Goal: Task Accomplishment & Management: Complete application form

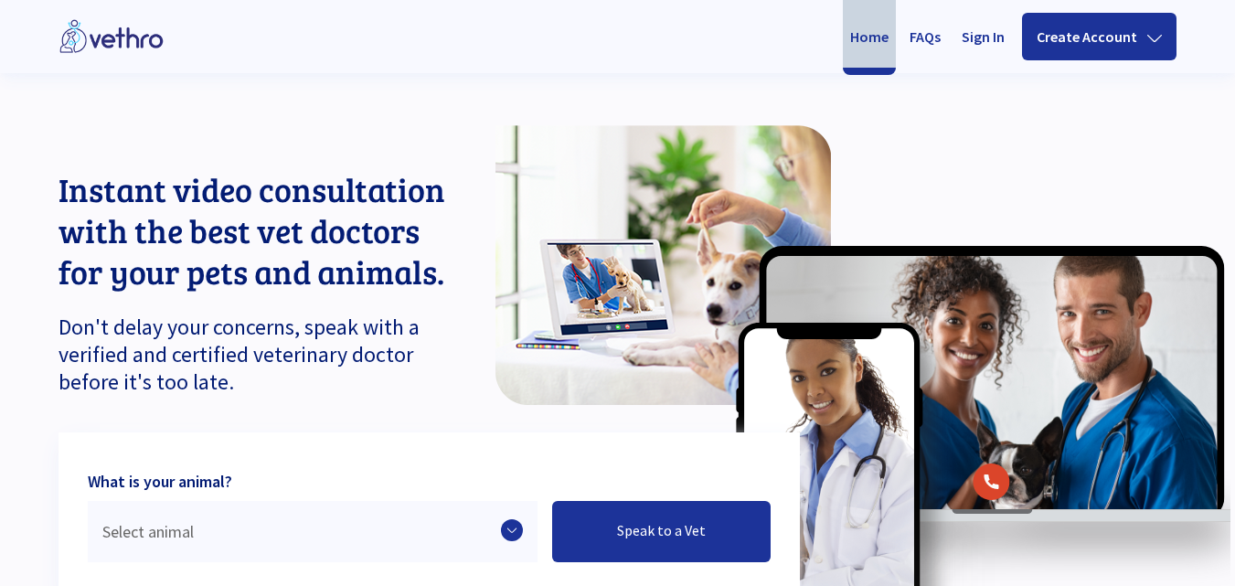
drag, startPoint x: 0, startPoint y: 0, endPoint x: 353, endPoint y: 185, distance: 398.2
click at [353, 185] on p "Instant video consultation with the best vet doctors for your pets and animals." at bounding box center [261, 229] width 406 height 123
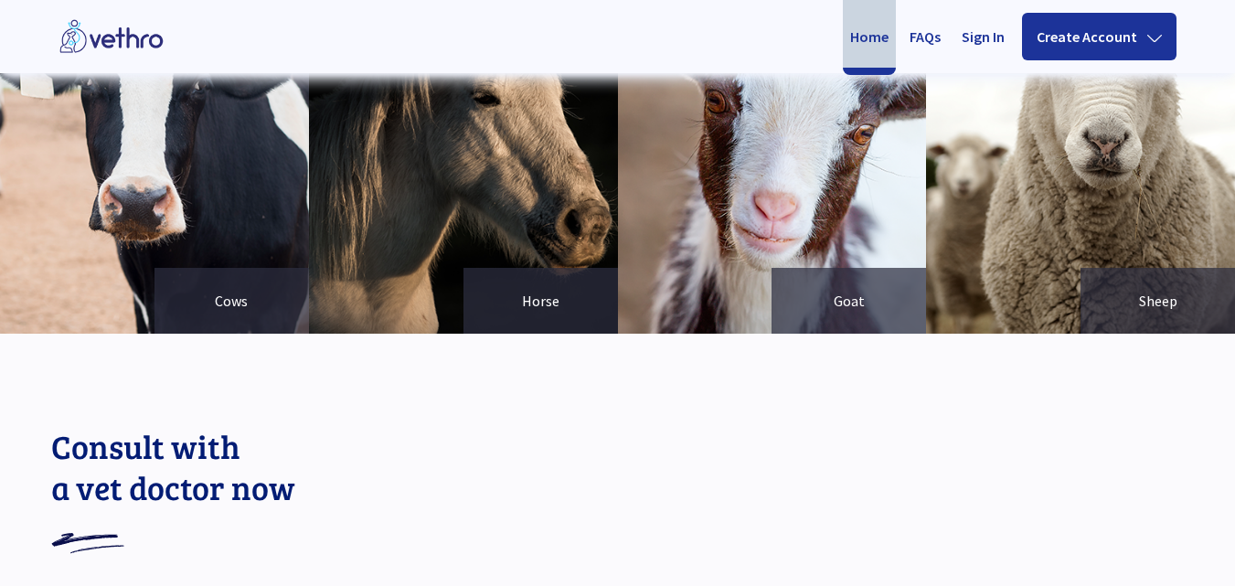
scroll to position [1963, 0]
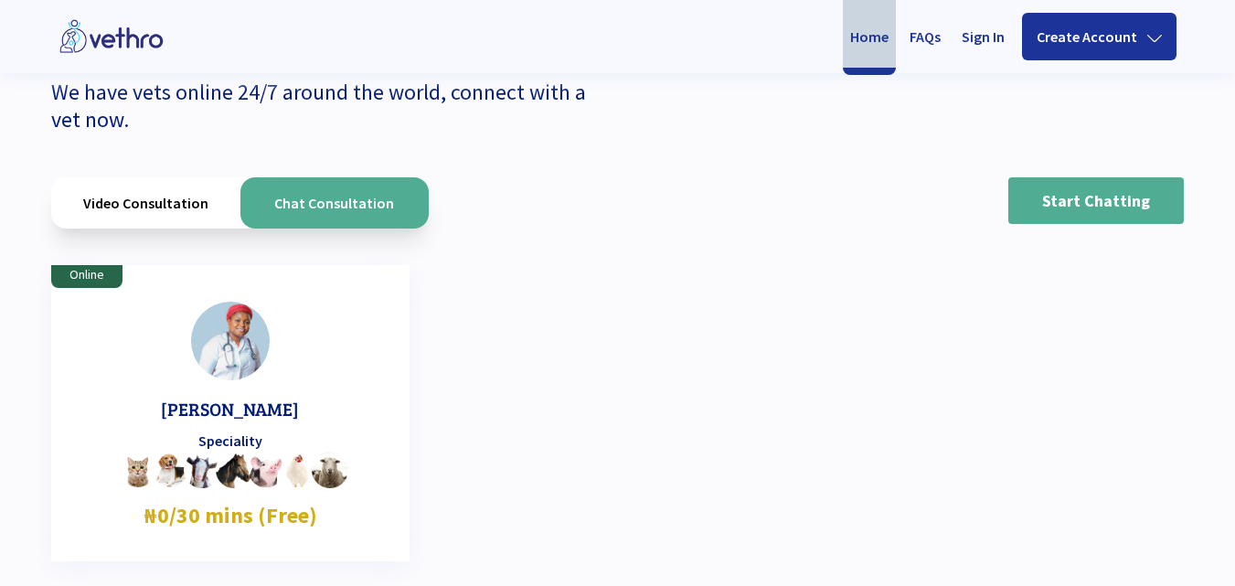
click at [178, 208] on div "Video Consultation" at bounding box center [145, 202] width 189 height 51
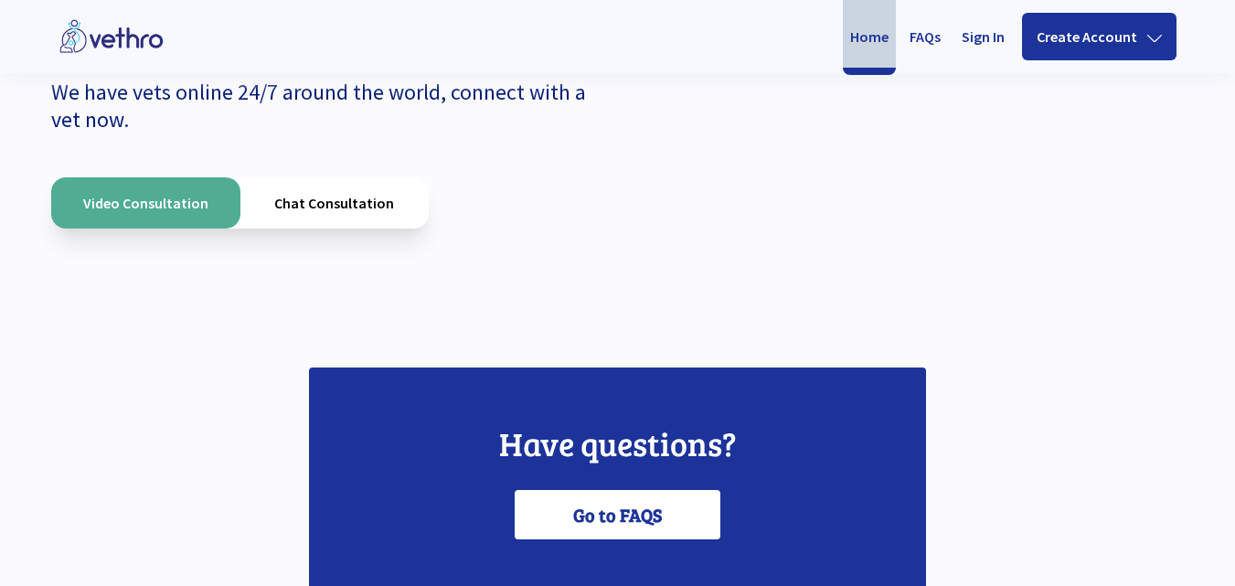
click at [314, 197] on div "Chat Consultation" at bounding box center [334, 202] width 189 height 51
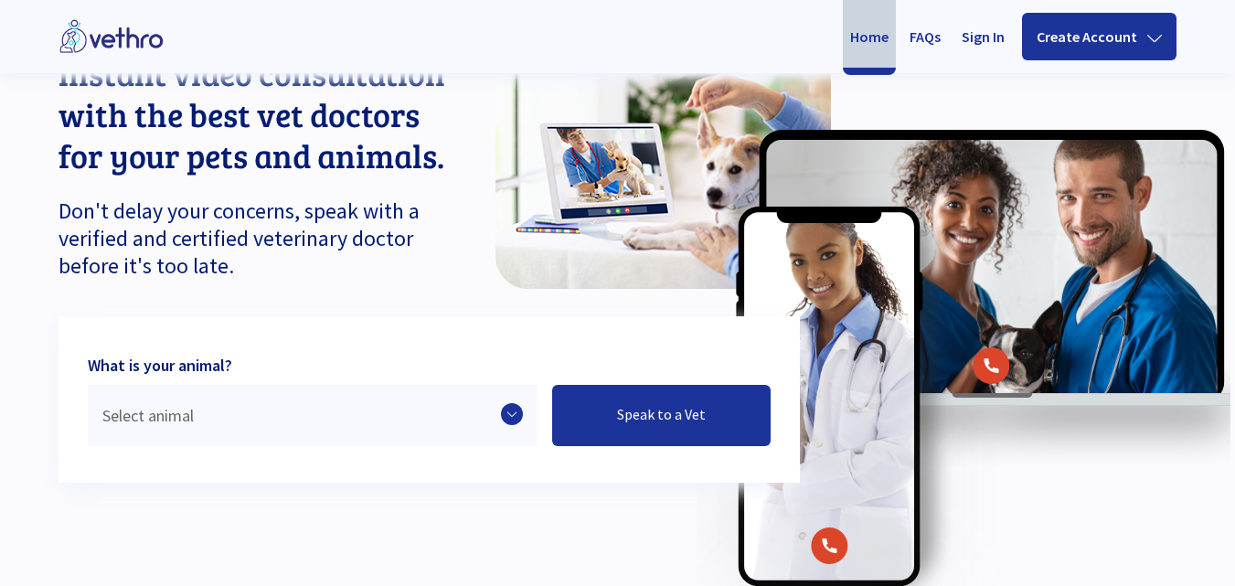
scroll to position [62, 0]
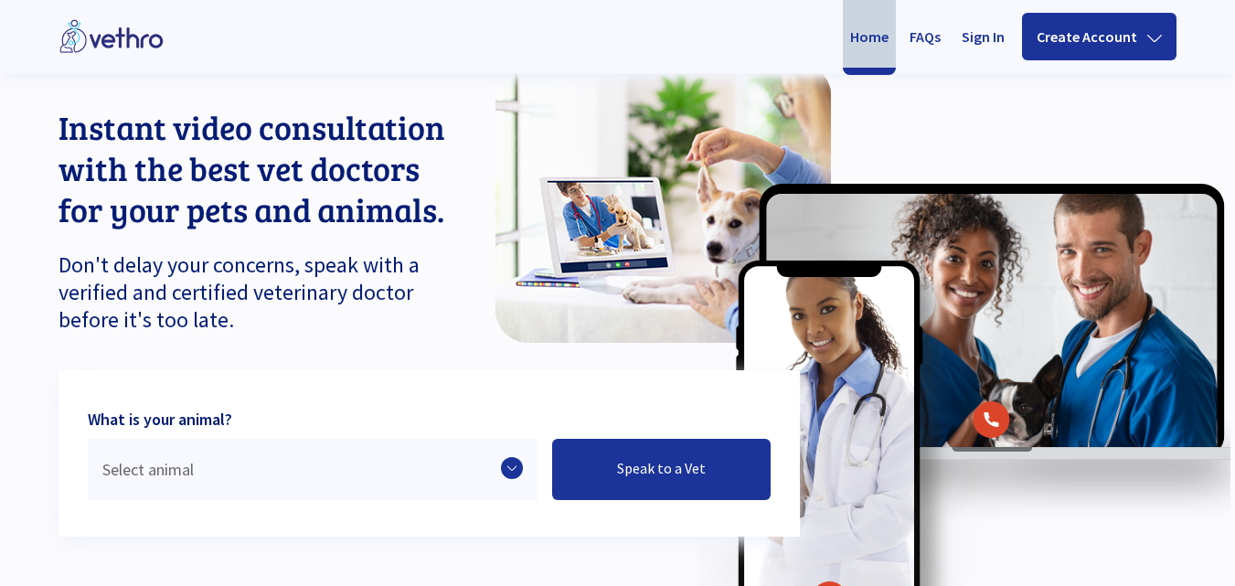
click at [506, 472] on icon at bounding box center [512, 468] width 22 height 22
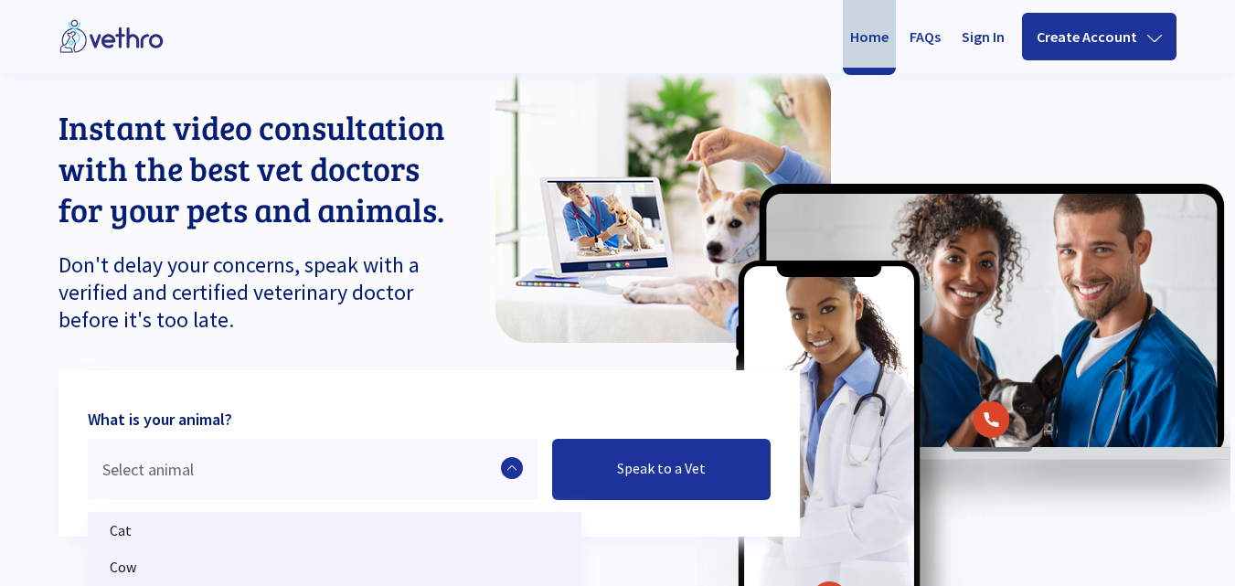
click at [415, 544] on p "Cat" at bounding box center [335, 530] width 494 height 37
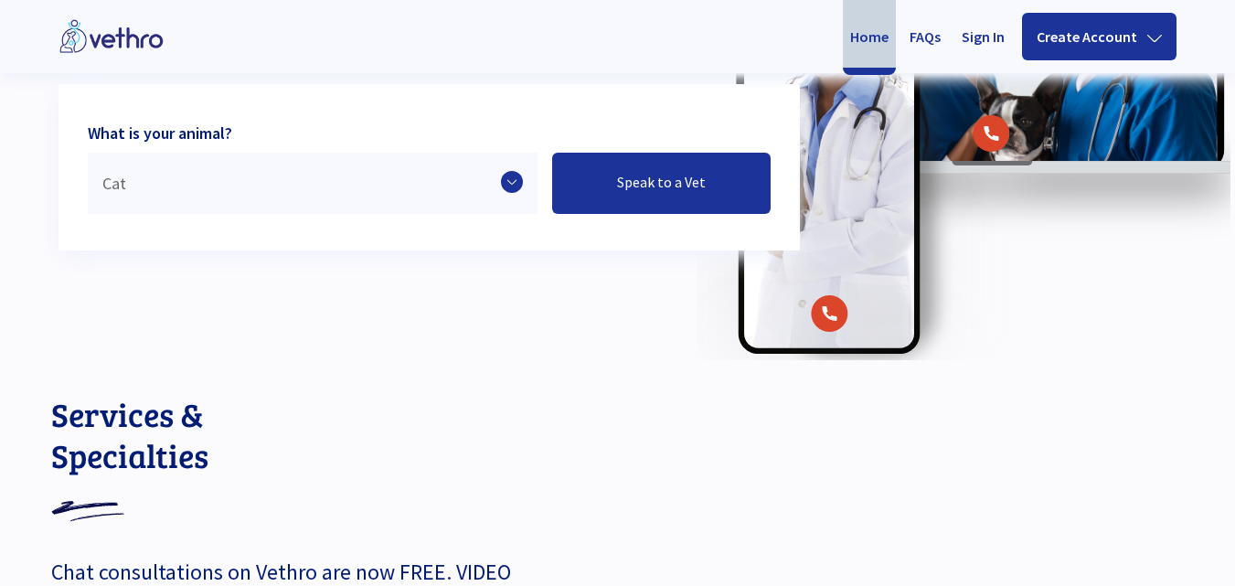
scroll to position [318, 0]
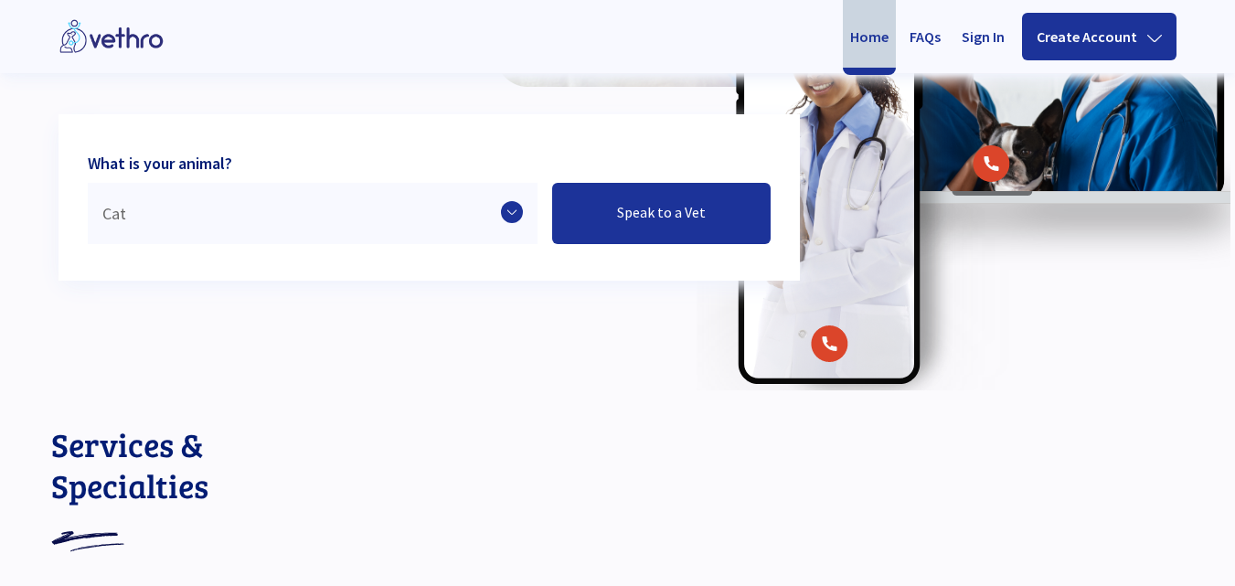
click at [641, 196] on link "Speak to a Vet" at bounding box center [661, 213] width 218 height 61
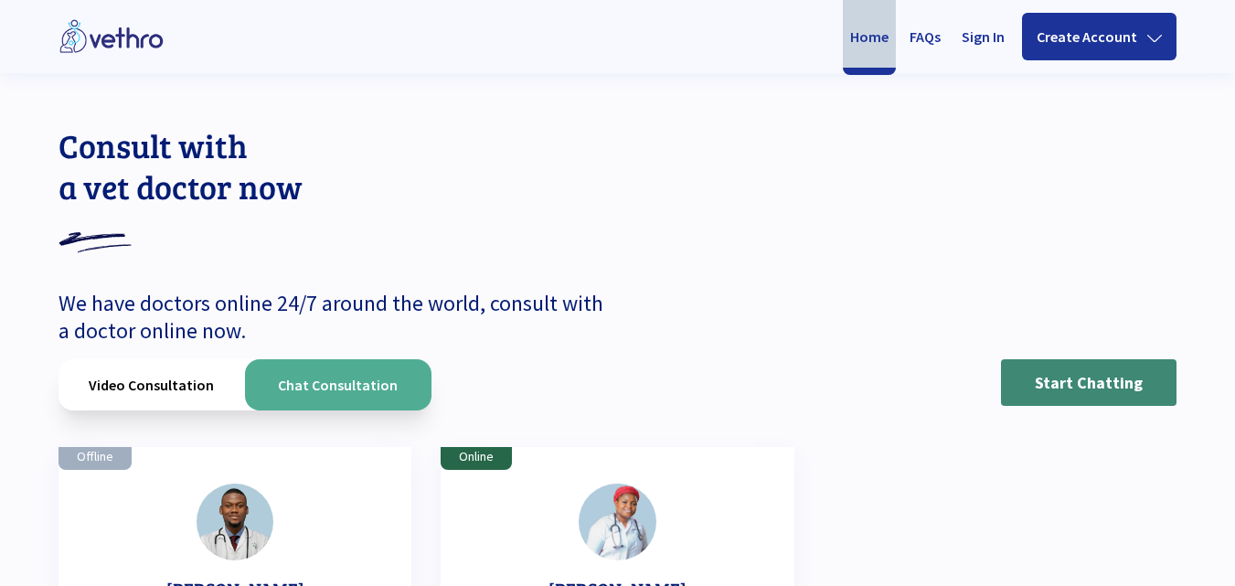
click at [1064, 378] on link "Start Chatting" at bounding box center [1088, 382] width 175 height 47
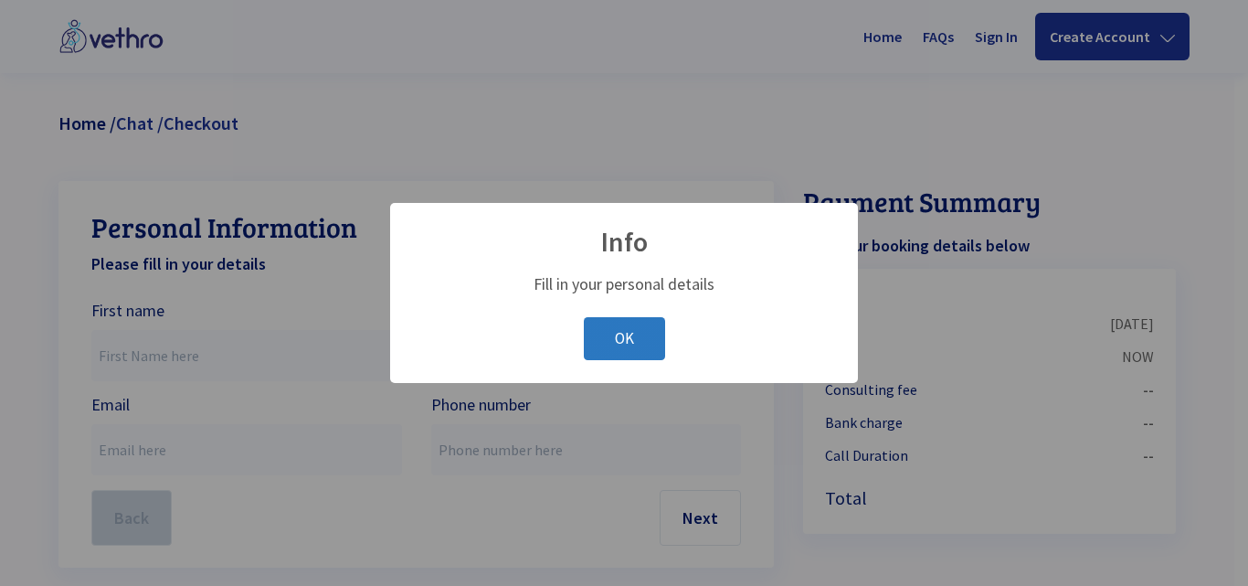
click at [629, 354] on button "OK" at bounding box center [624, 338] width 81 height 43
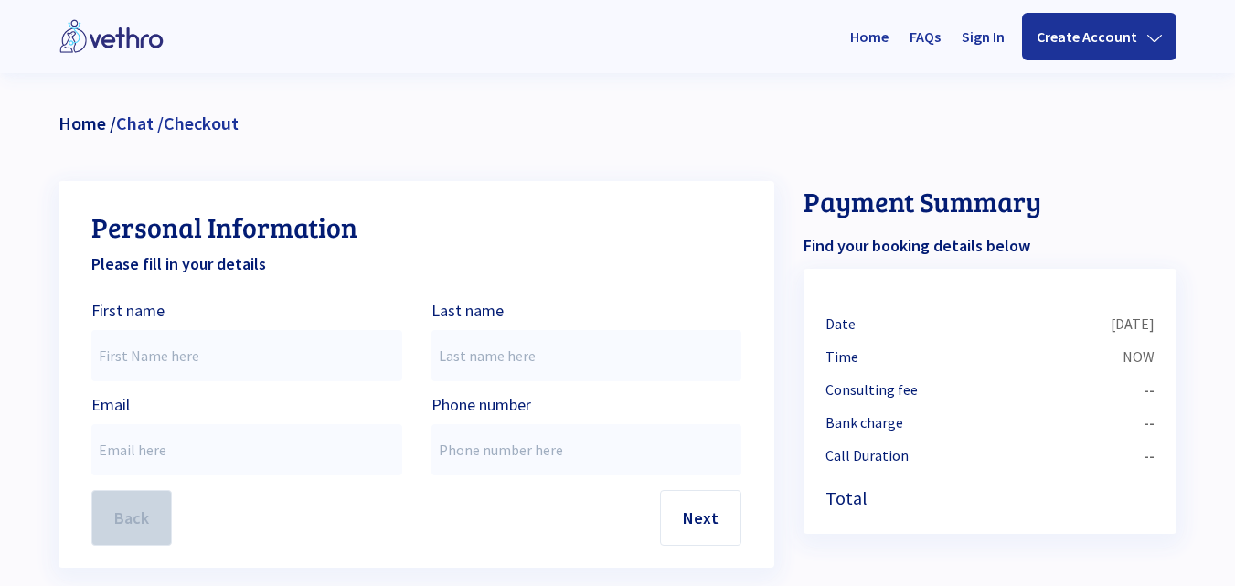
click at [935, 40] on link "FAQs" at bounding box center [924, 36] width 53 height 62
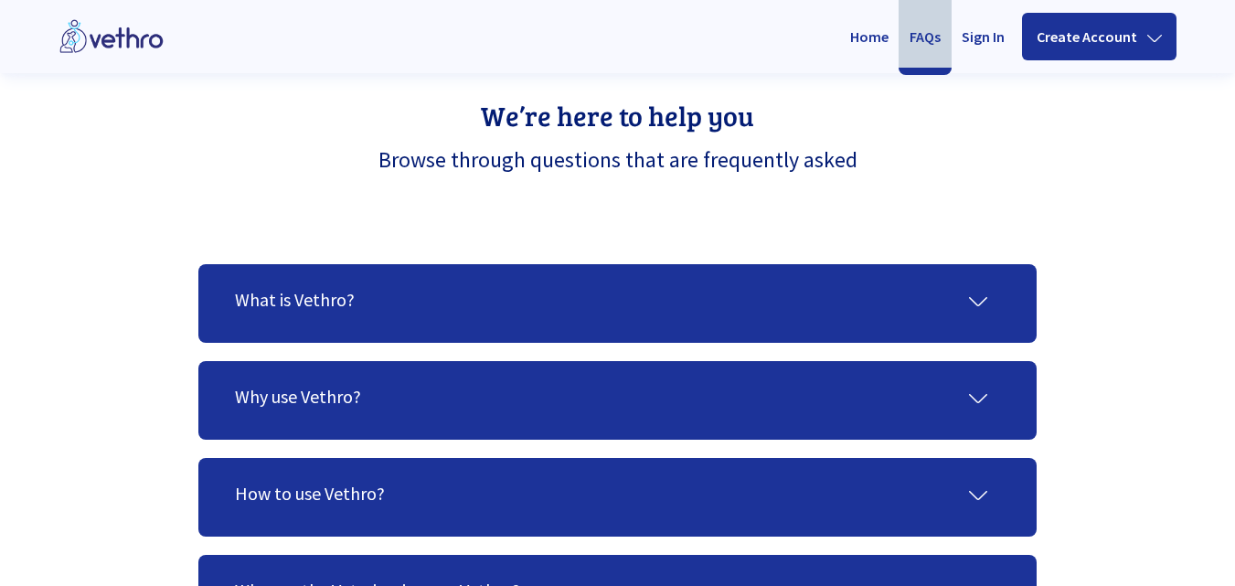
click at [993, 298] on div "What is Vethro?" at bounding box center [617, 303] width 765 height 35
click at [972, 299] on icon at bounding box center [978, 301] width 18 height 18
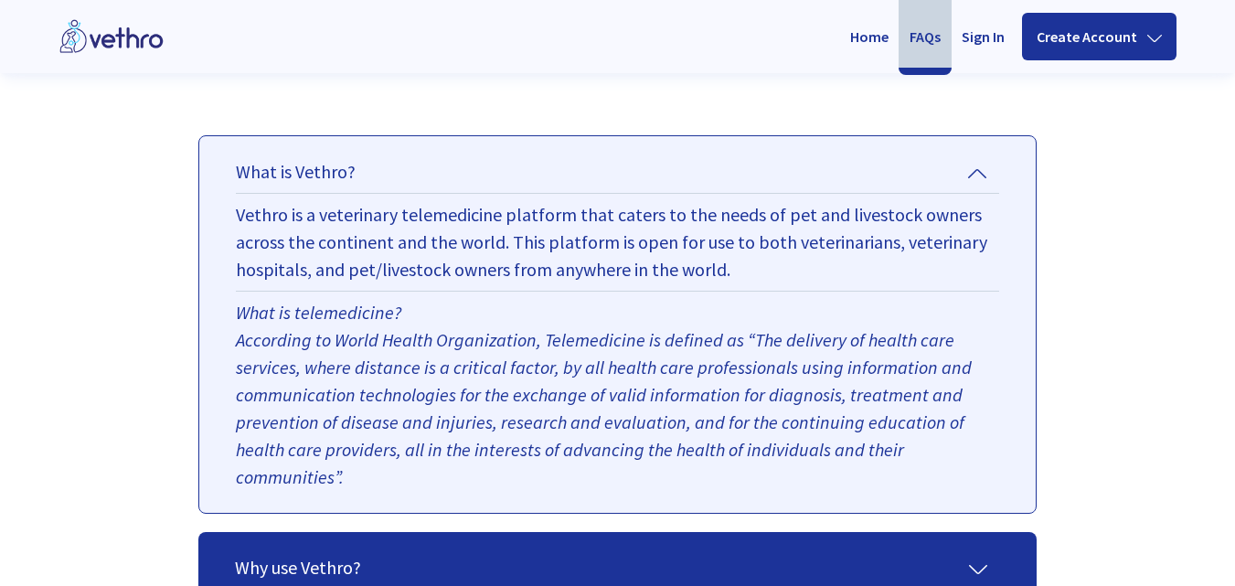
scroll to position [146, 0]
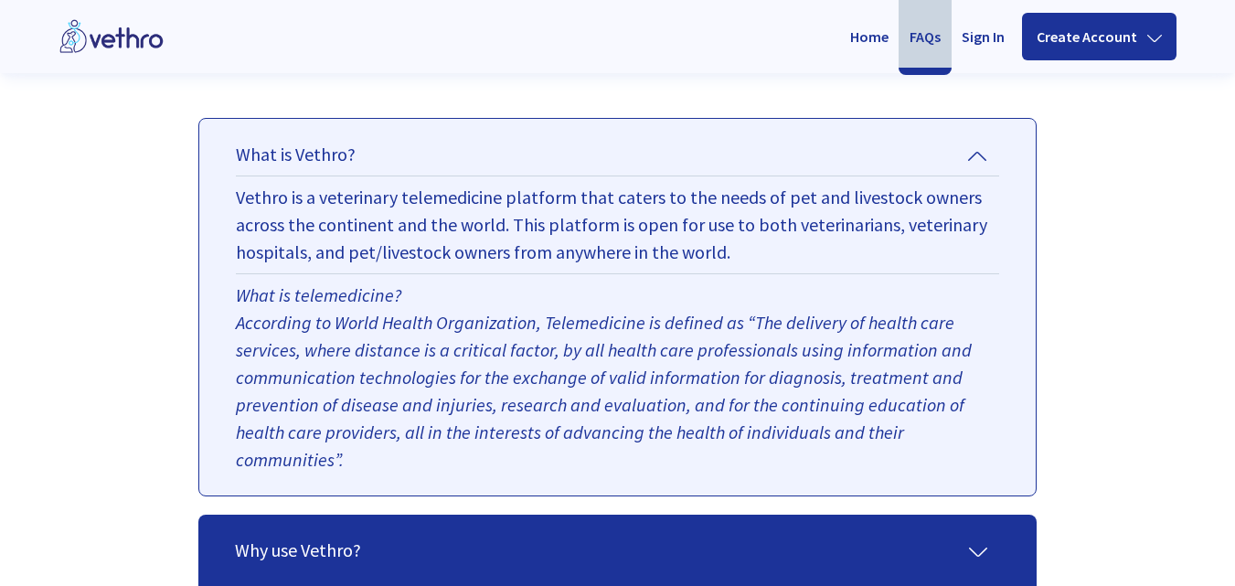
click at [986, 543] on icon at bounding box center [978, 552] width 18 height 18
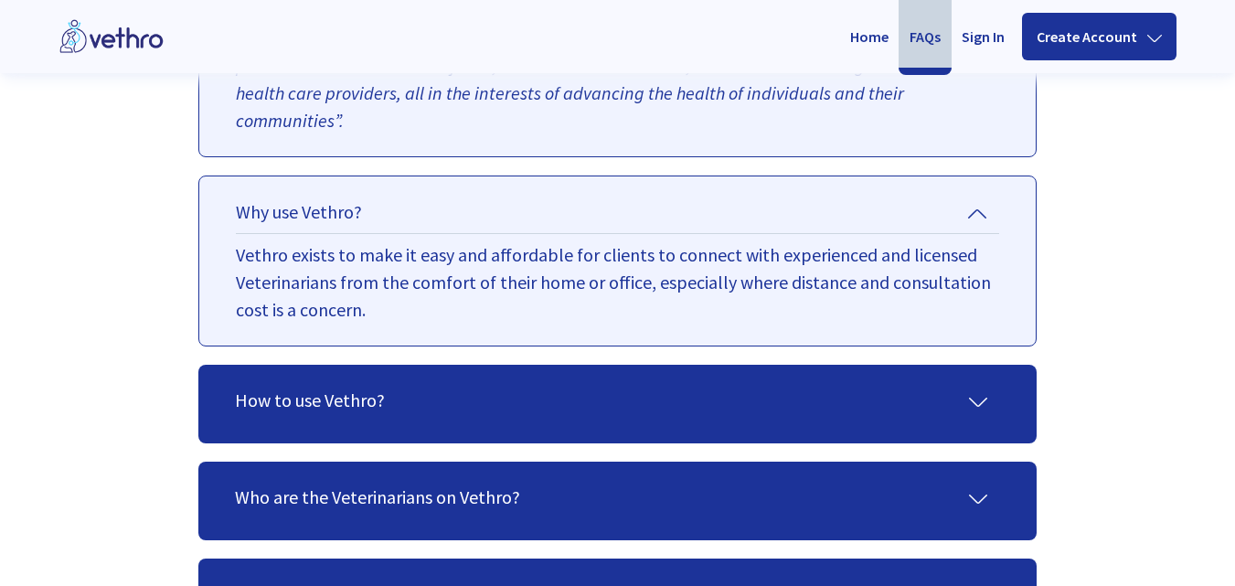
scroll to position [475, 0]
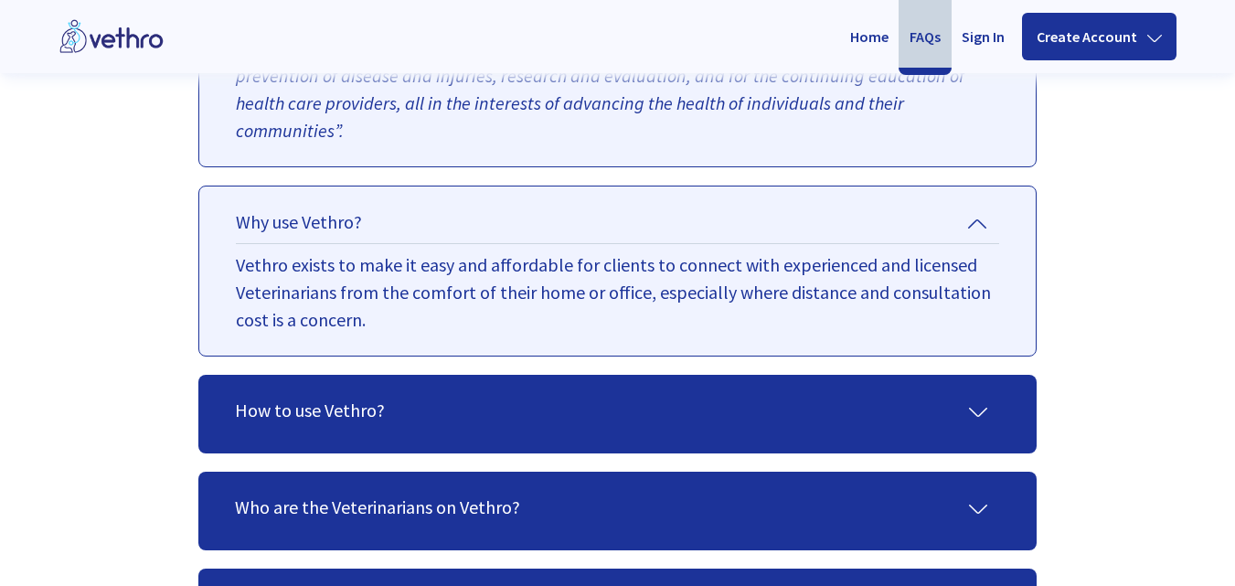
click at [966, 397] on div at bounding box center [972, 410] width 22 height 27
click at [983, 403] on icon at bounding box center [978, 412] width 18 height 18
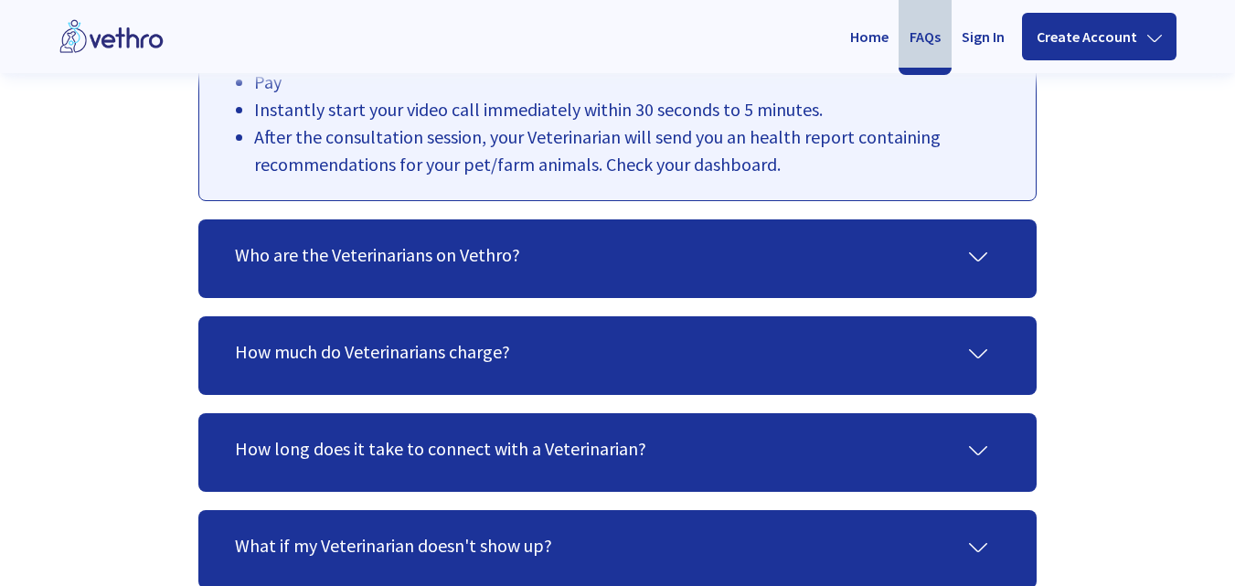
scroll to position [914, 0]
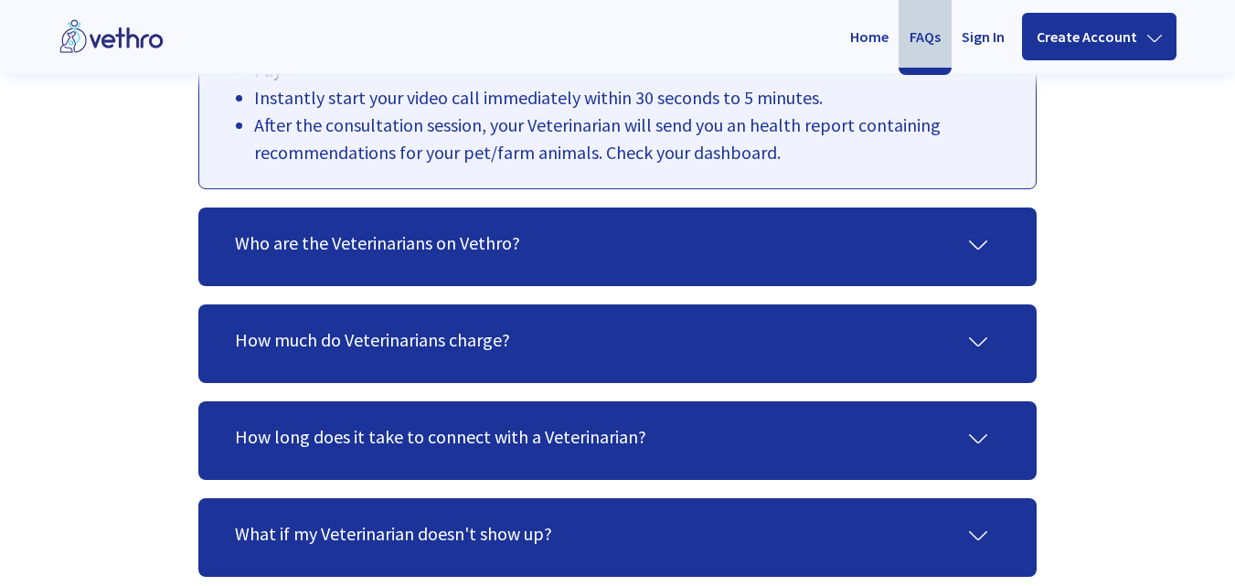
click at [985, 236] on icon at bounding box center [978, 245] width 18 height 18
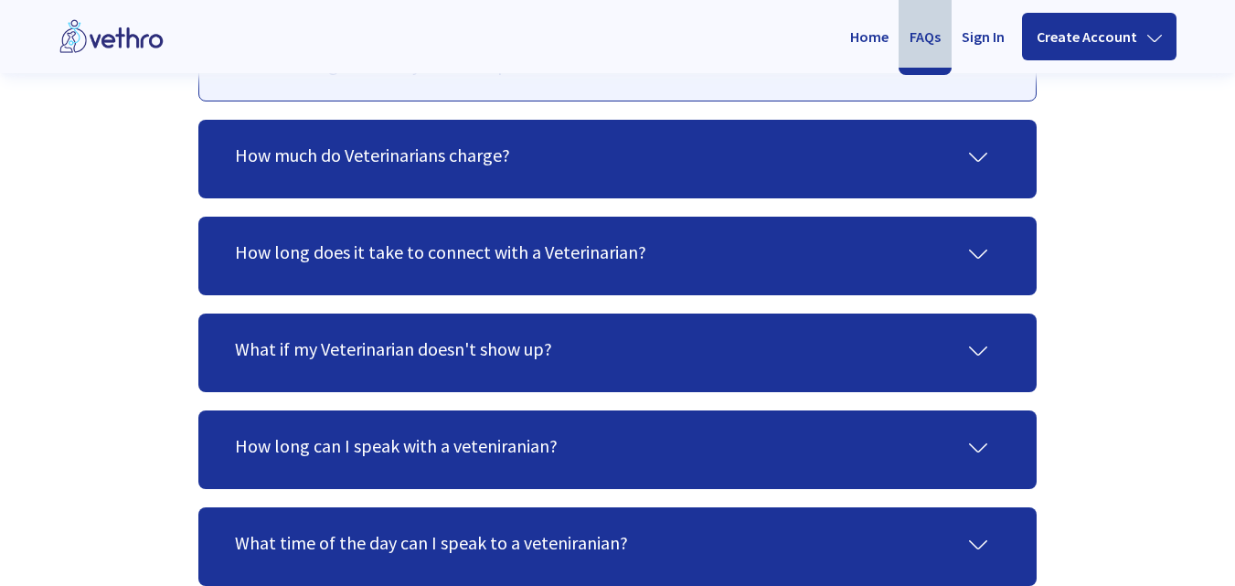
scroll to position [1272, 0]
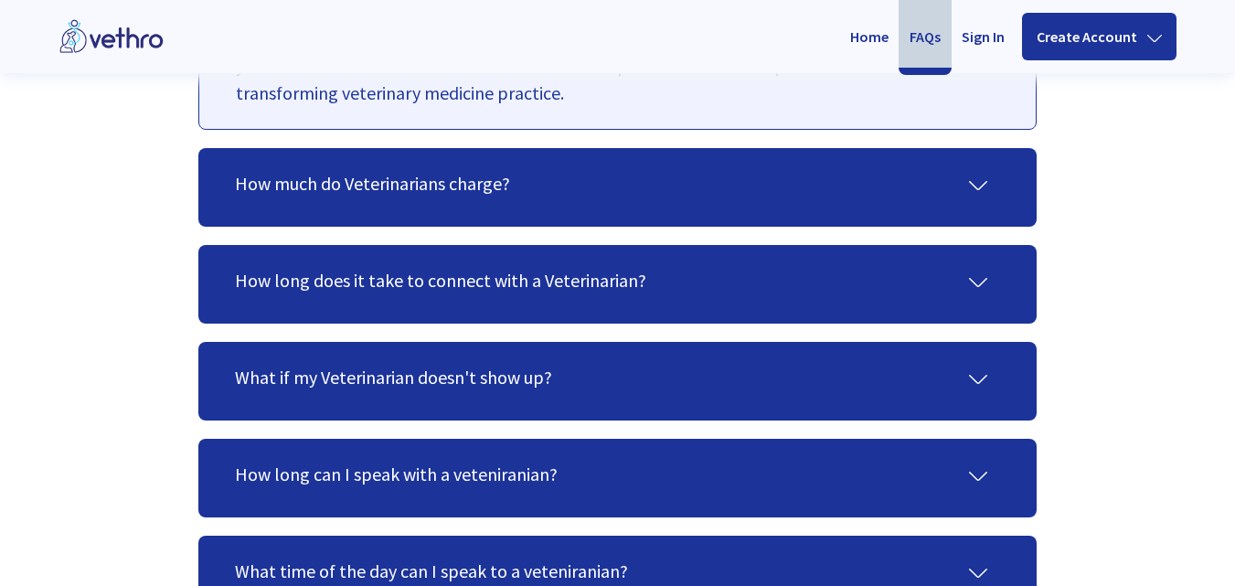
click at [993, 170] on div "How much do Veterinarians charge?" at bounding box center [617, 187] width 765 height 35
click at [969, 176] on icon at bounding box center [978, 185] width 18 height 18
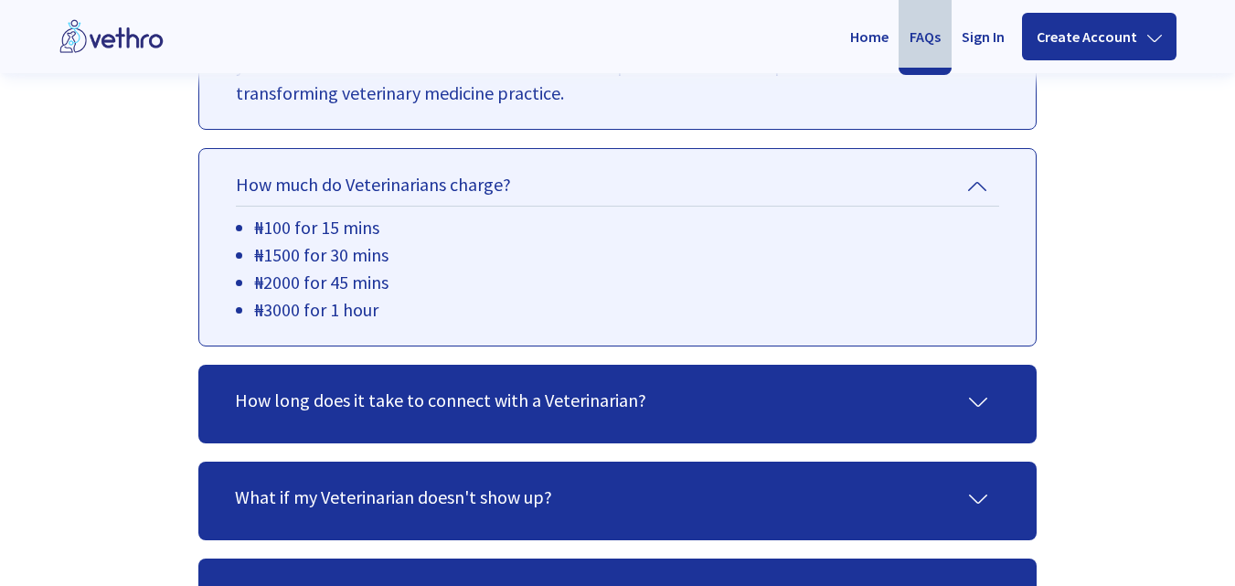
click at [992, 387] on div "How long does it take to connect with a Veterinarian?" at bounding box center [617, 404] width 765 height 35
click at [972, 398] on icon at bounding box center [978, 402] width 18 height 9
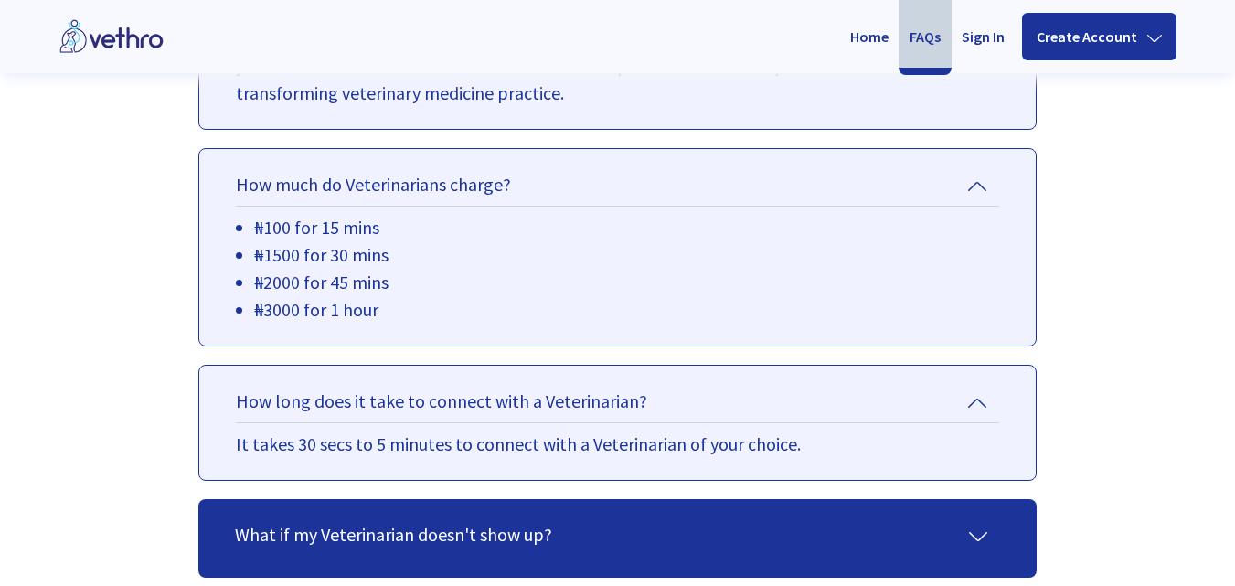
scroll to position [1276, 0]
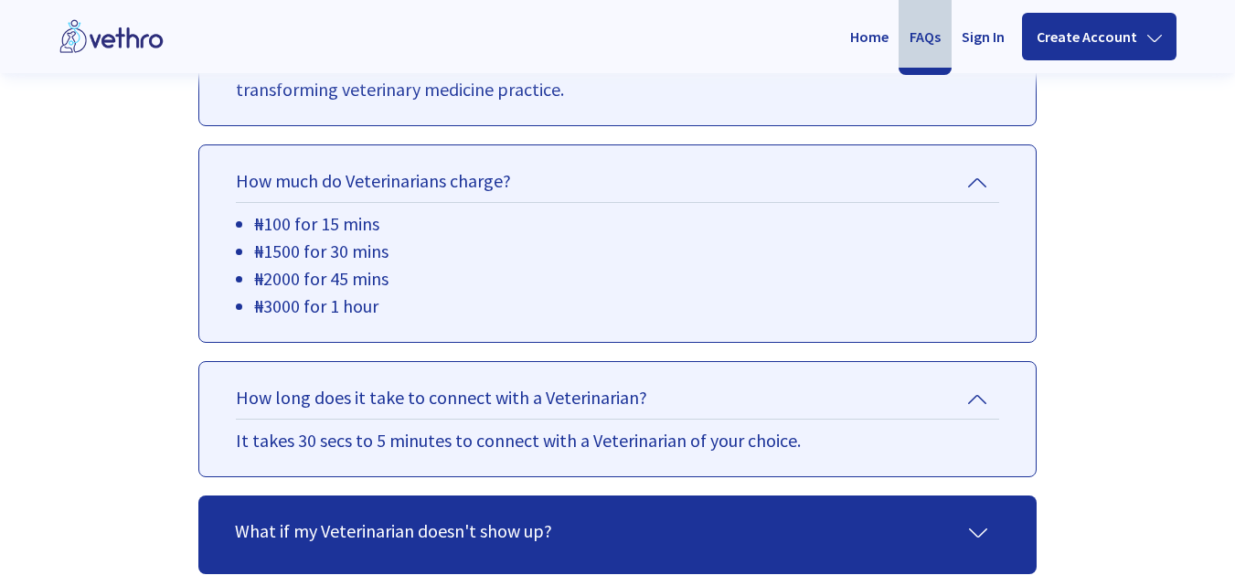
click at [967, 517] on div at bounding box center [972, 530] width 22 height 27
click at [993, 517] on div "What if my Veterinarian doesn't show up?" at bounding box center [617, 534] width 765 height 35
click at [968, 517] on div at bounding box center [972, 530] width 22 height 27
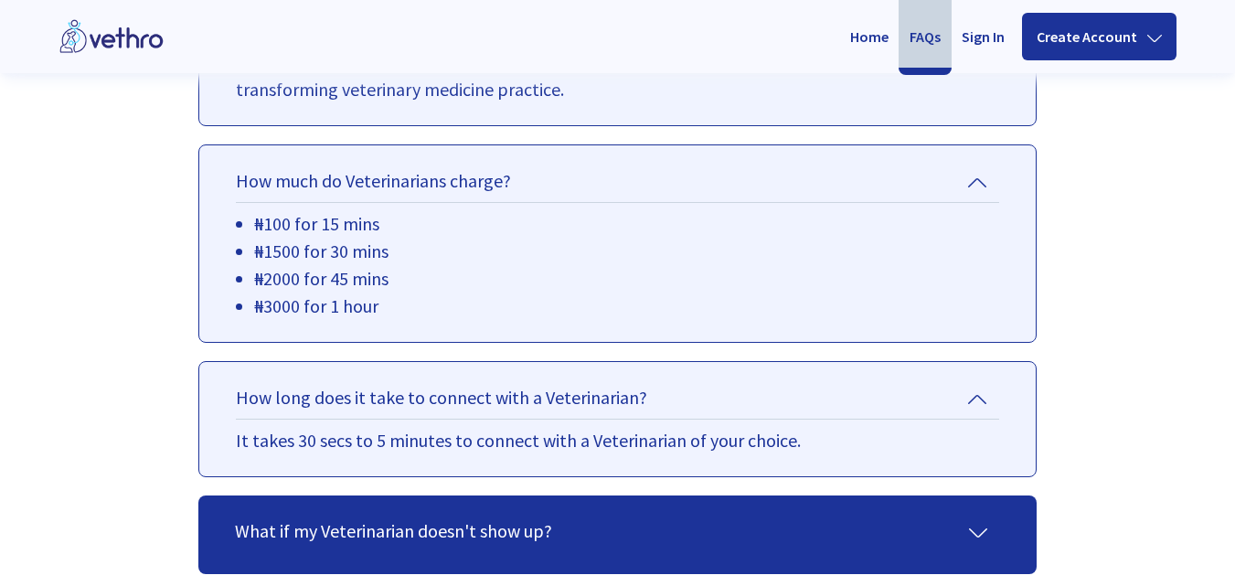
click at [974, 524] on icon at bounding box center [978, 533] width 18 height 18
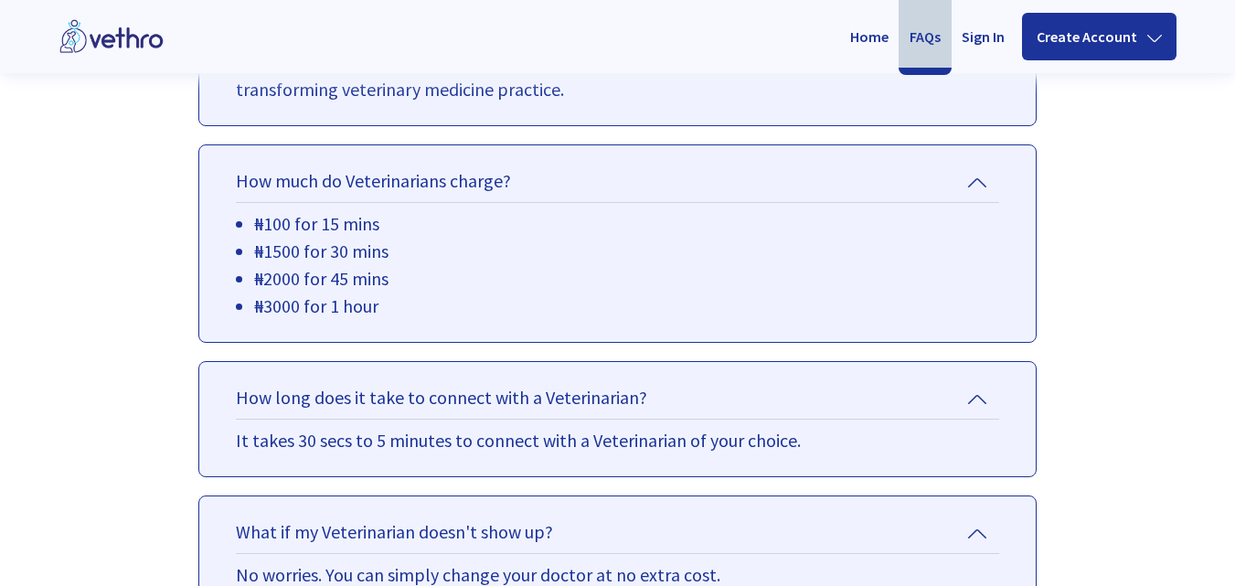
click at [974, 525] on icon at bounding box center [977, 534] width 18 height 18
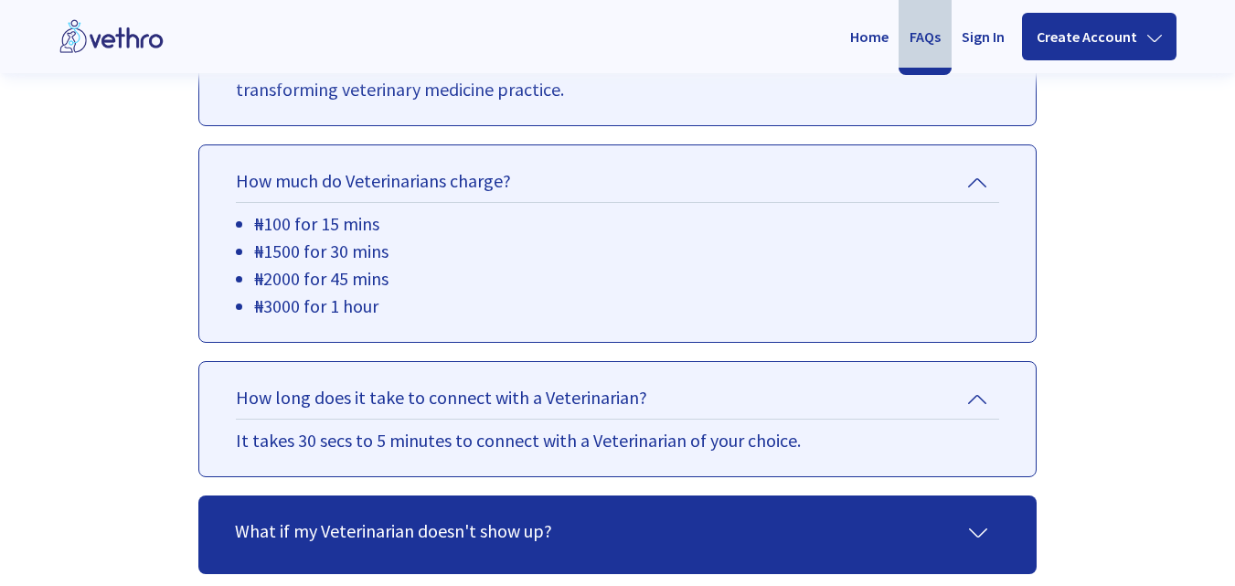
click at [992, 517] on div "What if my Veterinarian doesn't show up?" at bounding box center [617, 534] width 765 height 35
click at [971, 524] on icon at bounding box center [978, 533] width 18 height 18
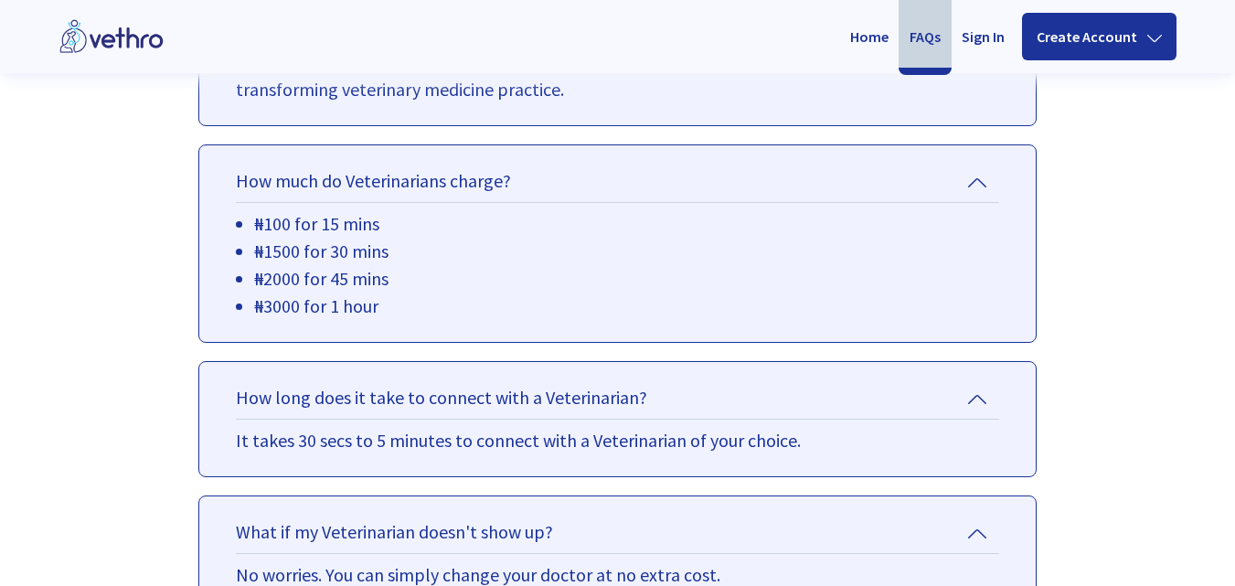
scroll to position [1682, 0]
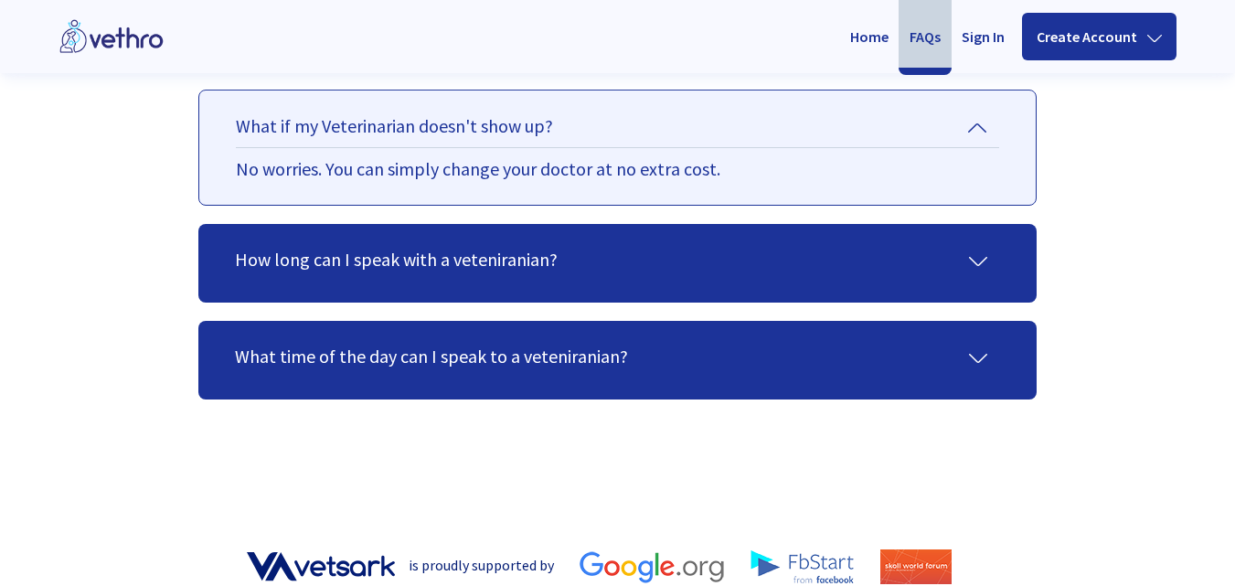
click at [978, 252] on icon at bounding box center [978, 261] width 18 height 18
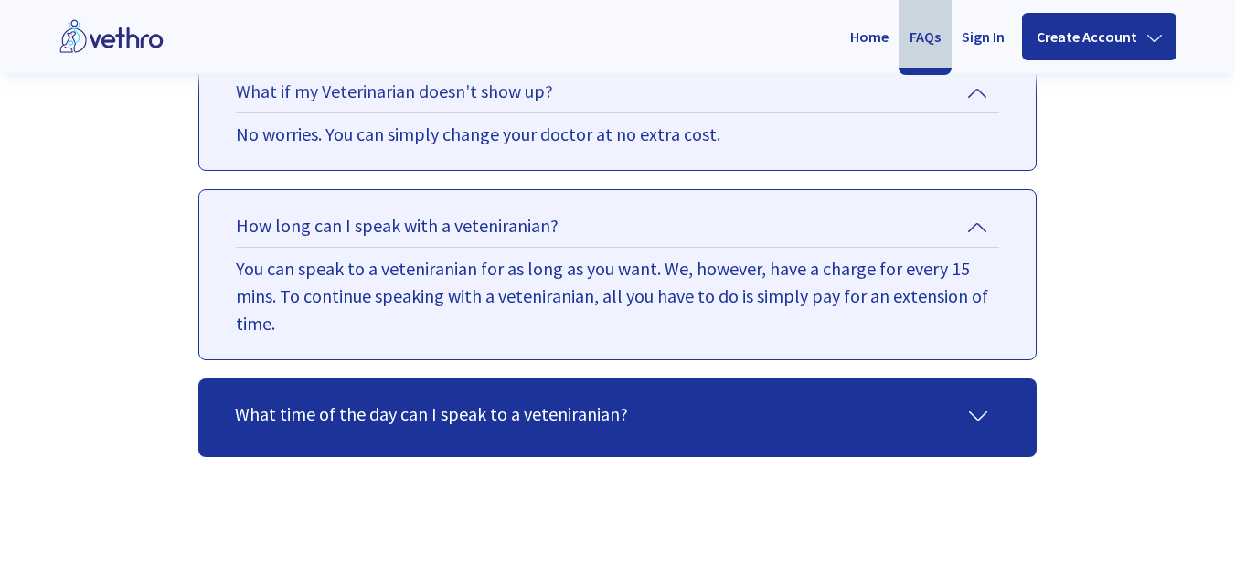
scroll to position [1774, 0]
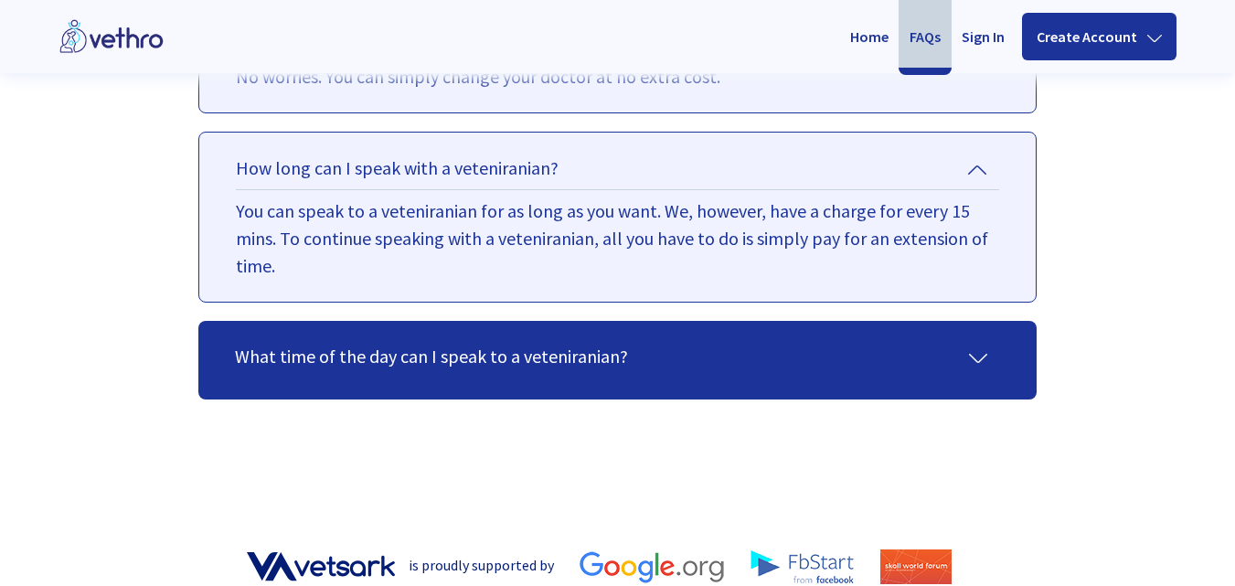
click at [985, 349] on icon at bounding box center [978, 358] width 18 height 18
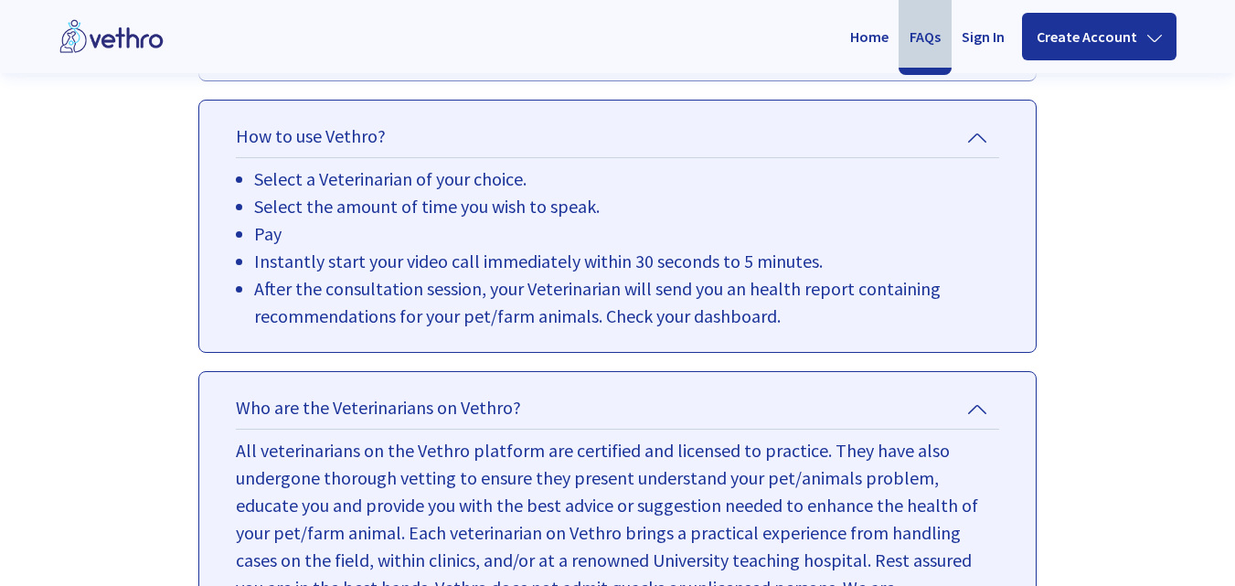
scroll to position [0, 0]
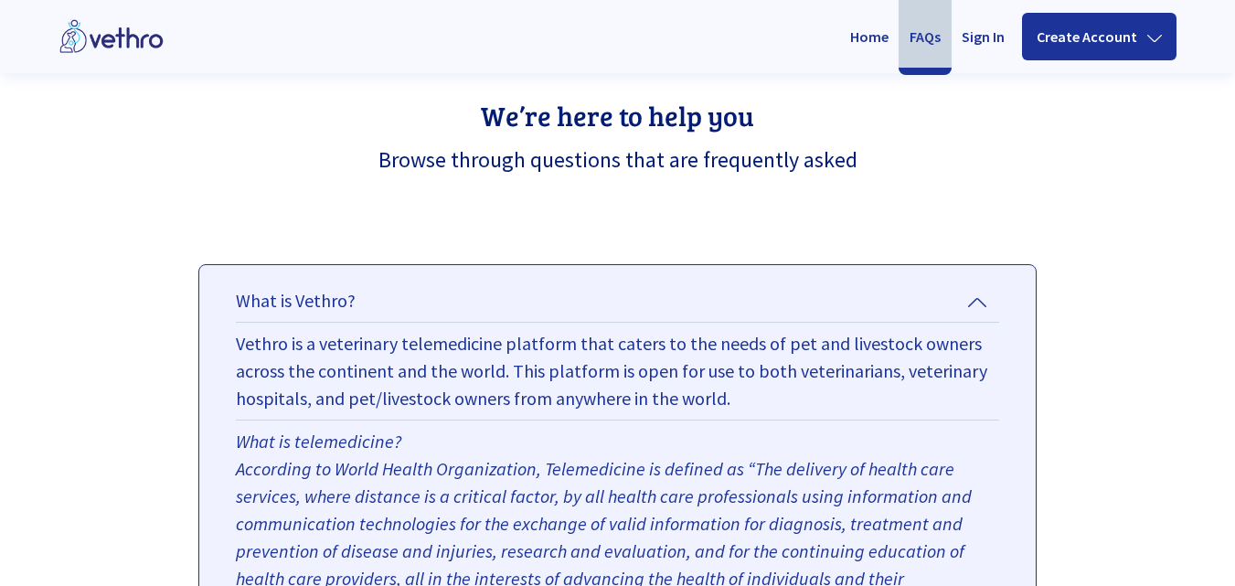
click at [876, 33] on link "Home" at bounding box center [869, 36] width 53 height 62
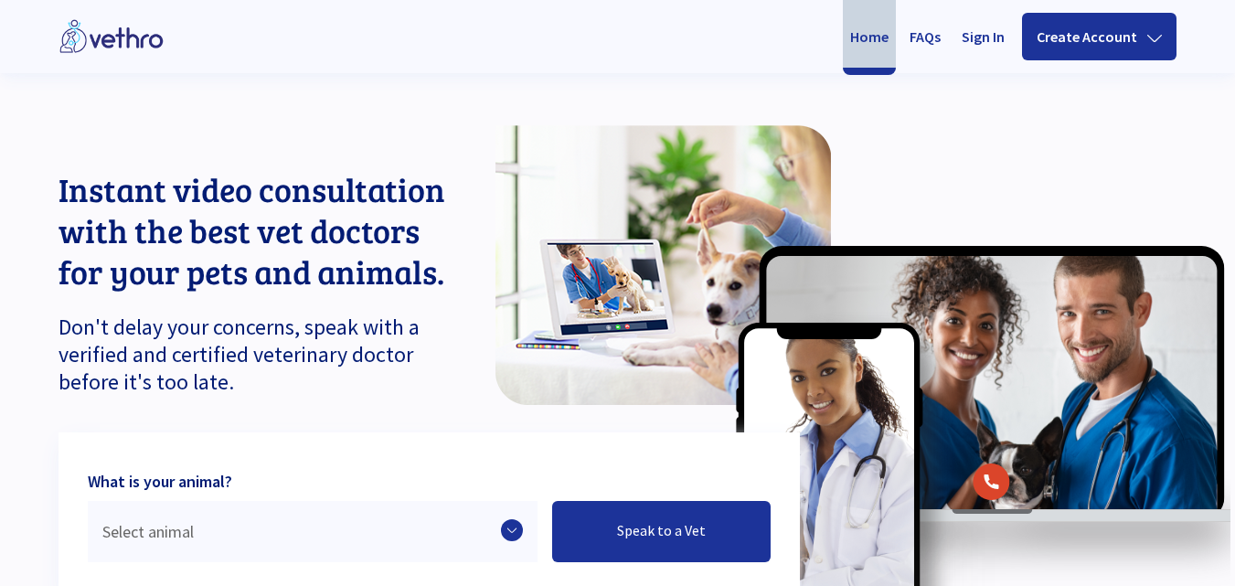
click at [1151, 22] on li "Create Account" at bounding box center [1099, 37] width 154 height 48
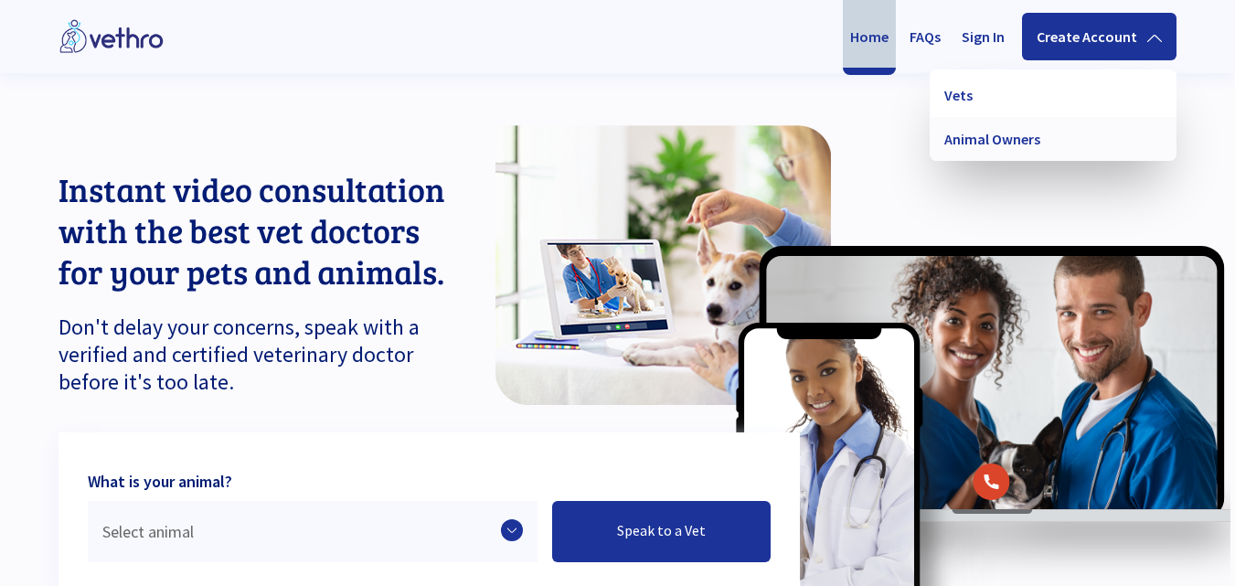
click at [987, 143] on link "Animal Owners" at bounding box center [1052, 139] width 247 height 44
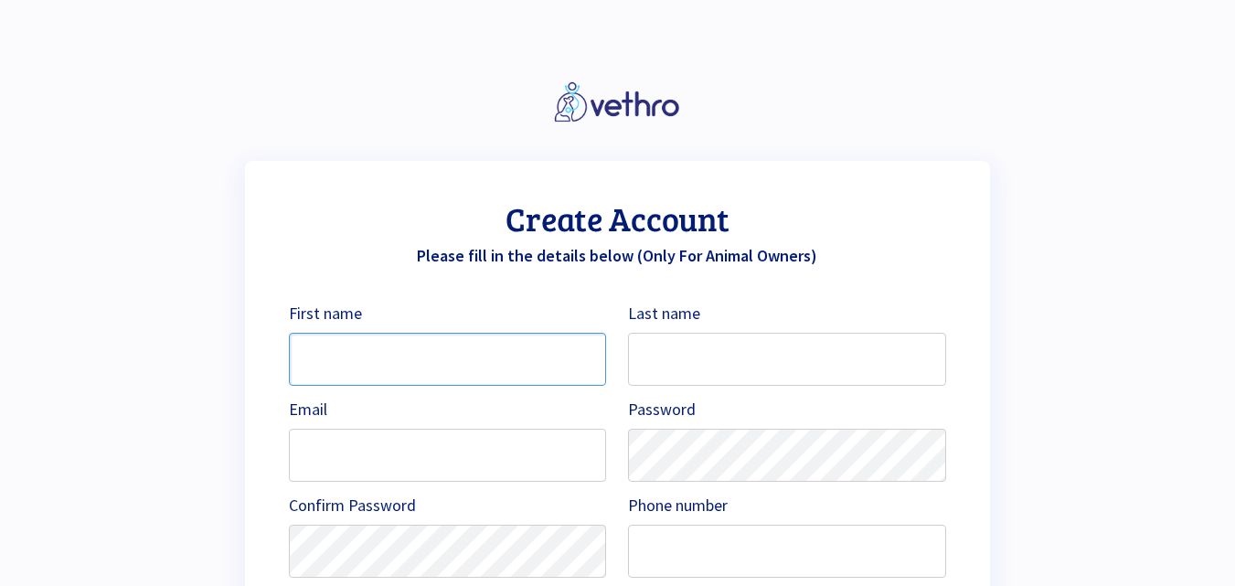
click at [473, 358] on input "text" at bounding box center [448, 359] width 318 height 53
type input "[PERSON_NAME]"
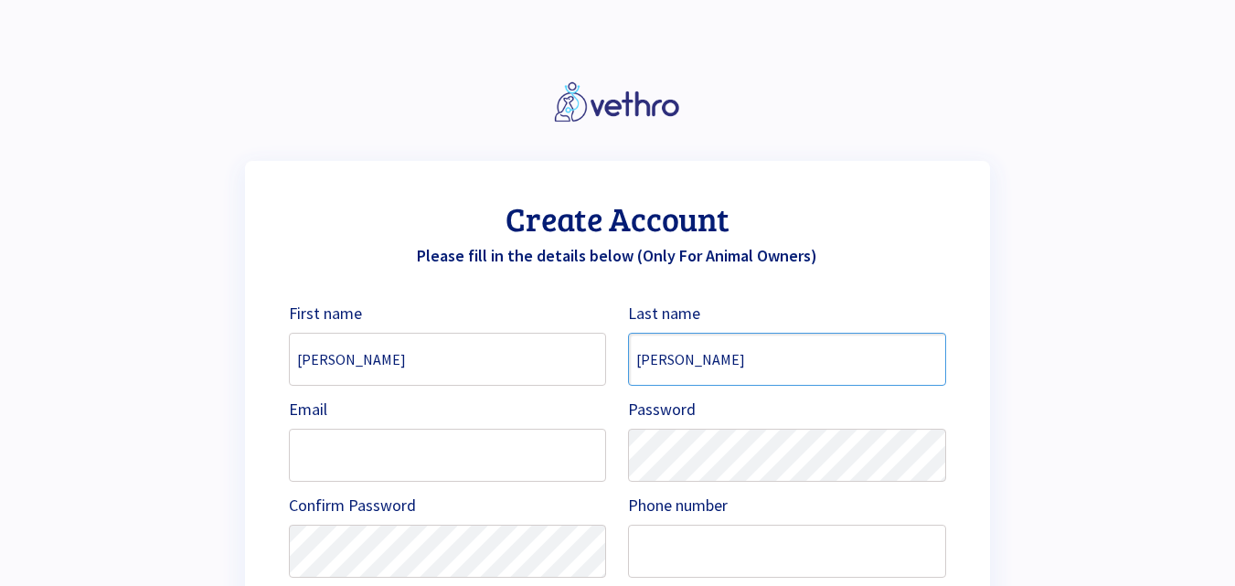
type input "[PERSON_NAME]"
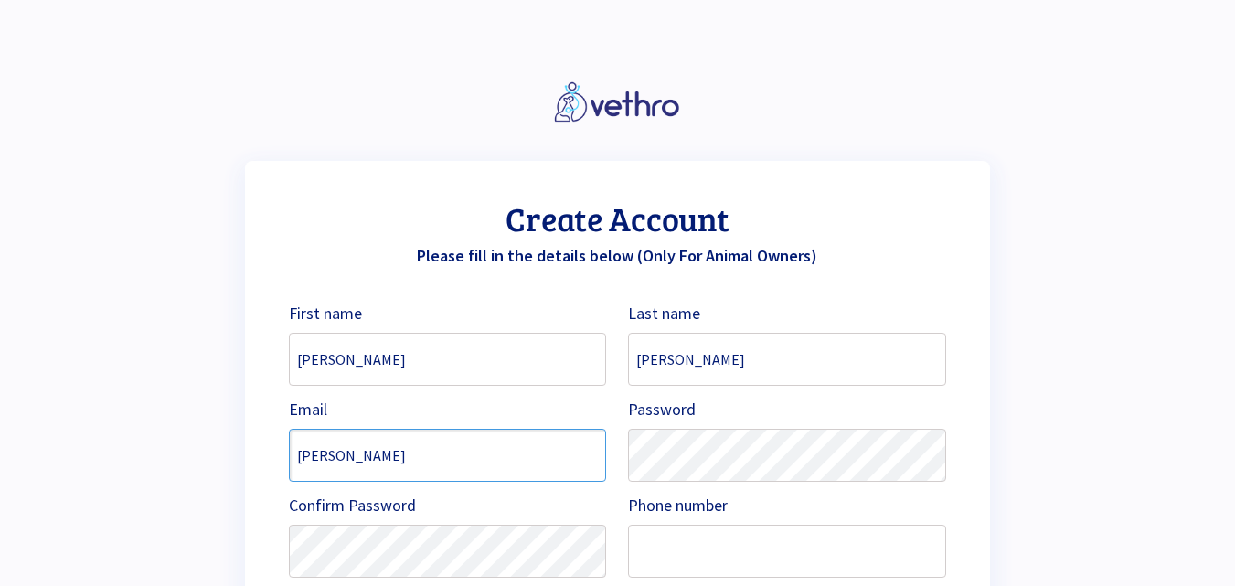
type input "[EMAIL_ADDRESS][DOMAIN_NAME]"
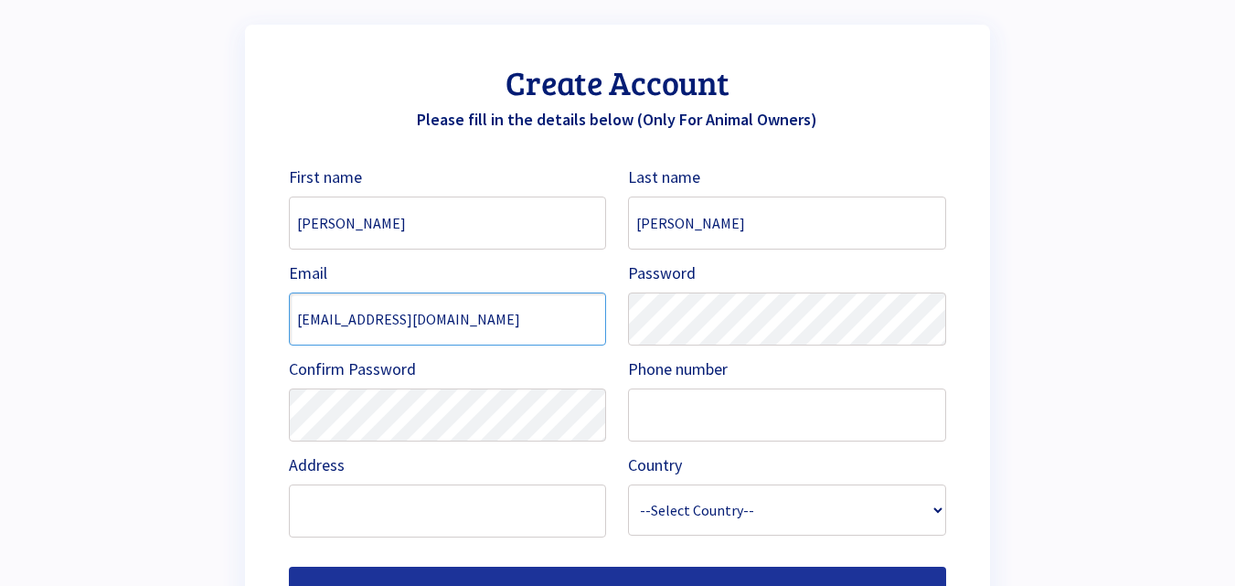
scroll to position [168, 0]
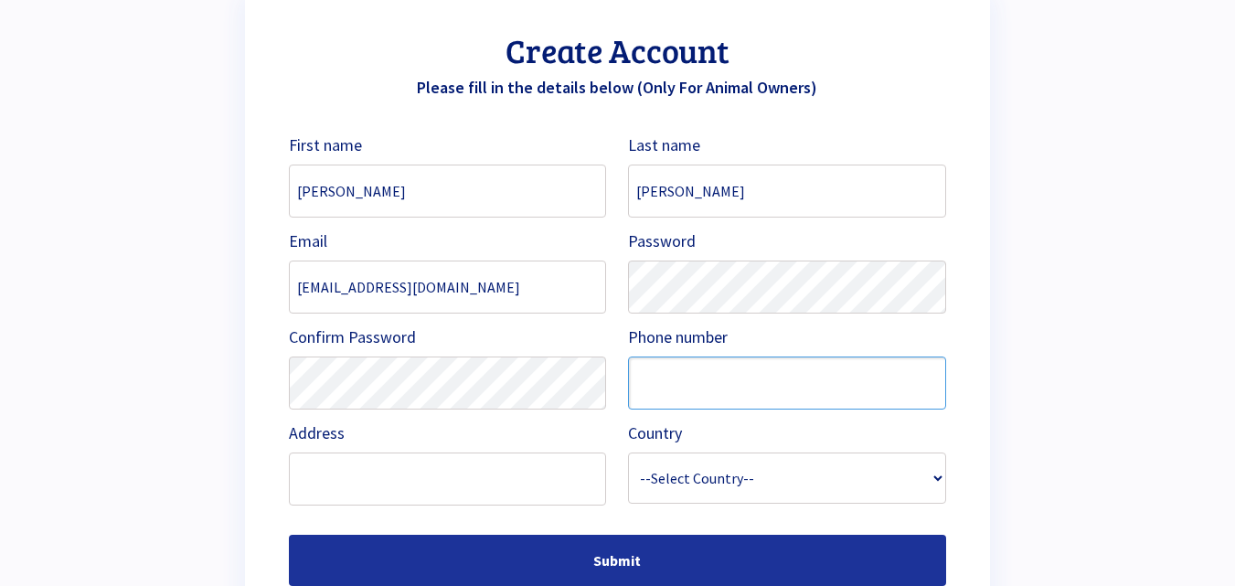
click at [721, 386] on input "text" at bounding box center [787, 382] width 318 height 53
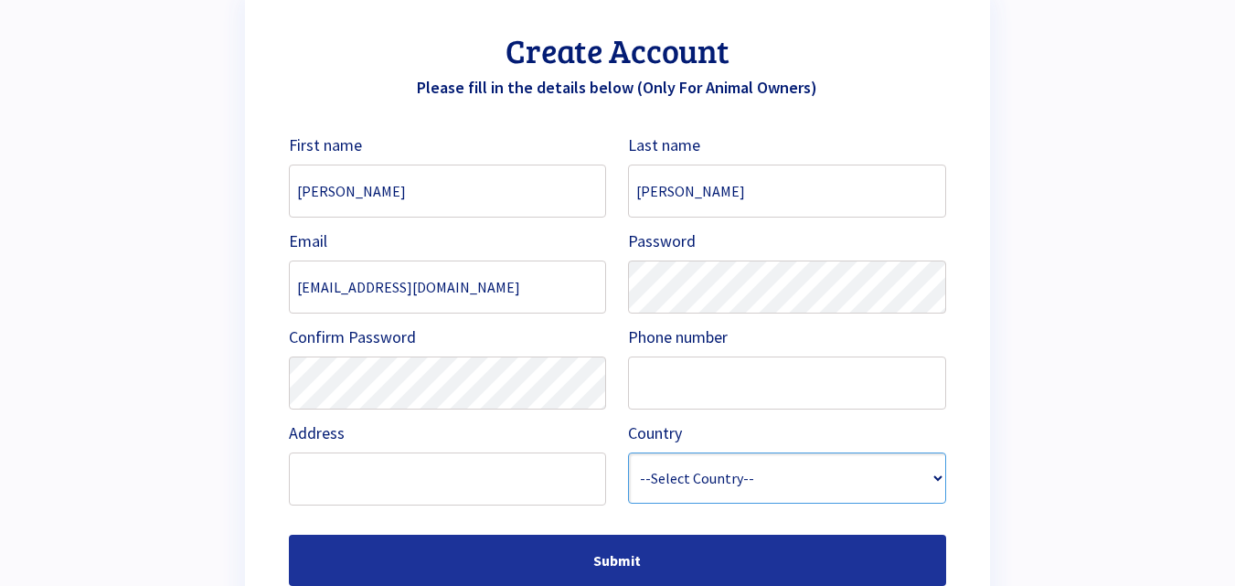
click at [750, 470] on select "--Select Country-- [GEOGRAPHIC_DATA] [GEOGRAPHIC_DATA] [GEOGRAPHIC_DATA] [GEOGR…" at bounding box center [787, 477] width 318 height 51
click at [628, 452] on select "--Select Country-- [GEOGRAPHIC_DATA] [GEOGRAPHIC_DATA] [GEOGRAPHIC_DATA] [GEOGR…" at bounding box center [787, 477] width 318 height 51
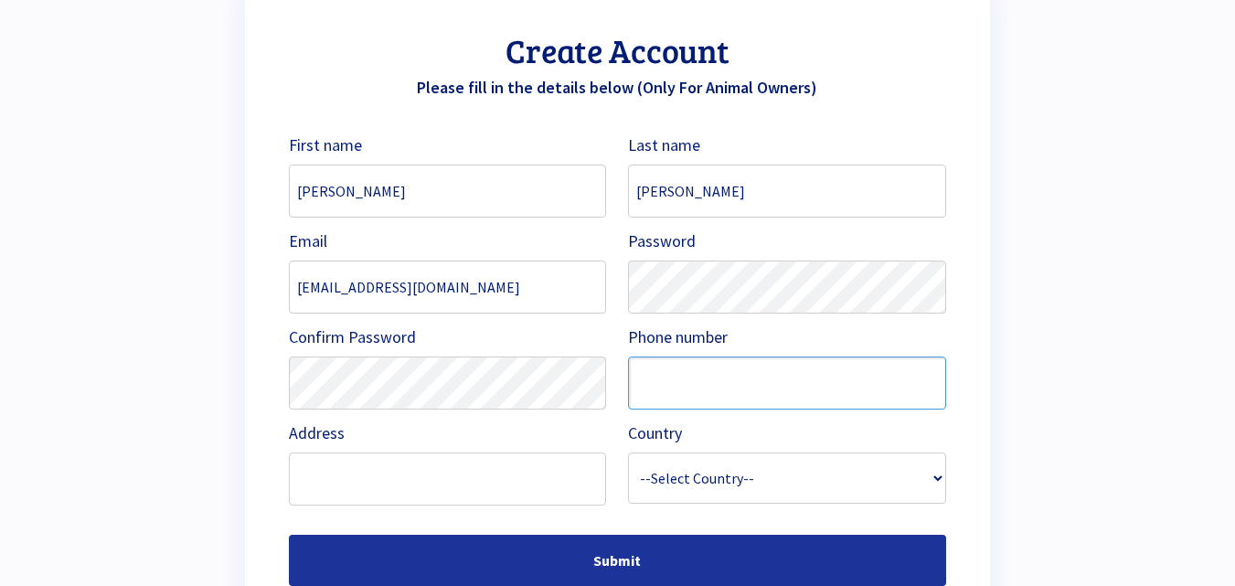
click at [885, 397] on input "text" at bounding box center [787, 382] width 318 height 53
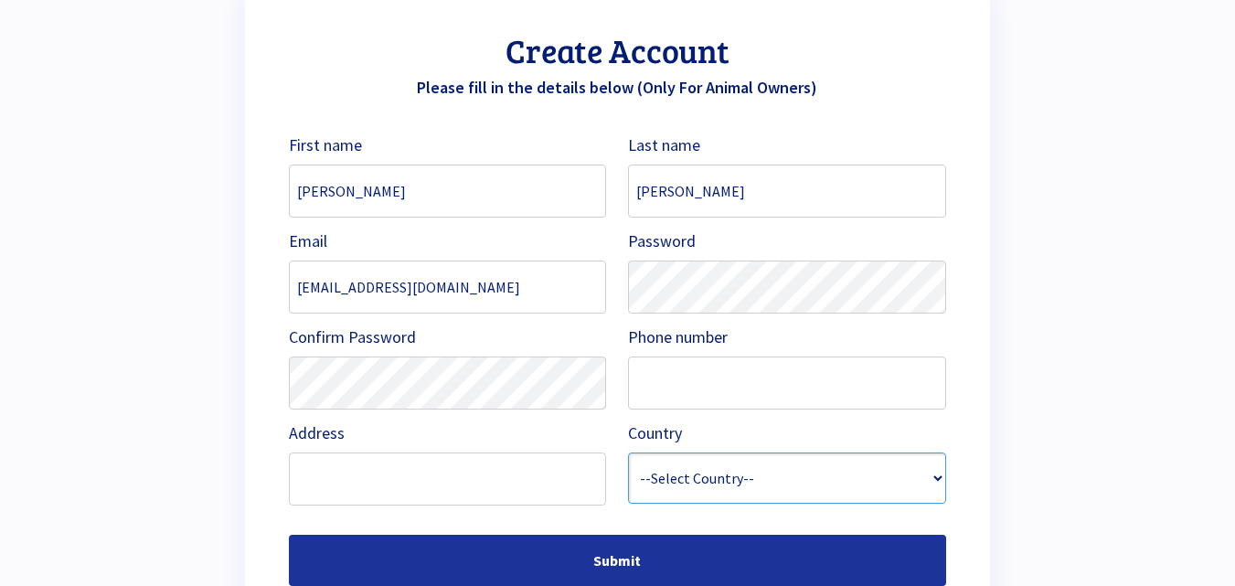
click at [823, 482] on select "--Select Country-- Afghanistan Albania Algeria Andorra Angola Antigua and Barbu…" at bounding box center [787, 477] width 318 height 51
select select "[GEOGRAPHIC_DATA]"
click at [628, 452] on select "--Select Country-- Afghanistan Albania Algeria Andorra Angola Antigua and Barbu…" at bounding box center [787, 477] width 318 height 51
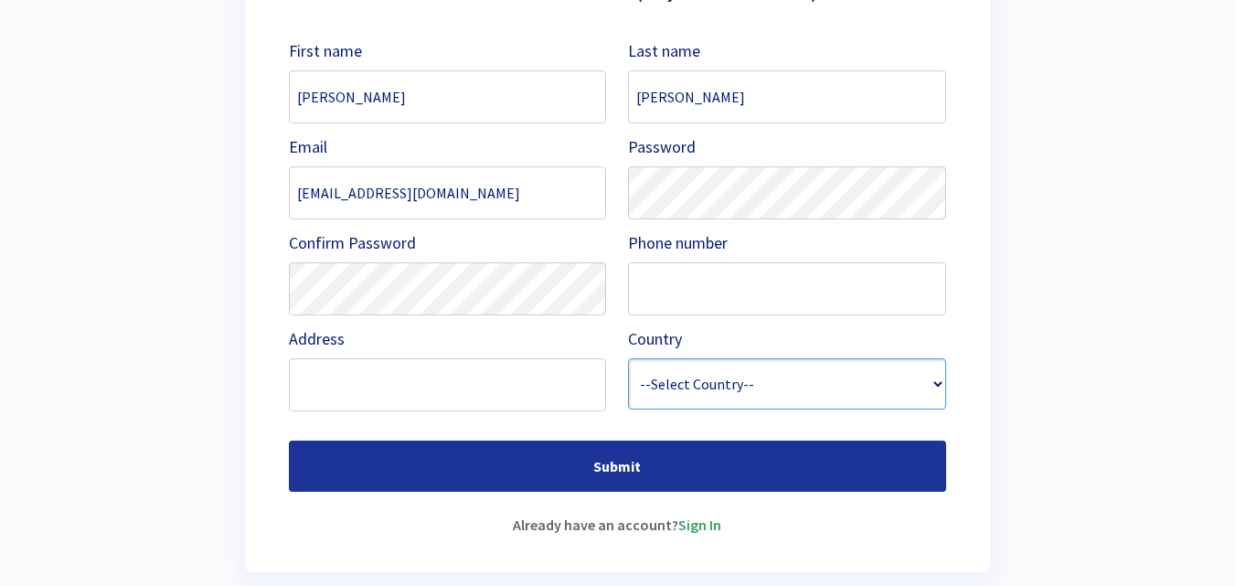
scroll to position [266, 0]
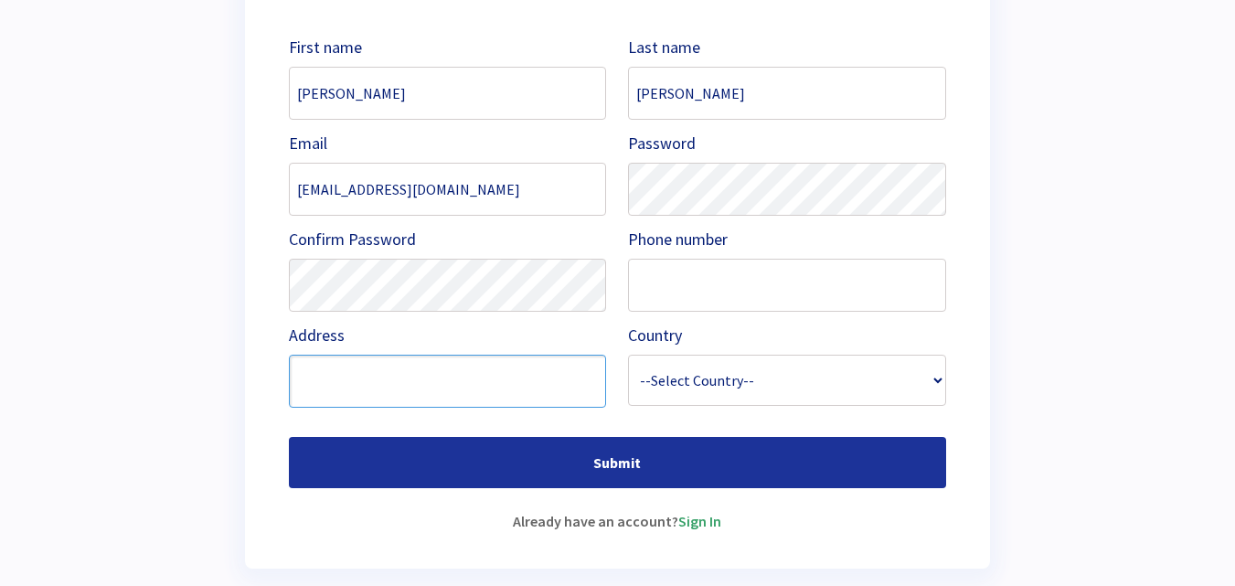
click at [384, 379] on input "text" at bounding box center [448, 381] width 318 height 53
click at [384, 378] on input "text" at bounding box center [448, 381] width 318 height 53
type input "M"
click at [301, 380] on input "Iligan City, Mindanao" at bounding box center [448, 381] width 318 height 53
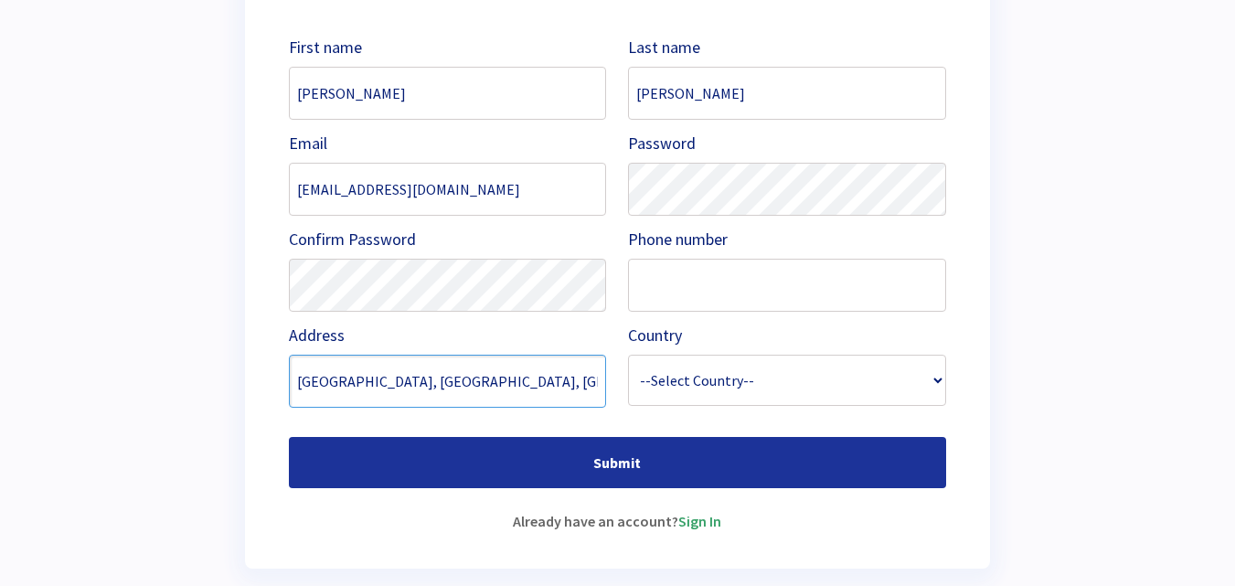
type input "[GEOGRAPHIC_DATA], [GEOGRAPHIC_DATA], [GEOGRAPHIC_DATA]"
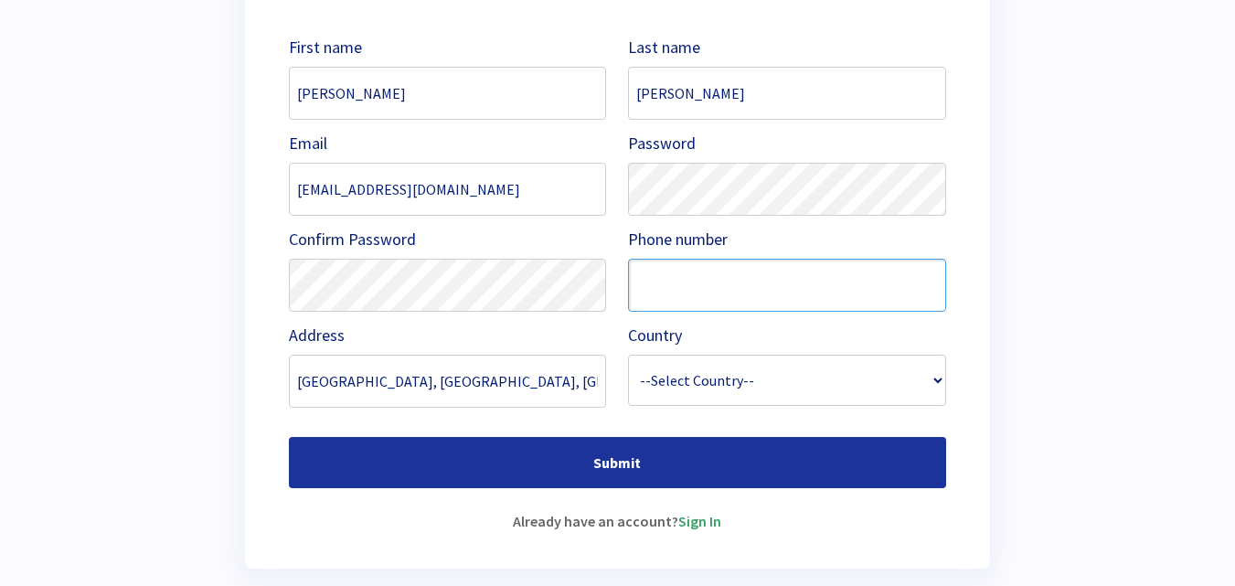
click at [657, 279] on input "text" at bounding box center [787, 285] width 318 height 53
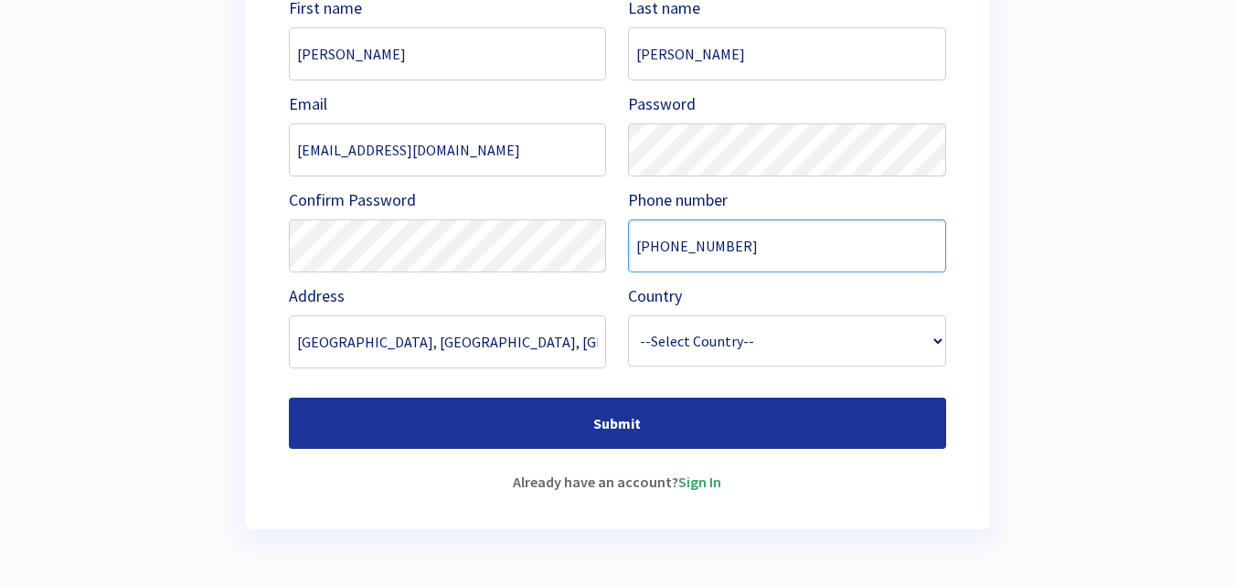
scroll to position [298, 0]
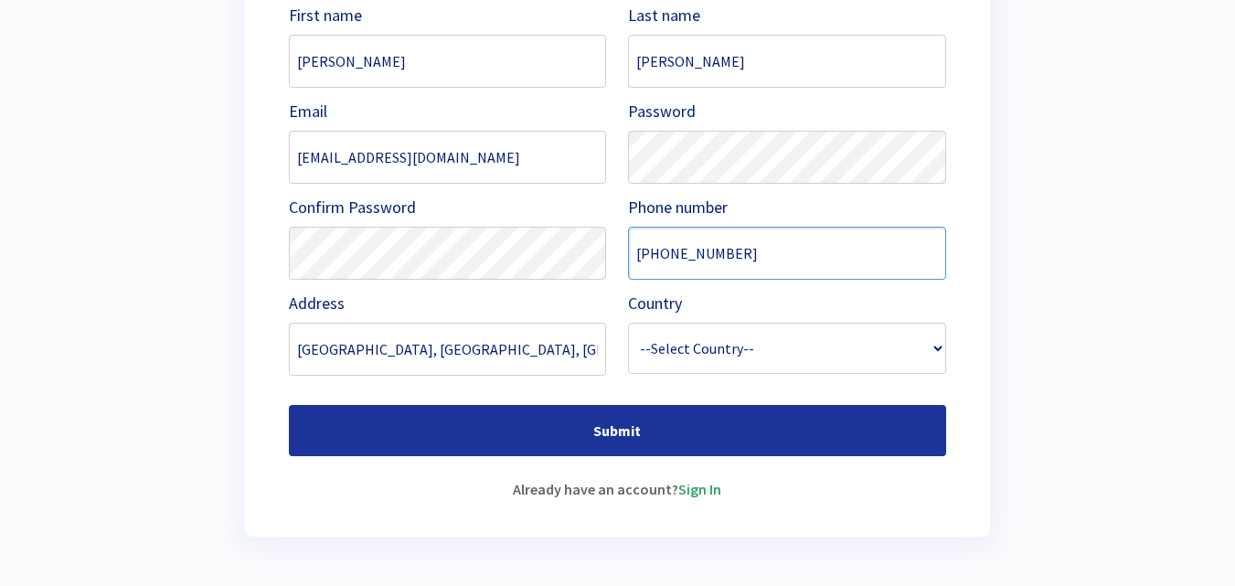
type input "[PHONE_NUMBER]"
drag, startPoint x: 578, startPoint y: 621, endPoint x: 555, endPoint y: 621, distance: 22.8
drag, startPoint x: 555, startPoint y: 621, endPoint x: 122, endPoint y: 231, distance: 583.1
click at [122, 231] on div "Create Account Please fill in the details below (Only For Animal Owners) First …" at bounding box center [617, 149] width 1118 height 820
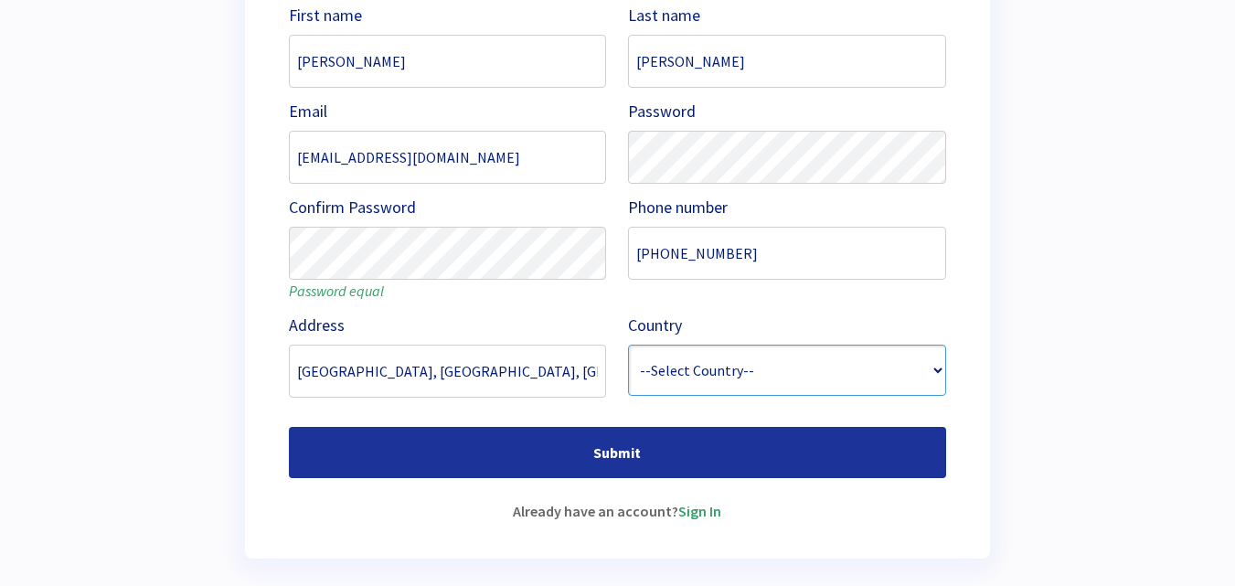
drag, startPoint x: 702, startPoint y: 394, endPoint x: 707, endPoint y: 405, distance: 12.3
click at [702, 394] on select "--Select Country-- Afghanistan Albania Algeria Andorra Angola Antigua and Barbu…" at bounding box center [787, 370] width 318 height 51
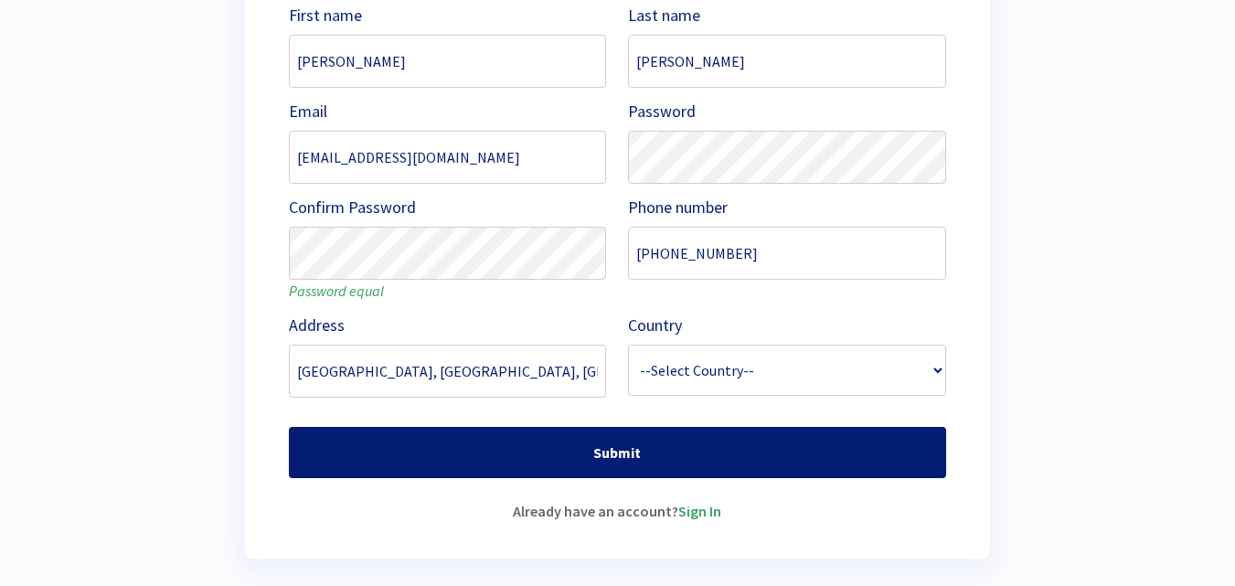
click at [606, 445] on input "submit" at bounding box center [617, 452] width 657 height 51
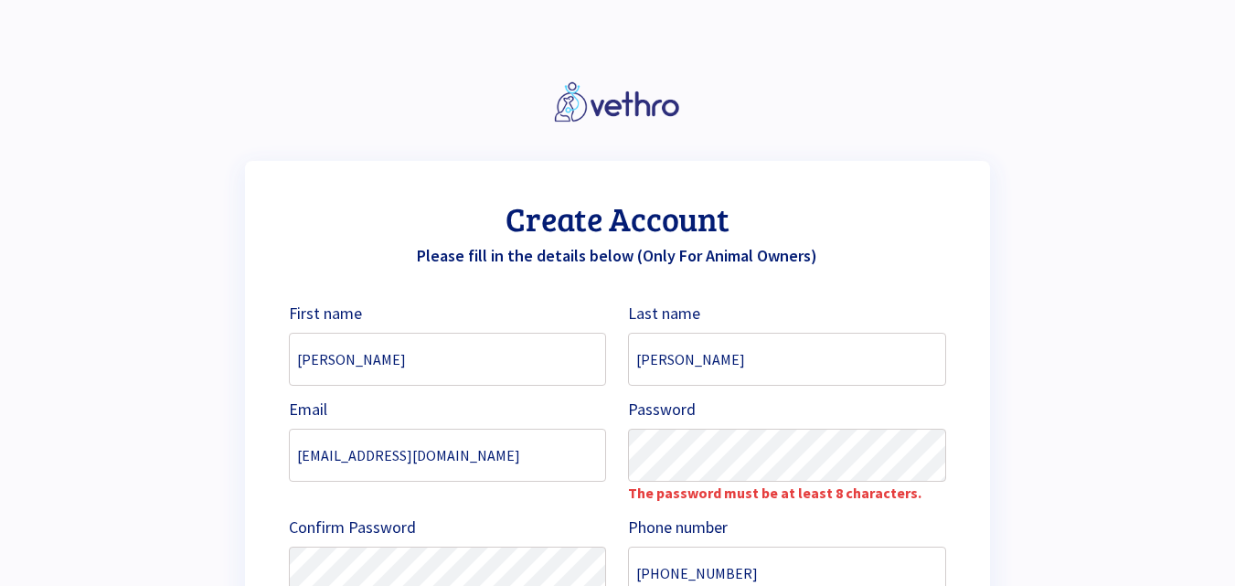
select select "[GEOGRAPHIC_DATA]"
drag, startPoint x: 508, startPoint y: 462, endPoint x: 534, endPoint y: 461, distance: 25.6
click at [508, 462] on input "[EMAIL_ADDRESS][DOMAIN_NAME]" at bounding box center [448, 455] width 318 height 53
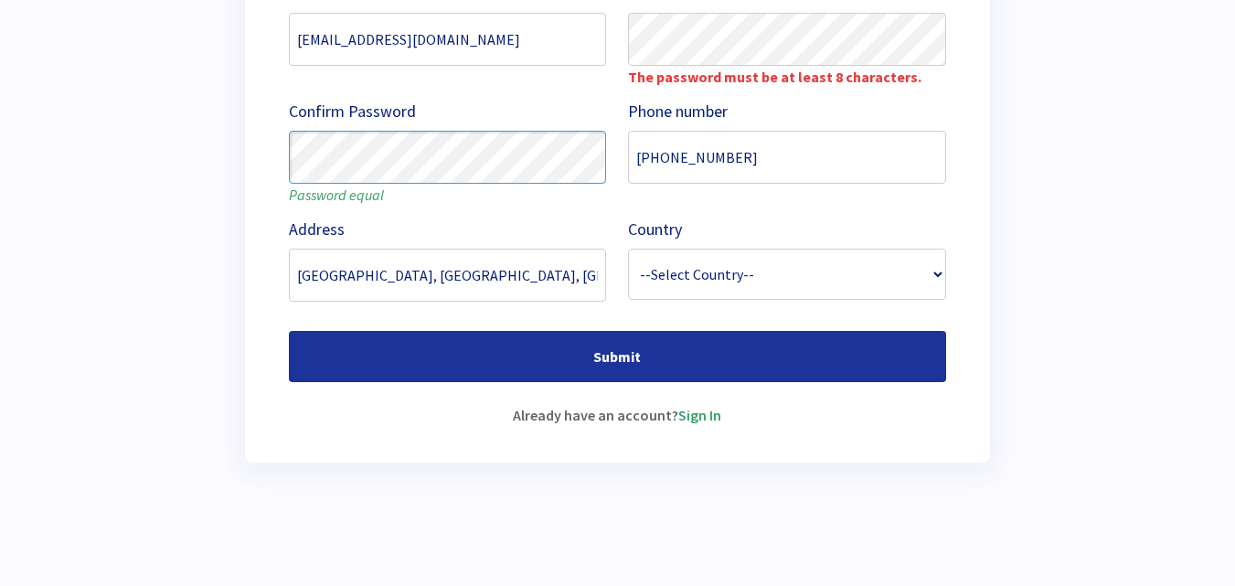
scroll to position [488, 0]
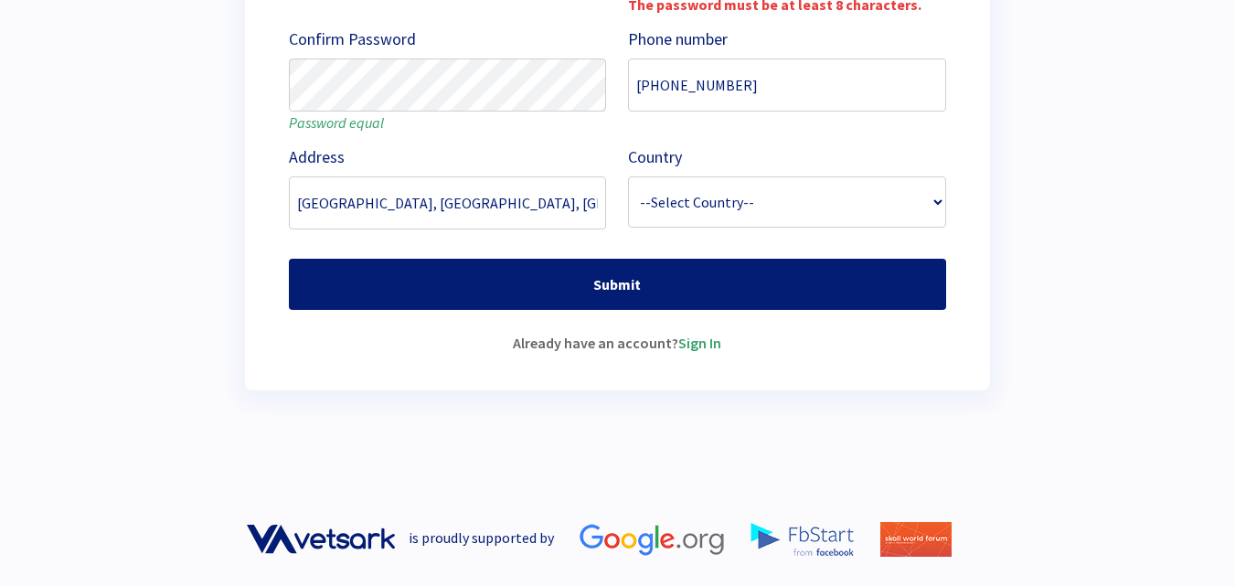
click at [544, 268] on input "submit" at bounding box center [617, 284] width 657 height 51
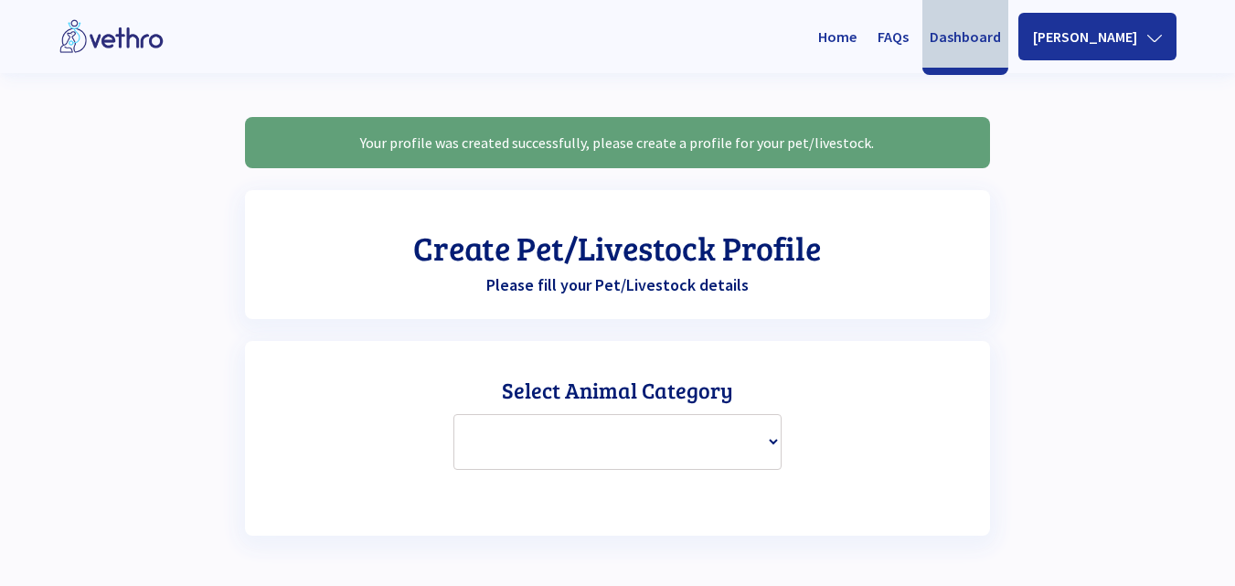
click at [1091, 207] on div "Your profile was created successfully, please create a profile for your pet/liv…" at bounding box center [617, 315] width 1118 height 484
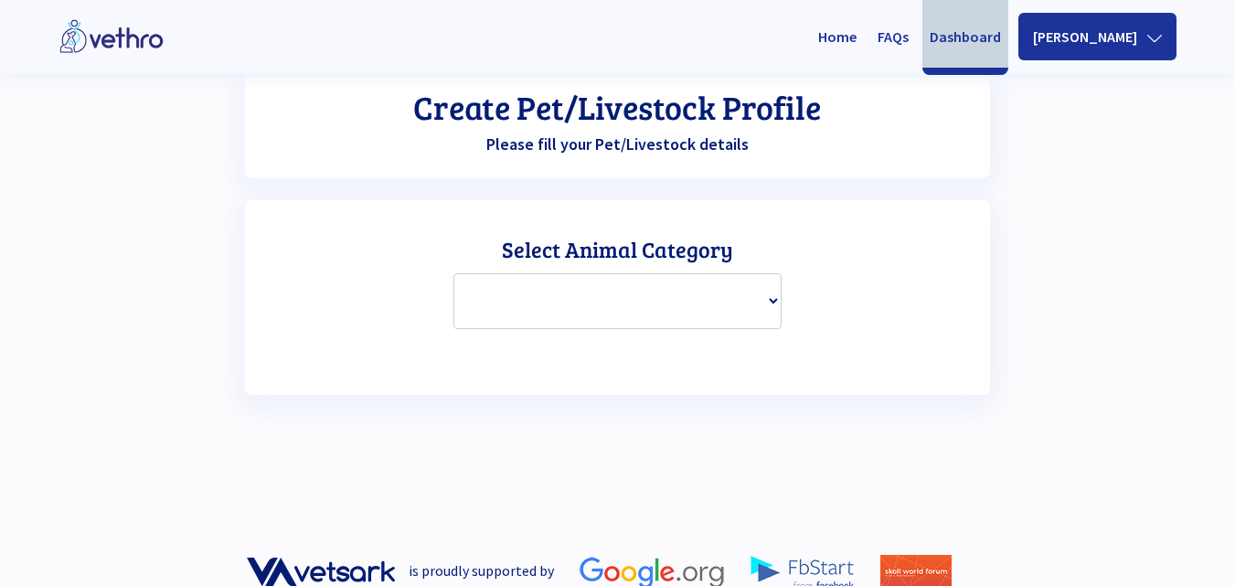
scroll to position [174, 0]
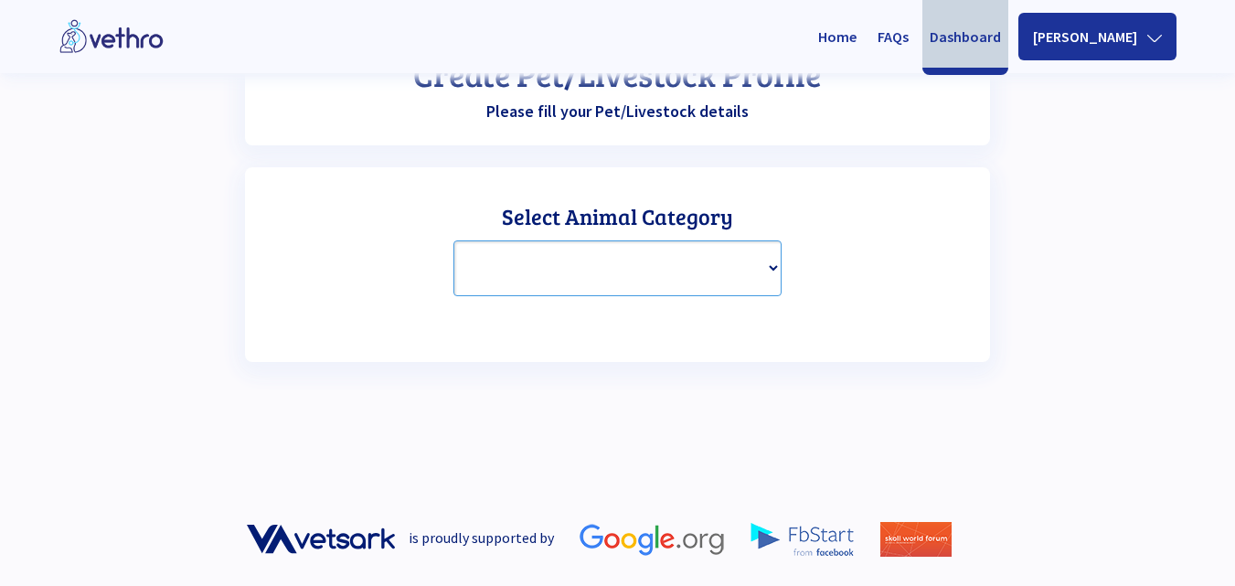
click at [761, 270] on select "-- Select Animal Category -- Pet Livestock" at bounding box center [617, 268] width 329 height 56
select select "pet"
click at [453, 240] on select "-- Select Animal Category -- Pet Livestock" at bounding box center [617, 268] width 329 height 56
select select
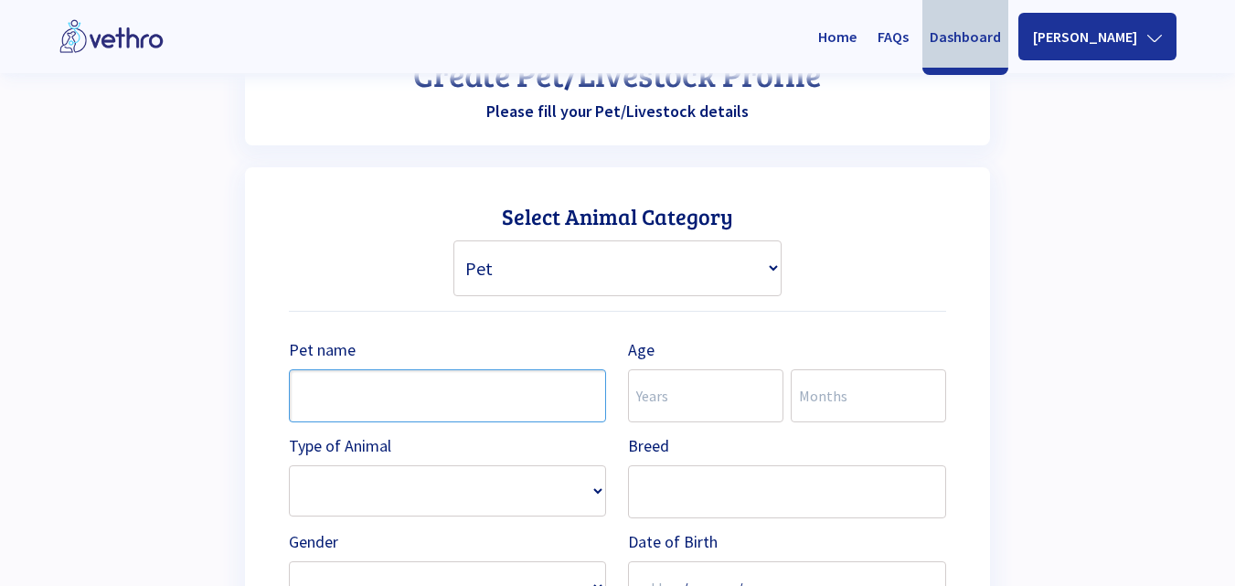
click at [589, 403] on input "text" at bounding box center [448, 395] width 318 height 53
click at [686, 408] on input "number" at bounding box center [705, 395] width 155 height 53
click at [858, 401] on input "number" at bounding box center [868, 395] width 155 height 53
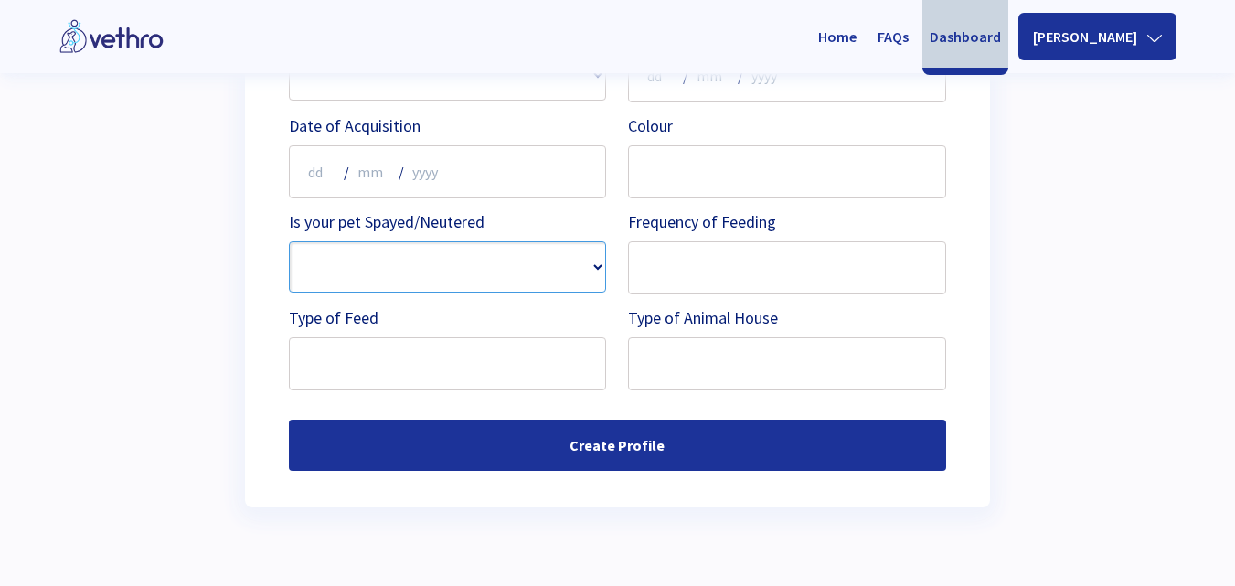
click at [576, 267] on select "-- Select -- Yes No" at bounding box center [448, 266] width 318 height 51
select select "0"
click at [289, 241] on select "-- Select -- Yes No" at bounding box center [448, 266] width 318 height 51
select select
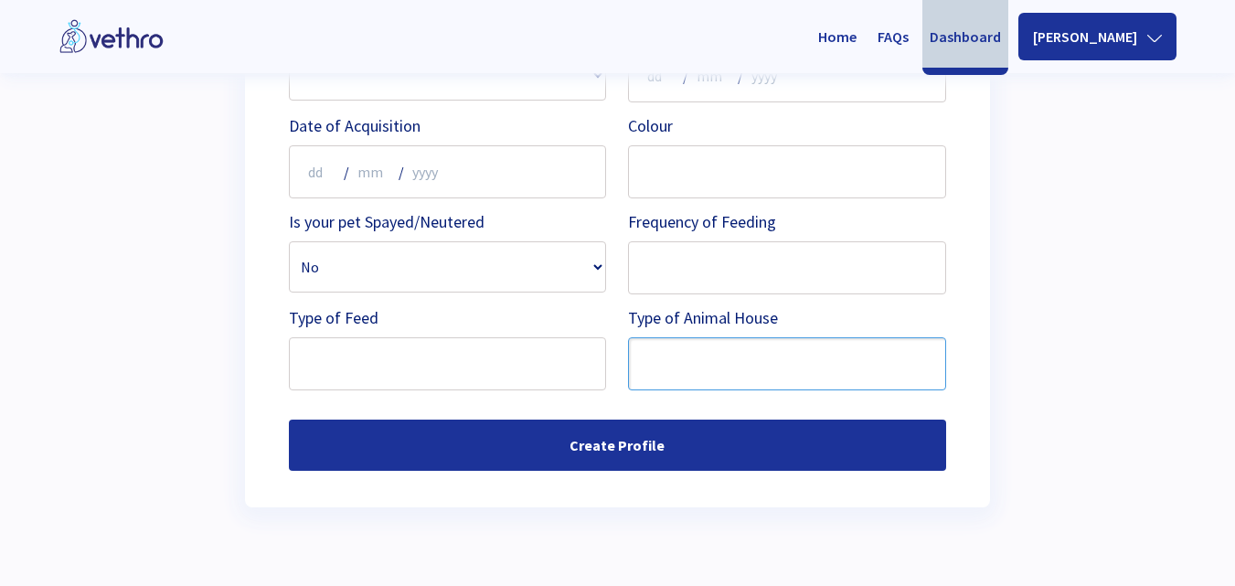
click at [704, 364] on input "text" at bounding box center [787, 363] width 318 height 53
select select
type input "A"
select select
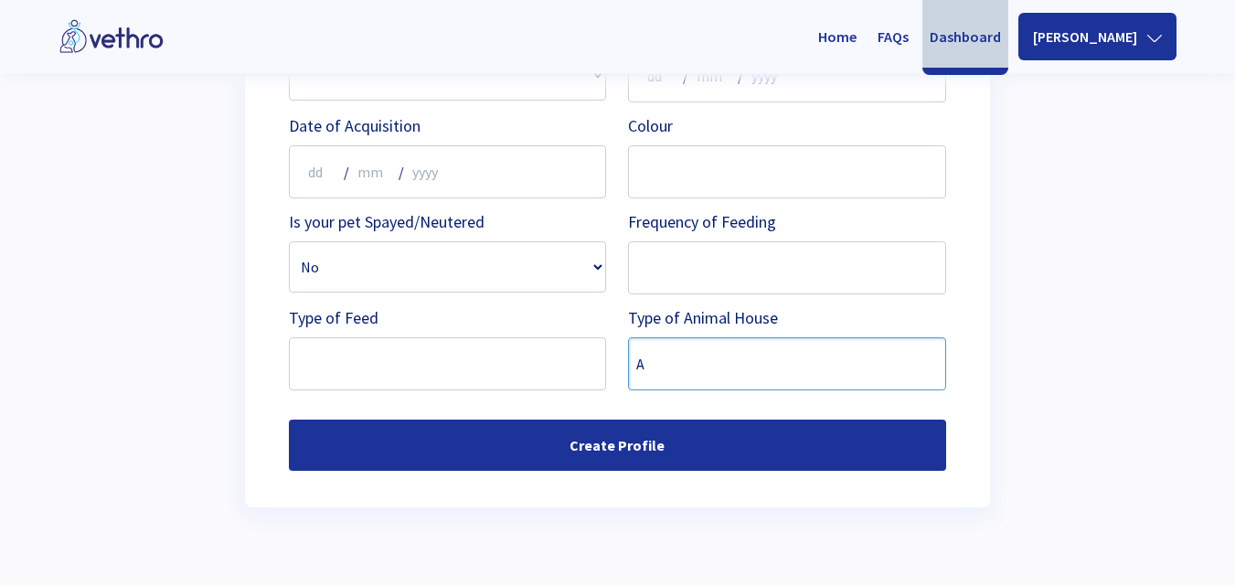
select select
type input "AN"
select select
type input "ANy"
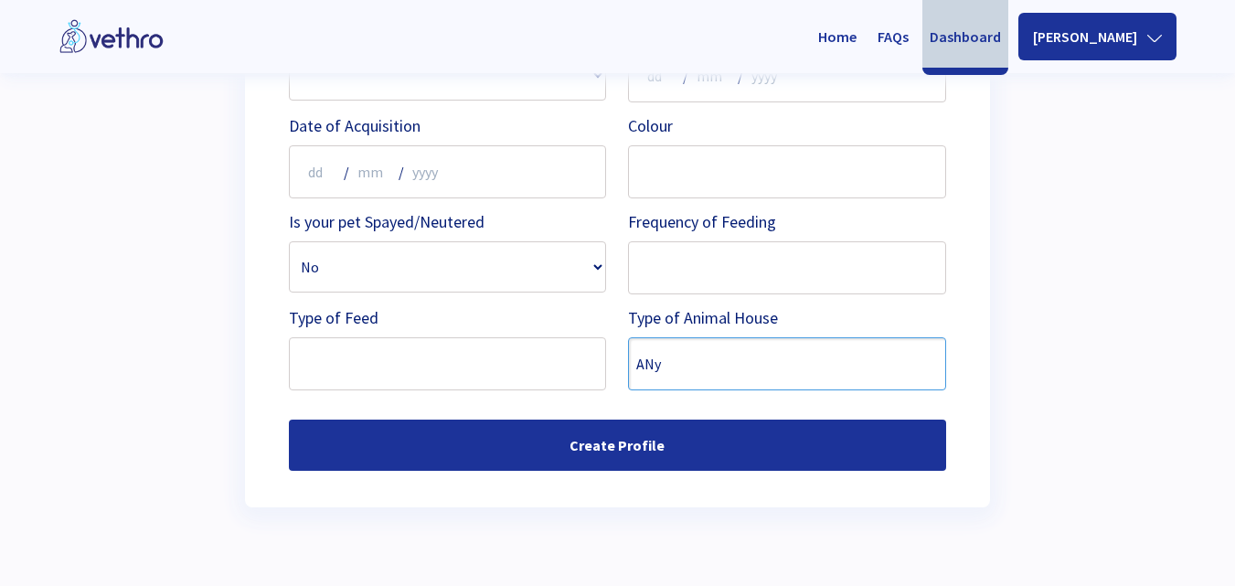
select select
type input "AN"
select select
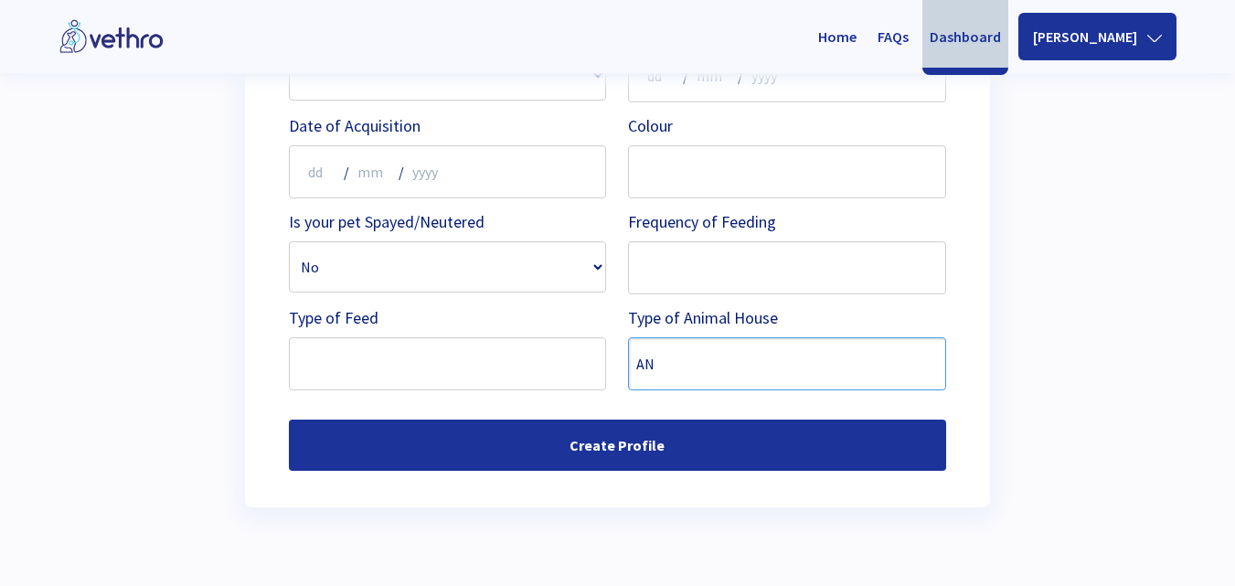
type input "A"
select select
type input "An"
select select
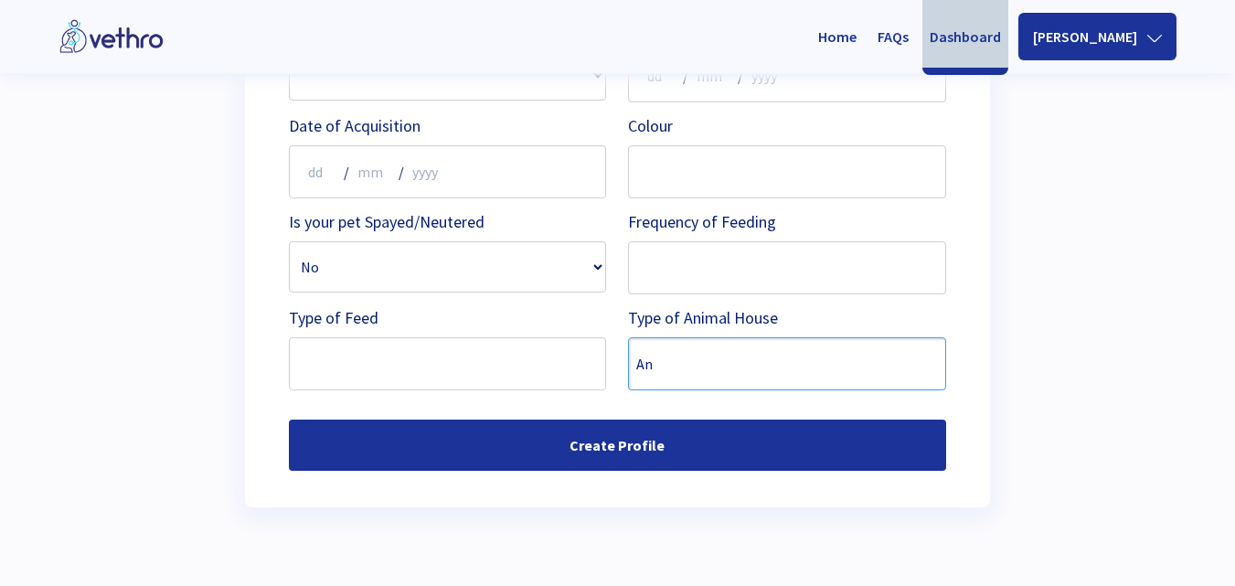
select select
type input "Any"
click at [418, 369] on input "text" at bounding box center [448, 363] width 318 height 53
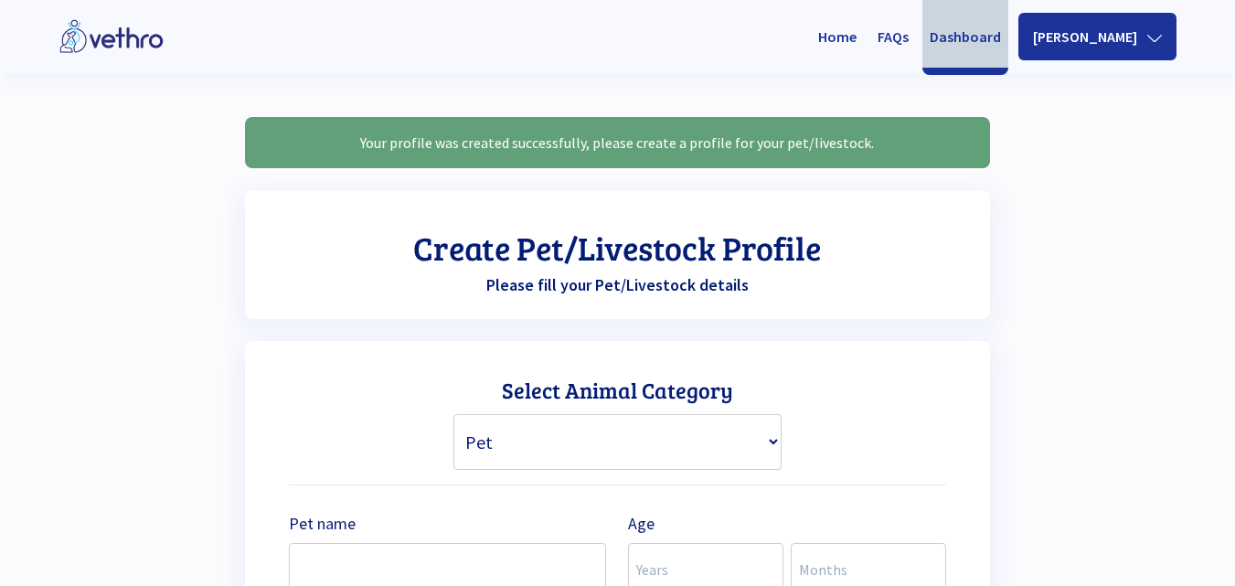
scroll to position [512, 0]
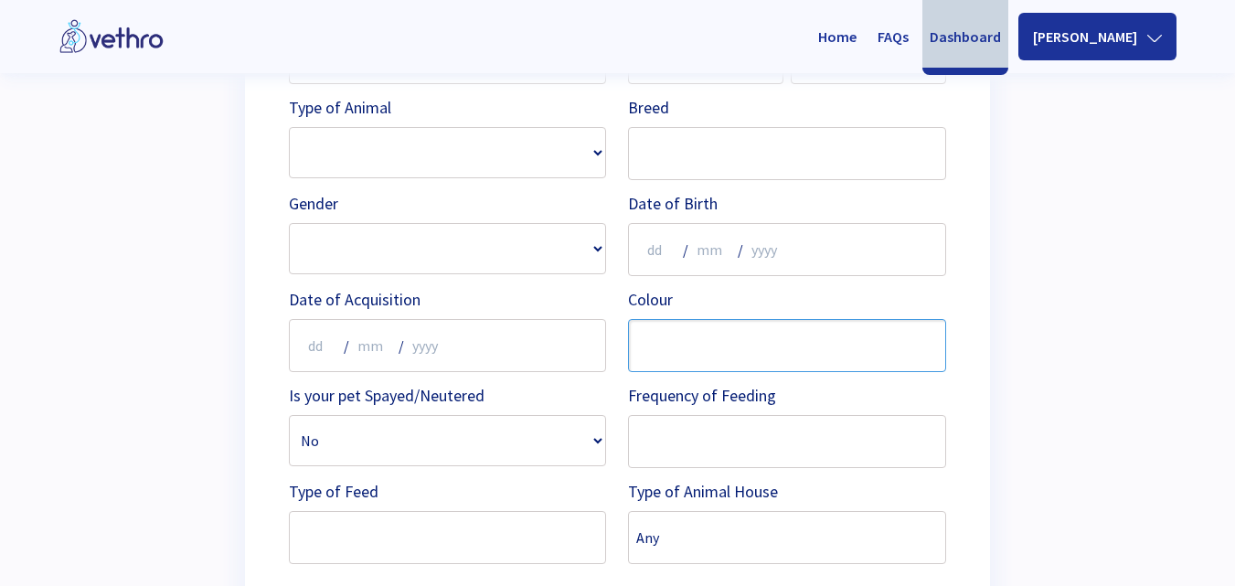
click at [700, 334] on input "text" at bounding box center [787, 345] width 318 height 53
click at [675, 156] on input "text" at bounding box center [787, 153] width 318 height 53
select select
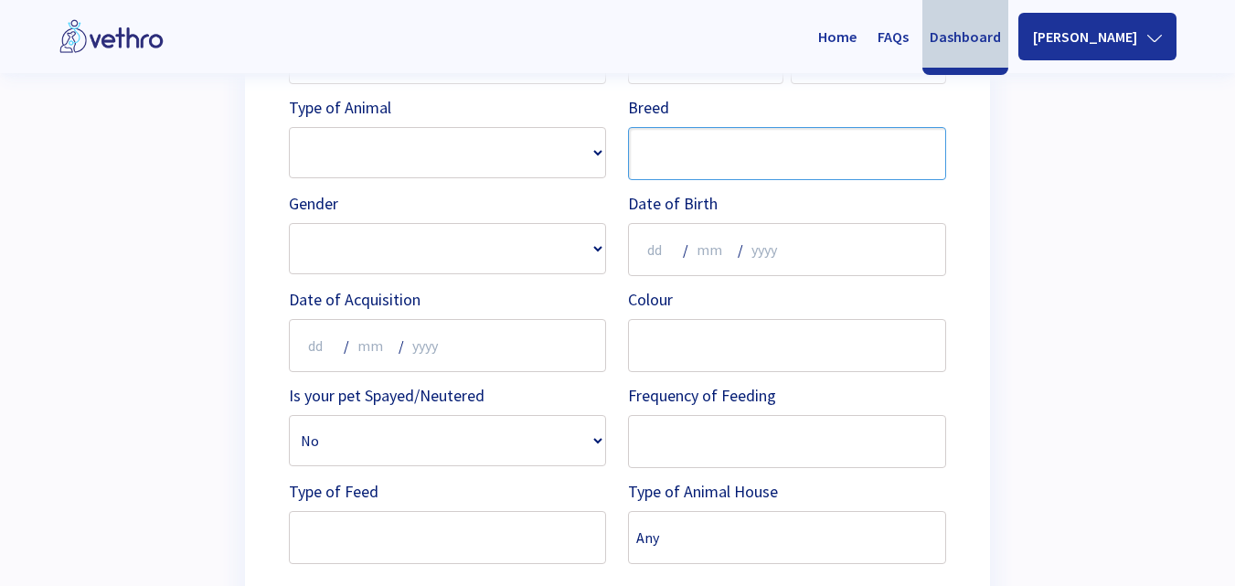
type input "n"
select select
type input "n/"
select select
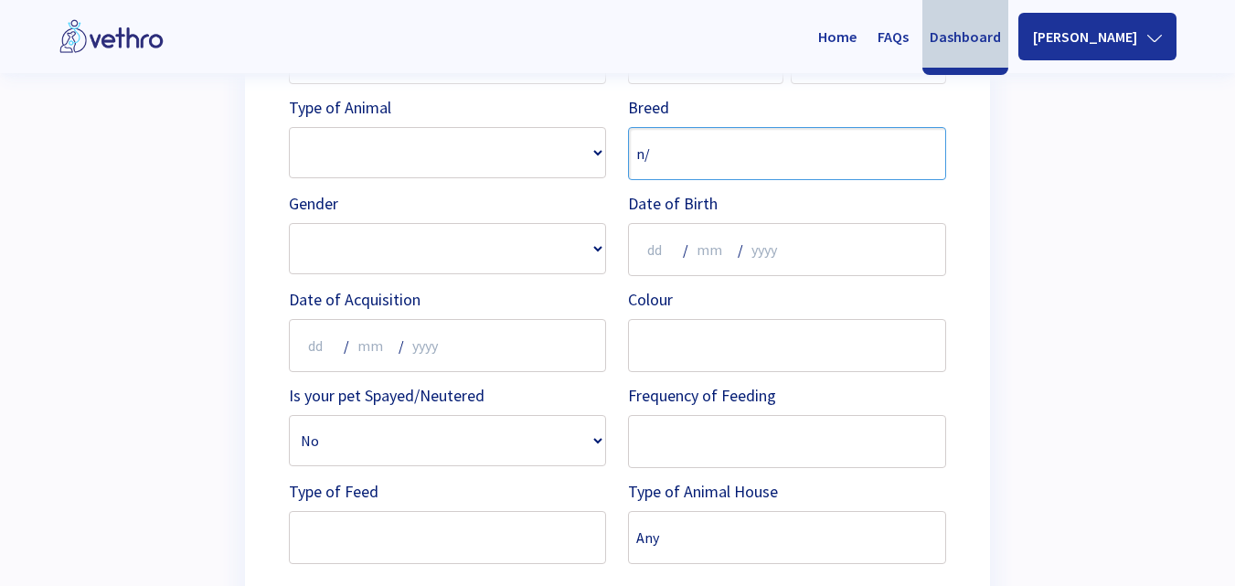
select select
type input "n/a"
select select
type input "n/a"
click at [506, 130] on select "Cat Cow Dog Goat Horse Pig Poultry Sheep" at bounding box center [448, 152] width 318 height 51
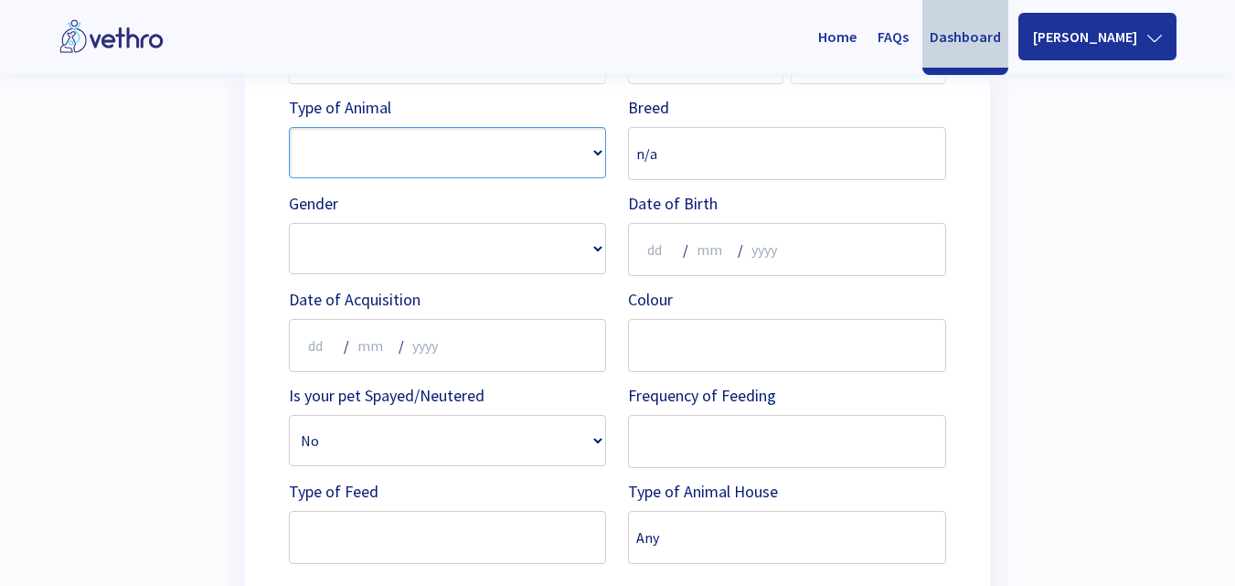
select select "Cat"
click at [289, 127] on select "Cat Cow Dog Goat Horse Pig Poultry Sheep" at bounding box center [448, 152] width 318 height 51
click at [488, 228] on select "-- Select Gender -- Male Female" at bounding box center [448, 248] width 318 height 51
select select "Female"
click at [289, 223] on select "-- Select Gender -- Male Female" at bounding box center [448, 248] width 318 height 51
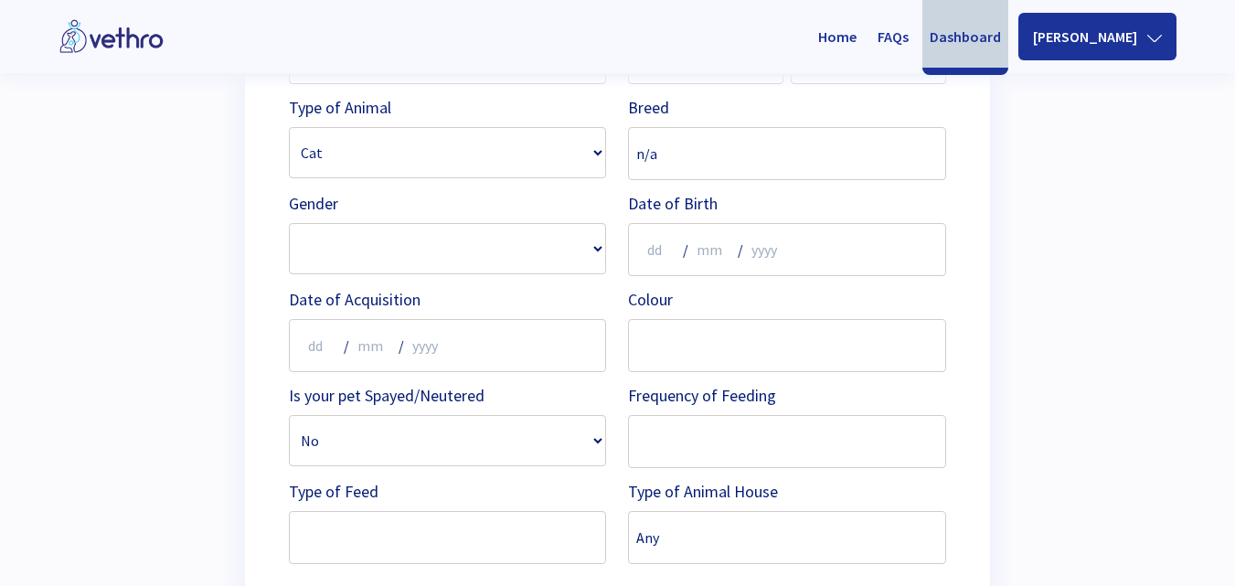
click at [745, 249] on div "/ /" at bounding box center [787, 249] width 318 height 53
click at [655, 250] on input "number" at bounding box center [658, 250] width 44 height 44
type input "00"
click at [764, 248] on input "number" at bounding box center [775, 250] width 58 height 44
type input "0000"
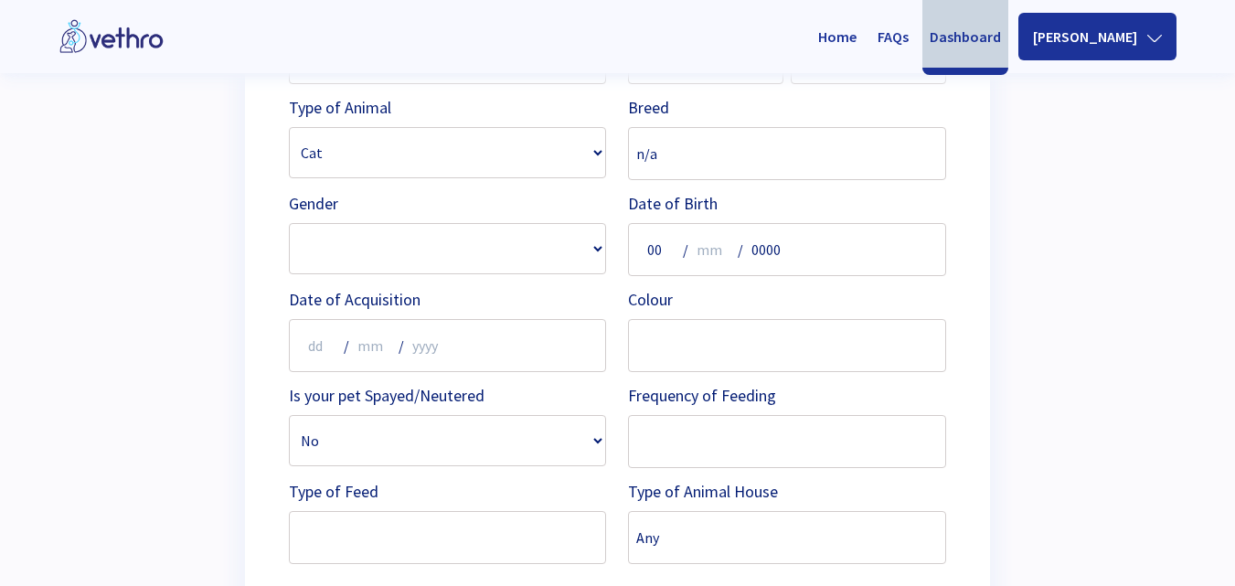
click at [710, 257] on input "number" at bounding box center [713, 250] width 44 height 44
type input "00"
click at [779, 247] on input "0000" at bounding box center [775, 250] width 58 height 44
click at [774, 250] on input "0000" at bounding box center [775, 250] width 58 height 44
click at [788, 250] on input "0000" at bounding box center [775, 250] width 58 height 44
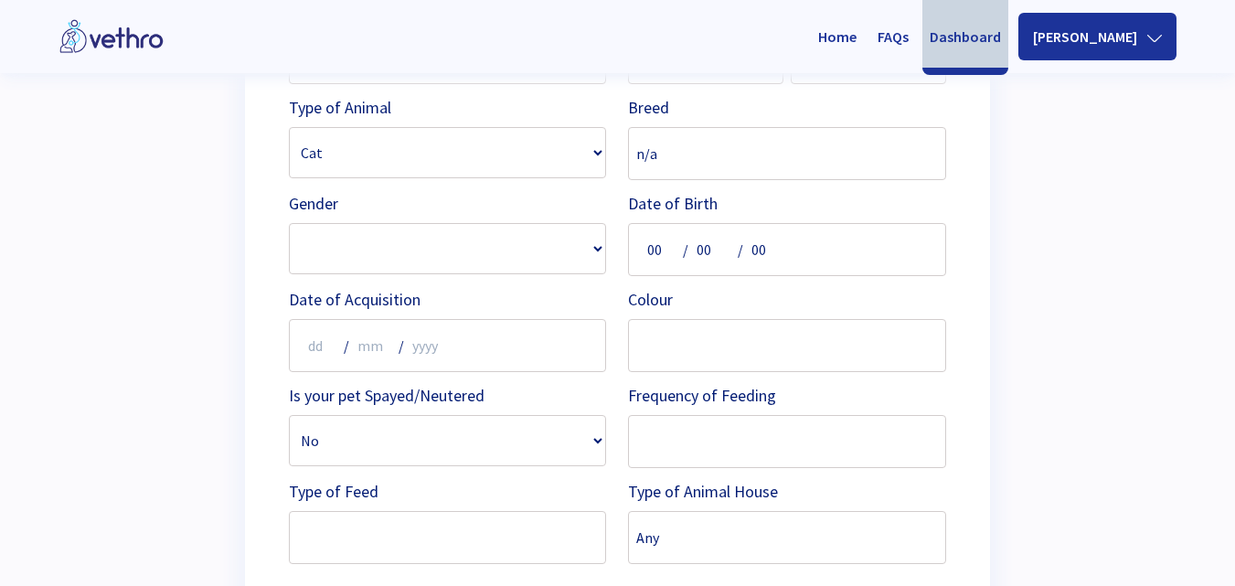
type input "0"
type input "2018"
click at [702, 256] on input "00" at bounding box center [713, 250] width 44 height 44
click at [777, 266] on input "2018" at bounding box center [775, 250] width 58 height 44
click at [709, 251] on input "00" at bounding box center [713, 250] width 44 height 44
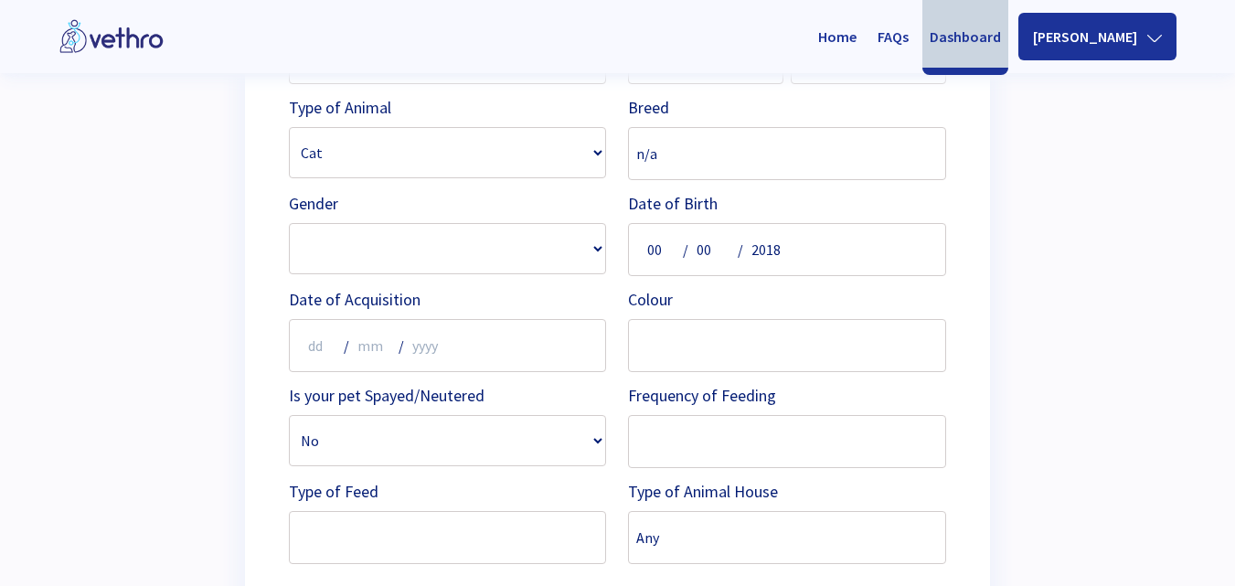
click at [709, 251] on input "00" at bounding box center [713, 250] width 44 height 44
click at [651, 258] on input "00" at bounding box center [658, 250] width 44 height 44
click at [710, 248] on input "00" at bounding box center [713, 250] width 44 height 44
click at [769, 251] on input "2018" at bounding box center [775, 250] width 58 height 44
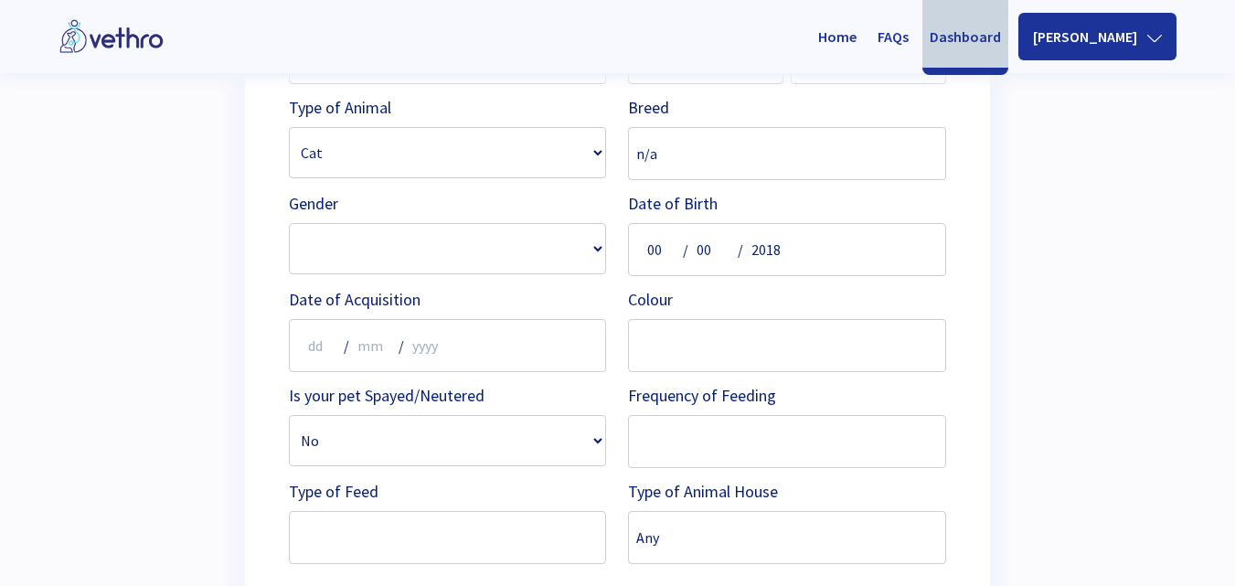
click at [664, 253] on input "00" at bounding box center [658, 250] width 44 height 44
click at [713, 256] on input "00" at bounding box center [713, 250] width 44 height 44
click at [649, 249] on input "00" at bounding box center [658, 250] width 44 height 44
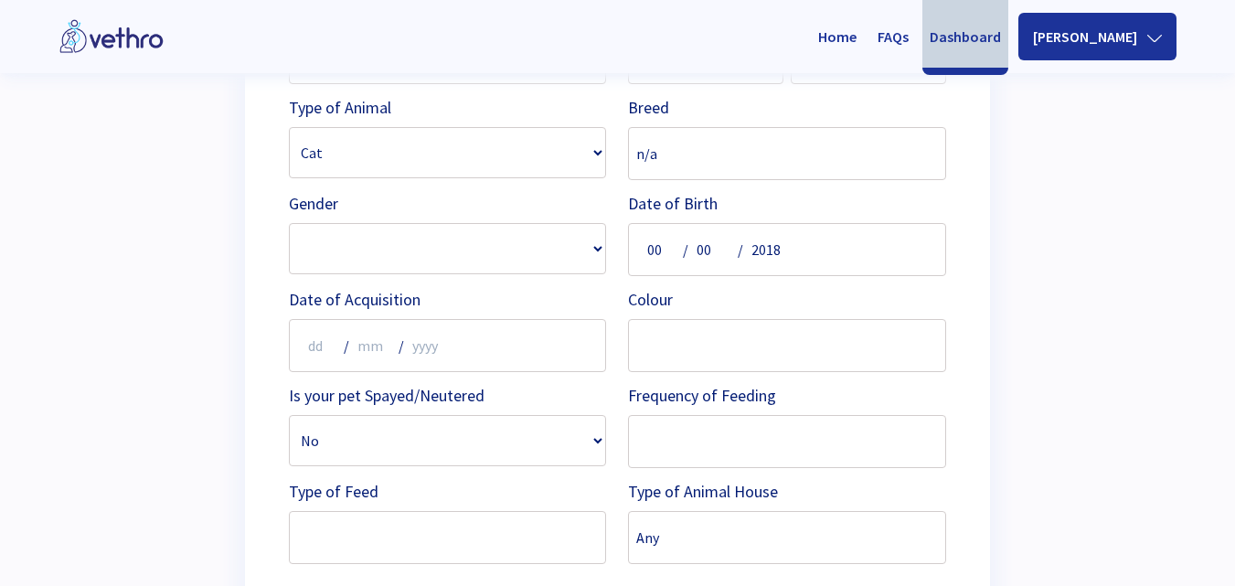
click at [707, 248] on input "00" at bounding box center [713, 250] width 44 height 44
click at [653, 337] on input "text" at bounding box center [787, 345] width 318 height 53
click at [322, 345] on input "number" at bounding box center [319, 346] width 44 height 44
type input "00"
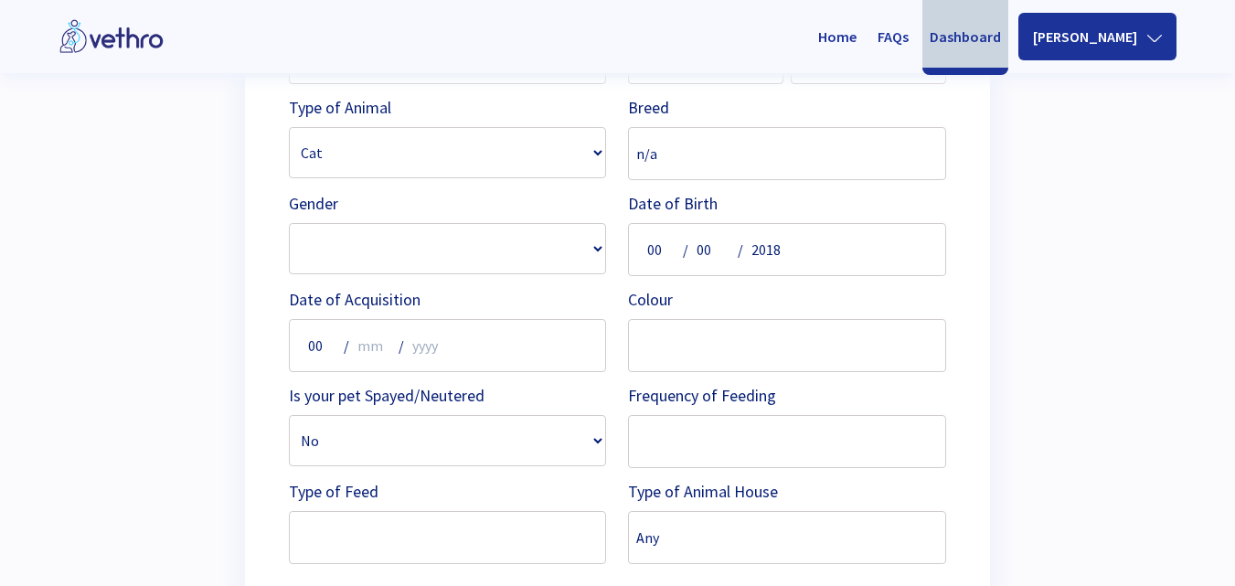
drag, startPoint x: 805, startPoint y: 244, endPoint x: 665, endPoint y: 260, distance: 140.8
click at [665, 260] on div "00 / 00 / 2018" at bounding box center [787, 249] width 318 height 53
click at [719, 444] on input "text" at bounding box center [787, 441] width 318 height 53
type input "3"
click at [531, 530] on input "text" at bounding box center [448, 537] width 318 height 53
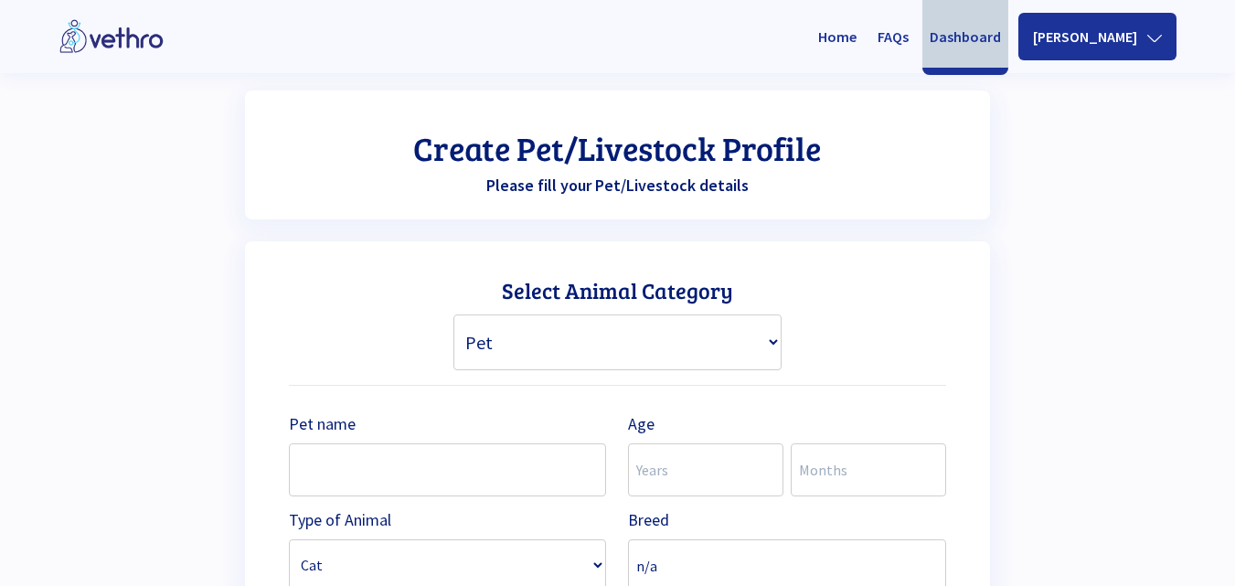
scroll to position [439, 0]
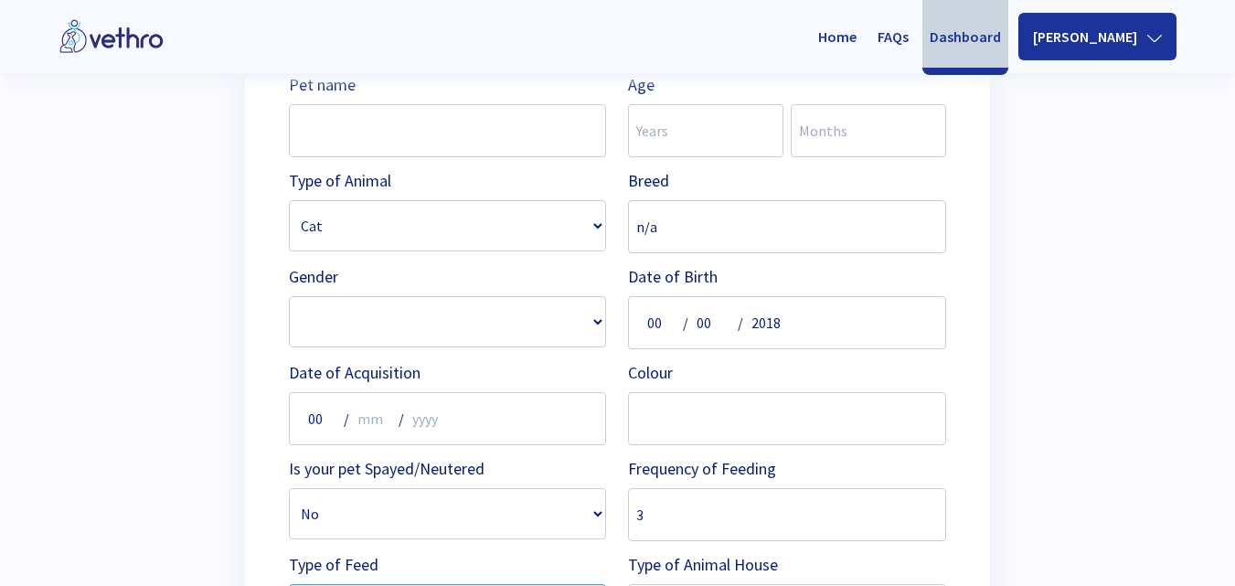
type input "kibble + leftover food"
click at [727, 147] on input "number" at bounding box center [705, 130] width 155 height 53
click at [535, 135] on input "text" at bounding box center [448, 130] width 318 height 53
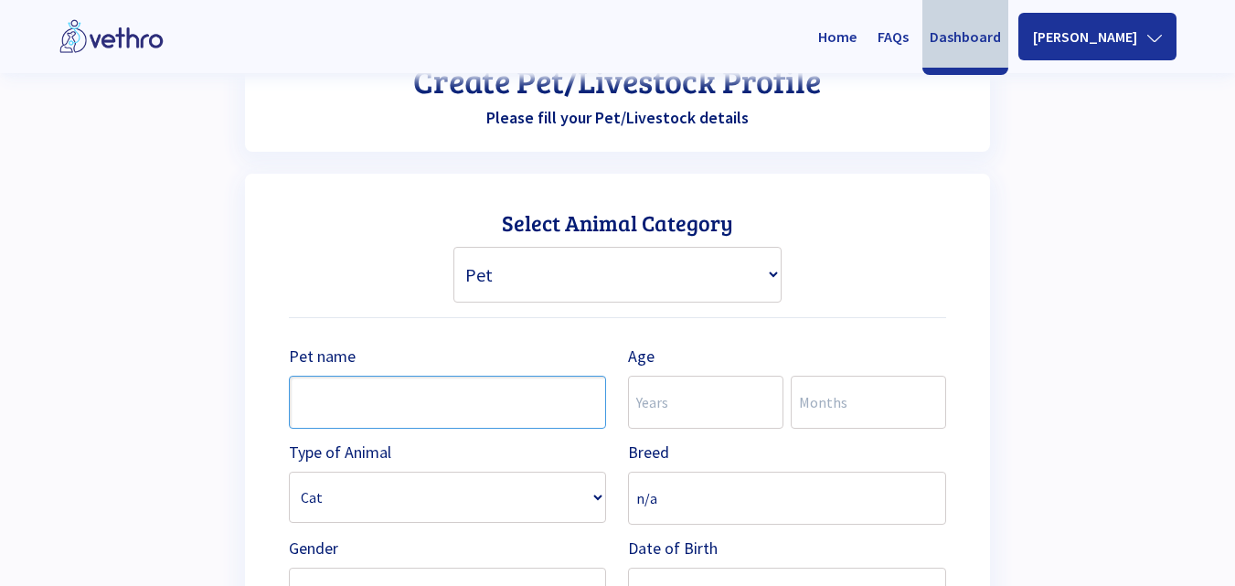
scroll to position [679, 0]
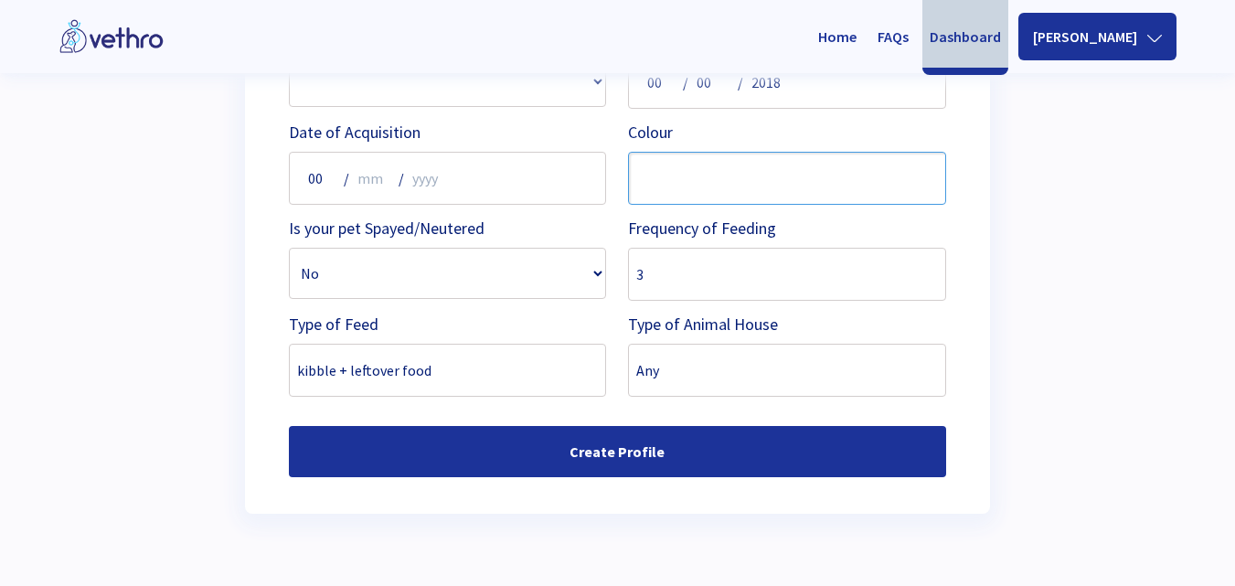
click at [662, 180] on input "text" at bounding box center [787, 178] width 318 height 53
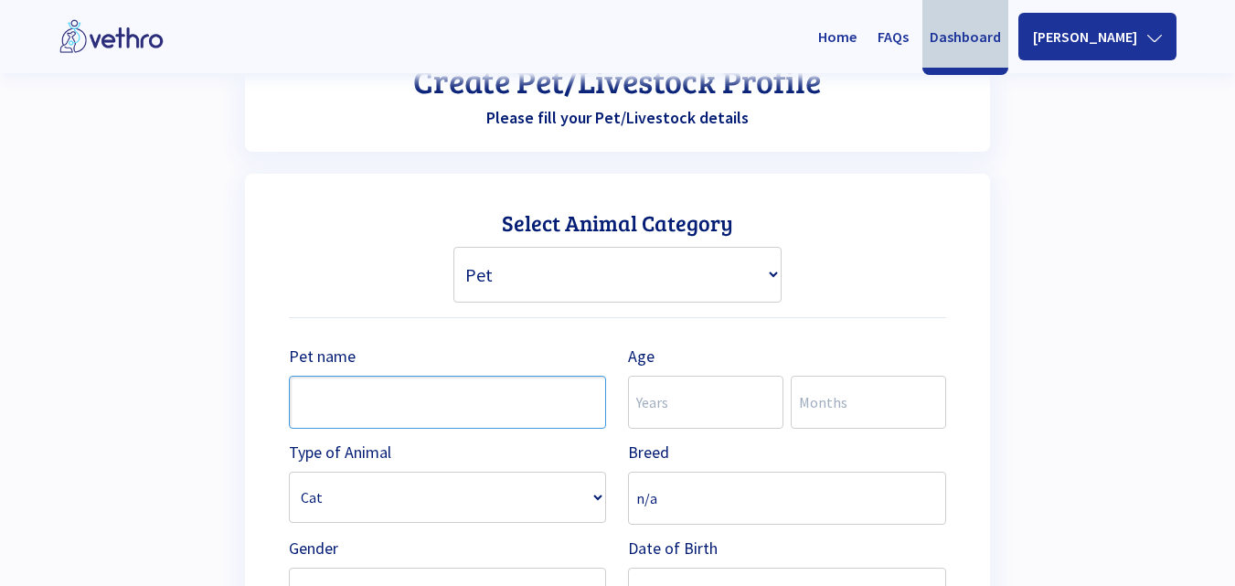
click at [372, 396] on input "text" at bounding box center [448, 402] width 318 height 53
type input "f"
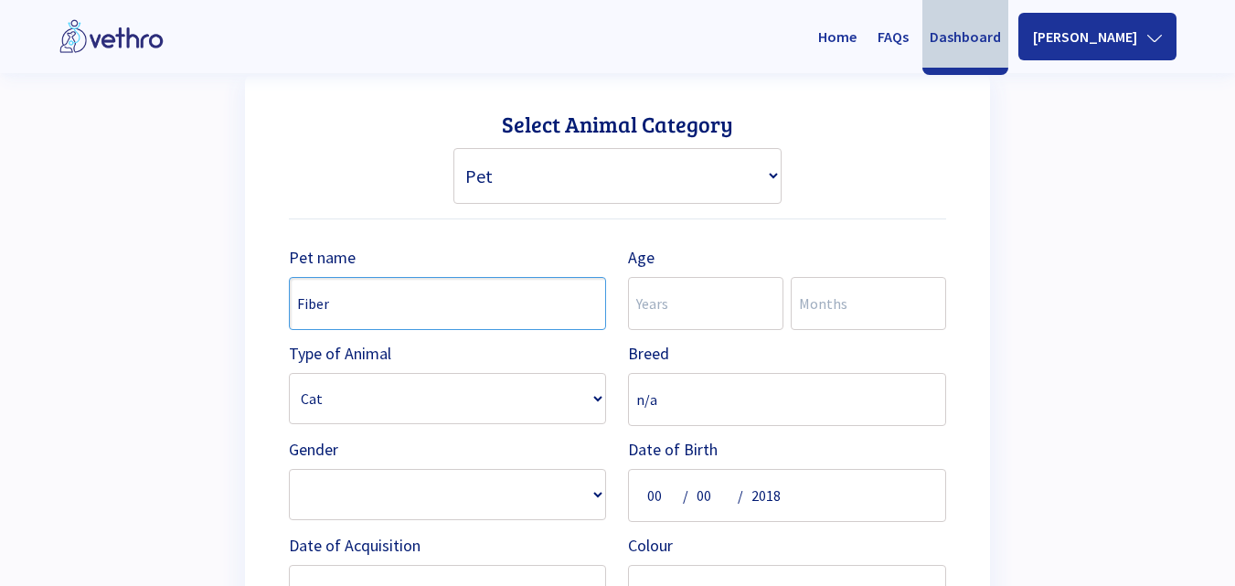
type input "Fiber"
drag, startPoint x: 812, startPoint y: 496, endPoint x: 608, endPoint y: 504, distance: 204.8
click at [608, 504] on div "Pet name Fiber Age Type of Animal Cat Cow Dog Goat Horse Pig Poultry Sheep Bree…" at bounding box center [617, 522] width 657 height 576
drag, startPoint x: 798, startPoint y: 489, endPoint x: 707, endPoint y: 503, distance: 91.5
click at [707, 503] on div "00 / 00 / 2018" at bounding box center [787, 495] width 318 height 53
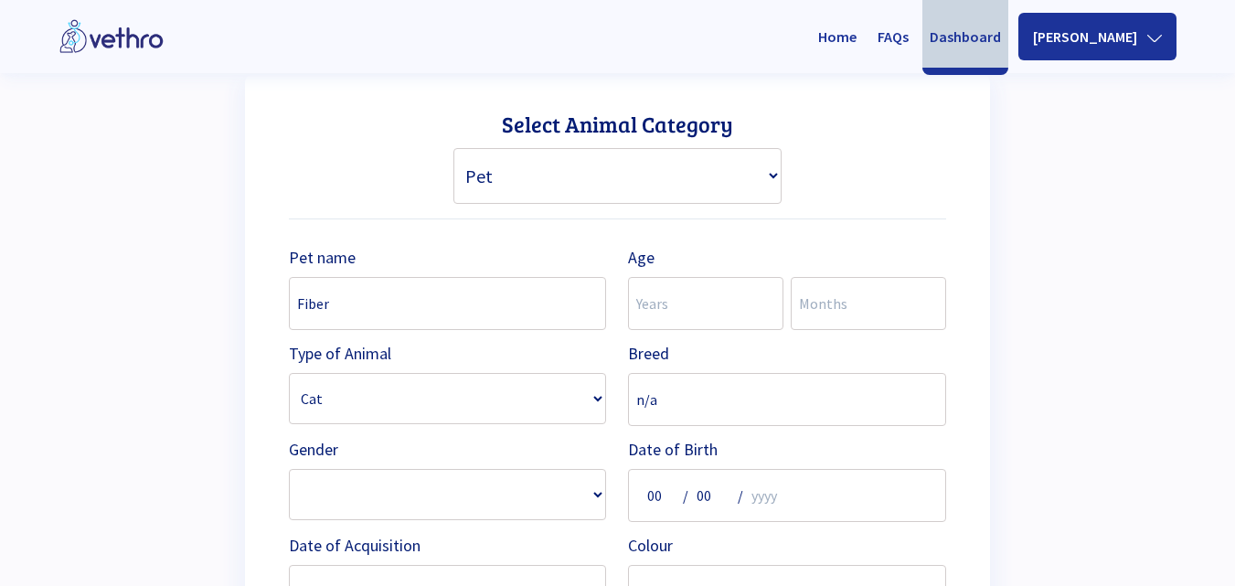
type input "0000"
click at [863, 490] on div "00 / 00 / 0000" at bounding box center [787, 495] width 318 height 53
click at [1024, 430] on div "Your profile was created successfully, please create a profile for your pet/liv…" at bounding box center [617, 377] width 1118 height 1141
click at [706, 304] on input "number" at bounding box center [705, 303] width 155 height 53
type input "8"
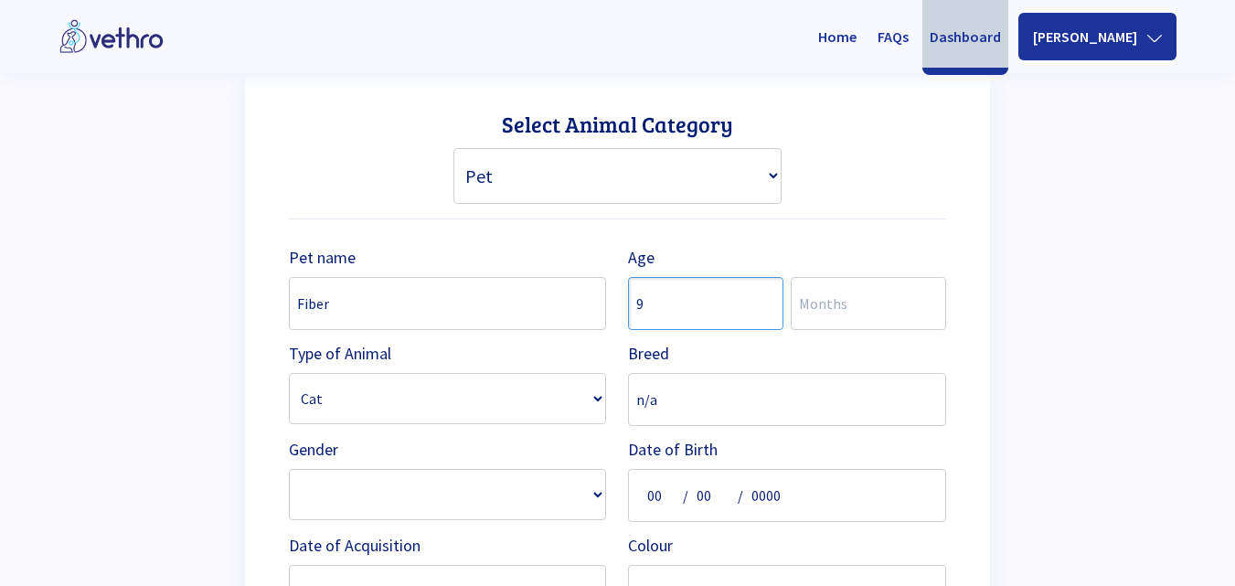
type input "9"
click at [1155, 314] on div "Your profile was created successfully, please create a profile for your pet/liv…" at bounding box center [617, 377] width 1118 height 1141
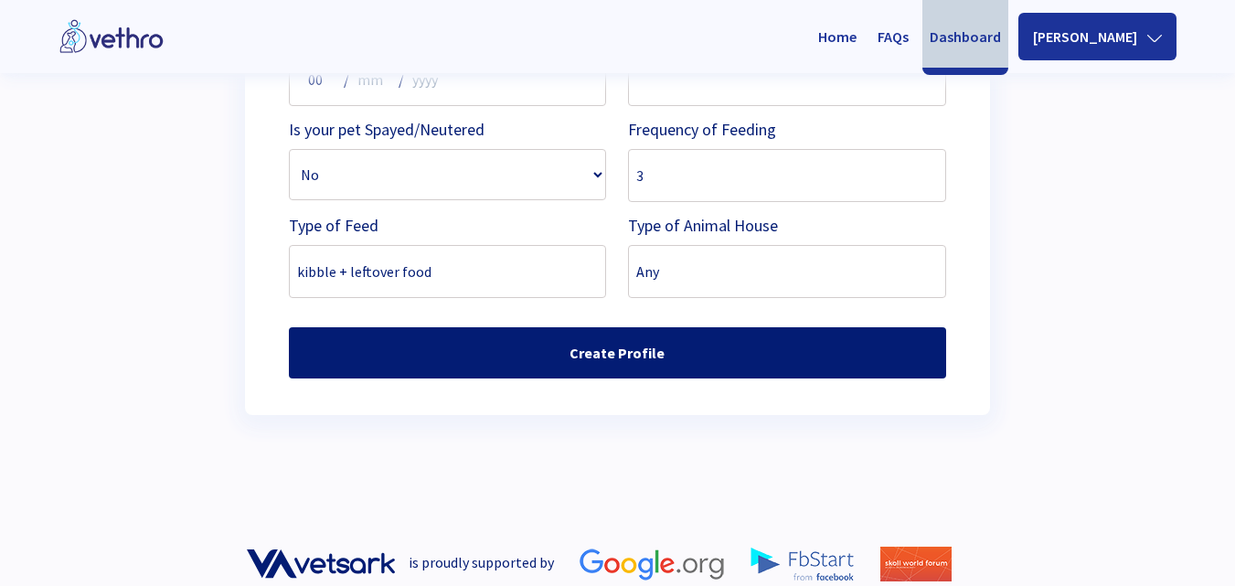
click at [590, 368] on button "Create Profile" at bounding box center [617, 352] width 657 height 51
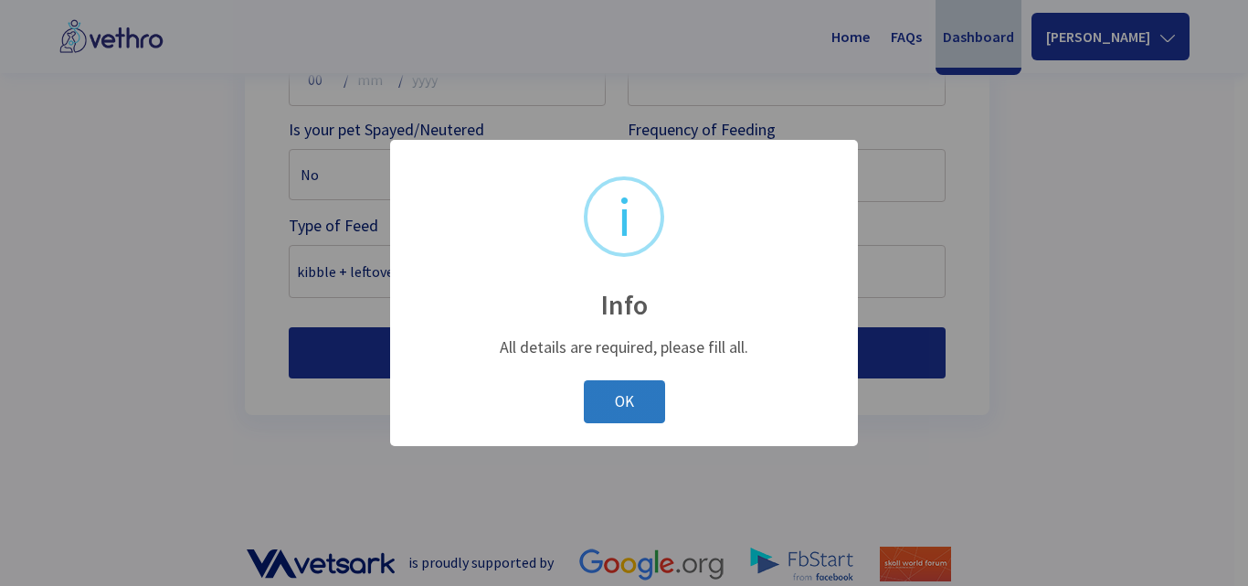
click at [604, 395] on button "OK" at bounding box center [624, 401] width 81 height 43
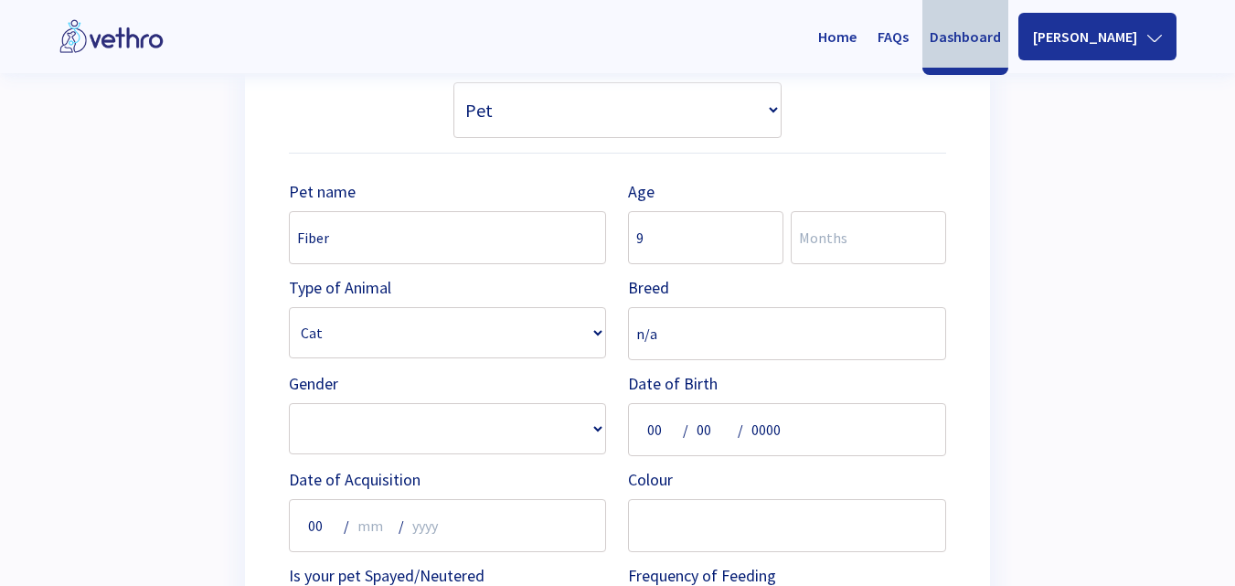
scroll to position [465, 0]
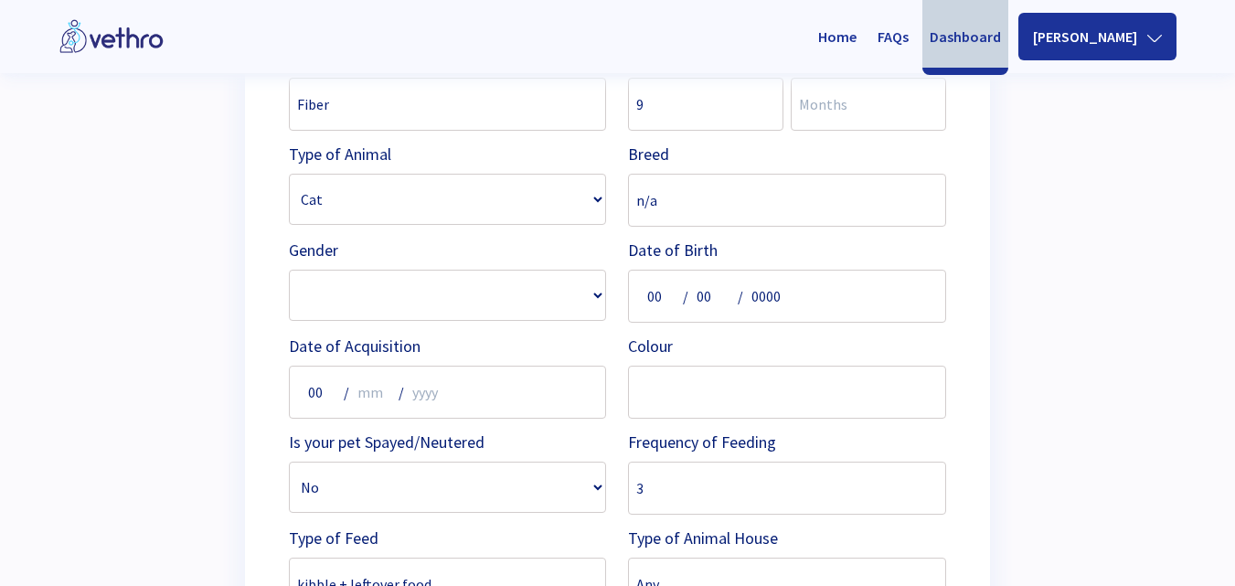
click at [855, 287] on div "00 / 00 / 0000" at bounding box center [787, 296] width 318 height 53
drag, startPoint x: 773, startPoint y: 275, endPoint x: 754, endPoint y: 293, distance: 26.5
click at [771, 276] on input "0000" at bounding box center [775, 296] width 58 height 44
click at [754, 294] on input "0000" at bounding box center [775, 296] width 58 height 44
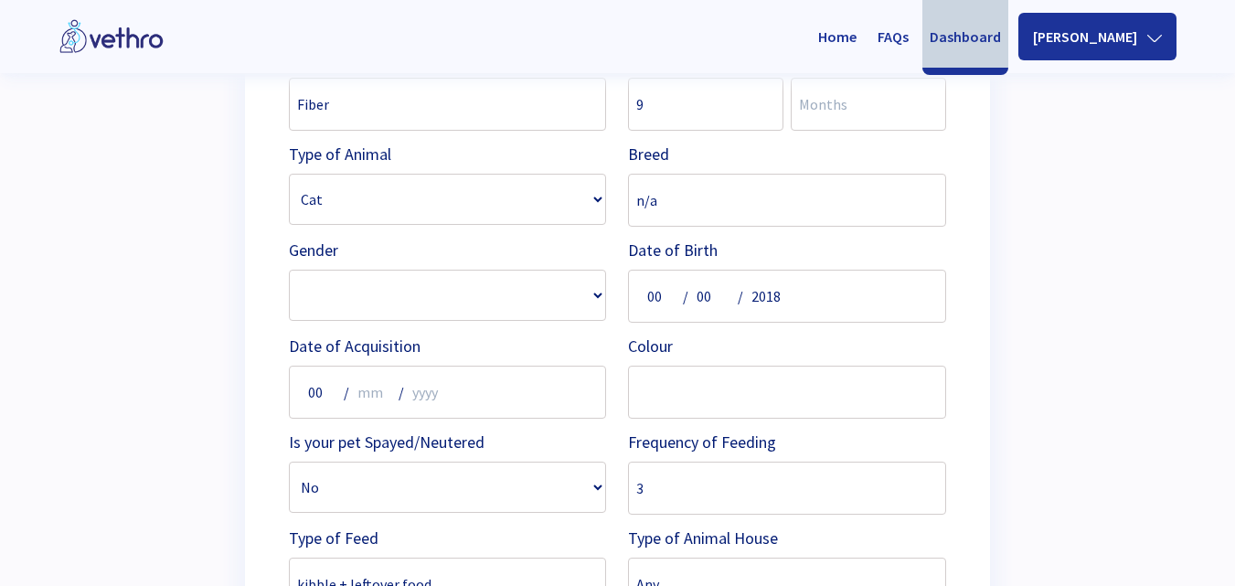
type input "2018"
click at [675, 118] on input "9" at bounding box center [705, 104] width 155 height 53
drag, startPoint x: 660, startPoint y: 114, endPoint x: 594, endPoint y: 124, distance: 66.6
click at [594, 124] on div "Pet name Fiber Age 9 Type of Animal Cat Cow Dog Goat Horse Pig Poultry Sheep Br…" at bounding box center [617, 323] width 657 height 576
type input "8"
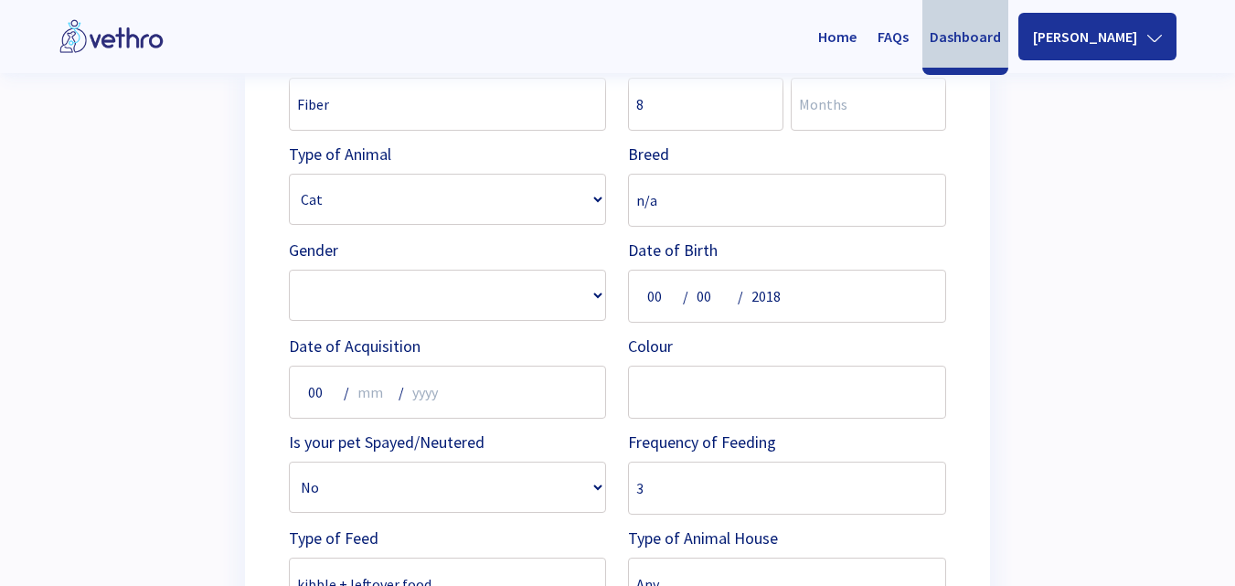
click at [801, 296] on input "2018" at bounding box center [775, 296] width 58 height 44
type input "2018"
click at [690, 388] on input "text" at bounding box center [787, 392] width 318 height 53
click at [830, 121] on input "number" at bounding box center [868, 104] width 155 height 53
click at [358, 399] on input "number" at bounding box center [374, 392] width 44 height 44
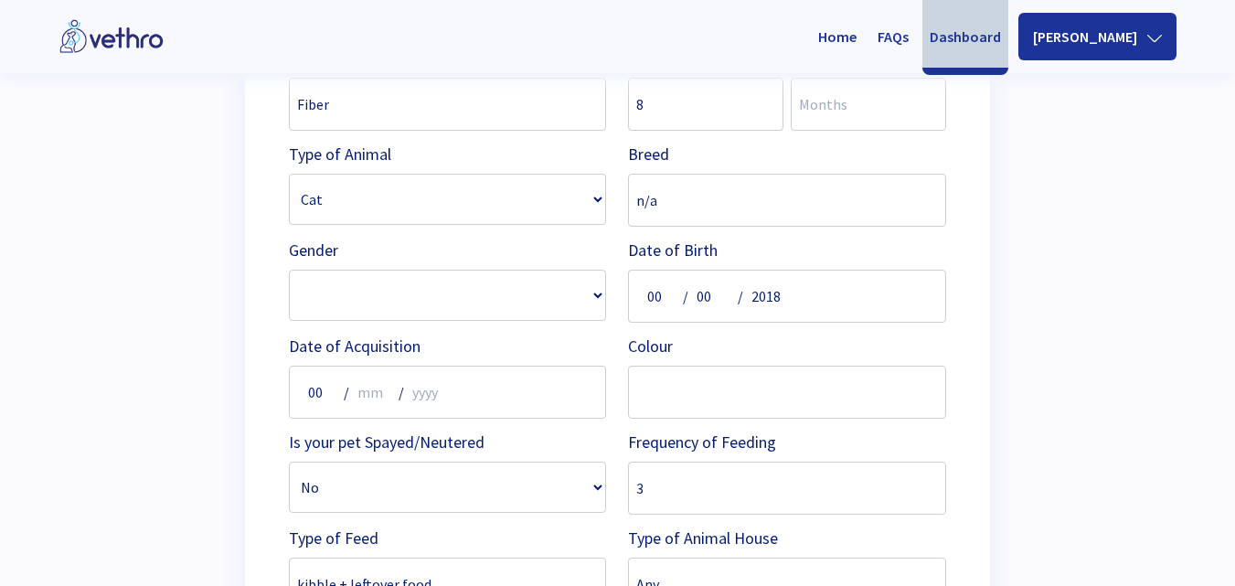
type input "00"
click at [317, 387] on input "00" at bounding box center [319, 392] width 44 height 44
type input "00"
click at [442, 391] on input "number" at bounding box center [436, 392] width 58 height 44
type input "0000"
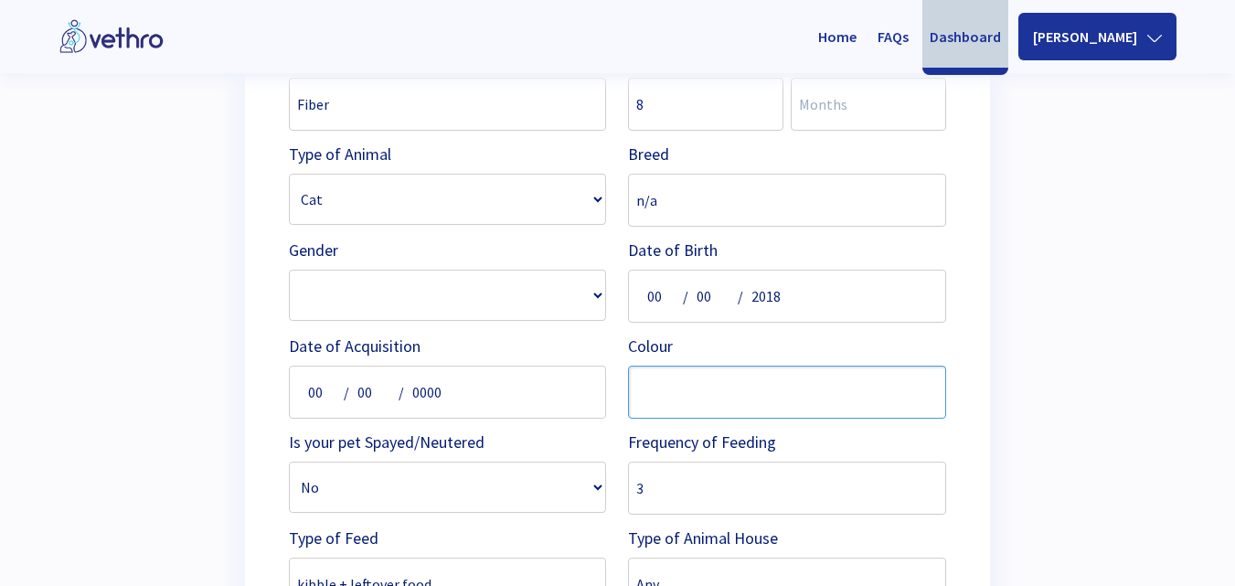
click at [739, 389] on input "text" at bounding box center [787, 392] width 318 height 53
paste input "Tortoiseshell"
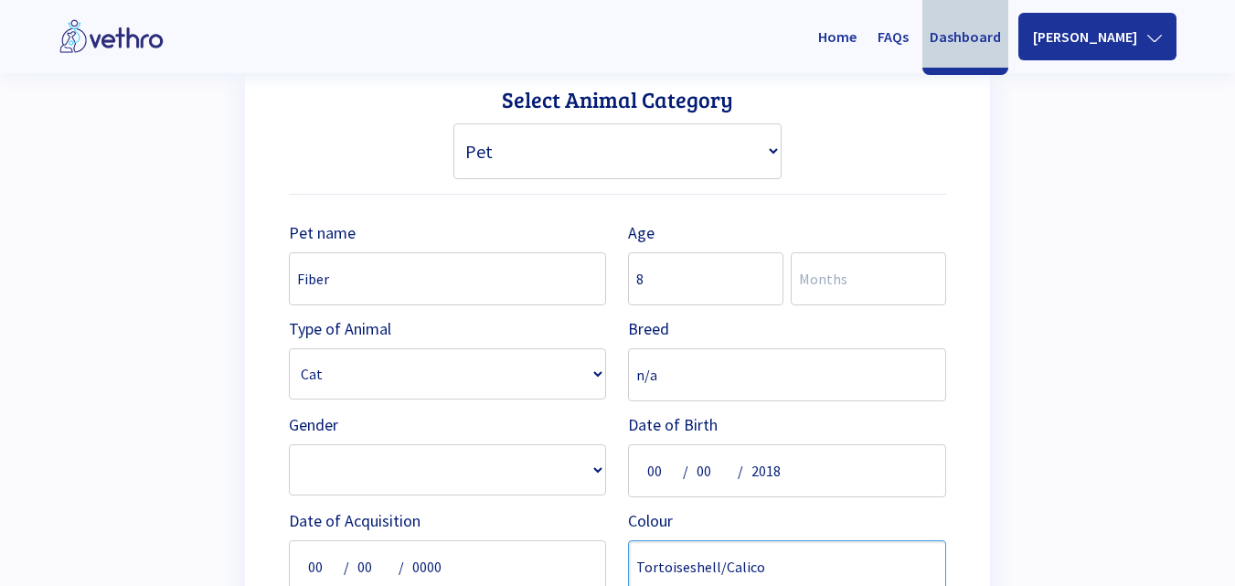
scroll to position [802, 0]
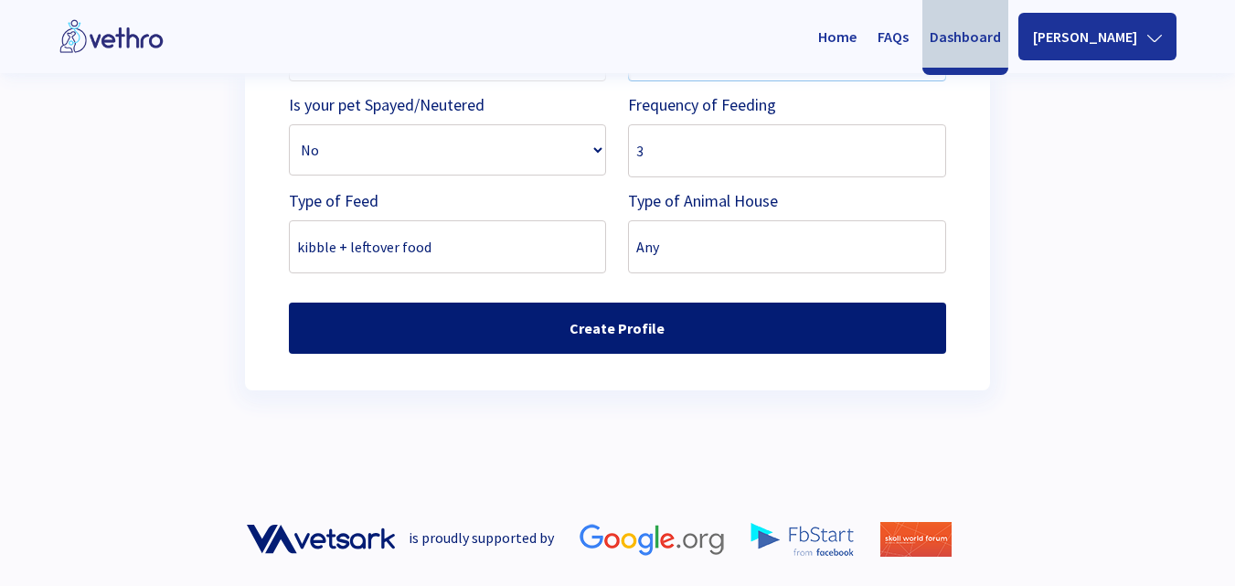
type input "Tortoiseshell/Calico"
click at [582, 328] on button "Create Profile" at bounding box center [617, 328] width 657 height 51
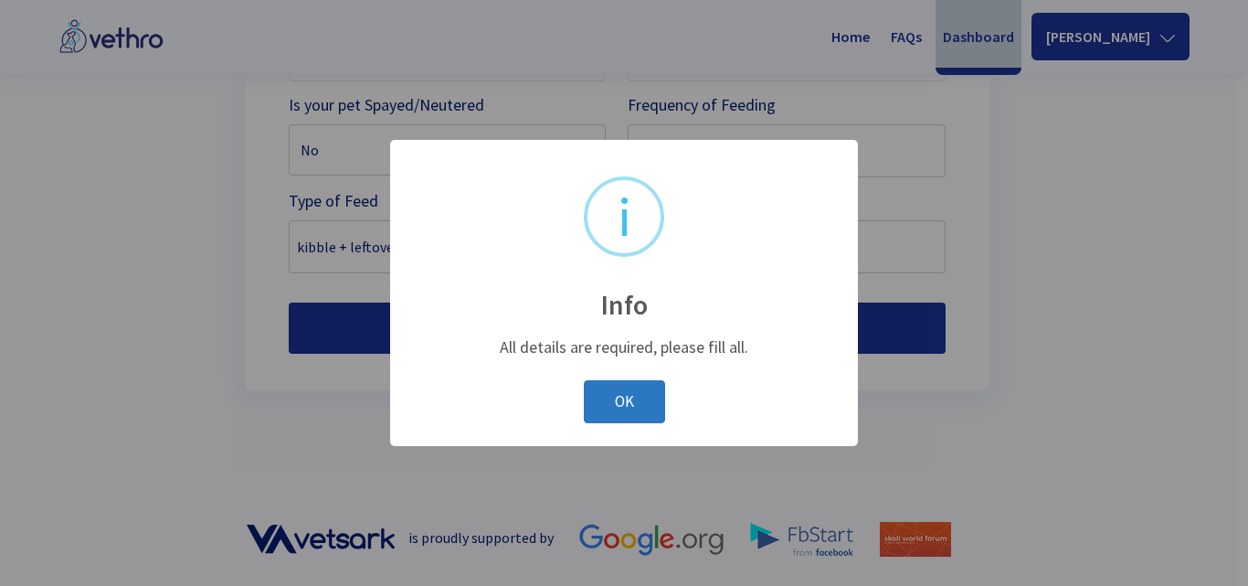
click at [630, 404] on button "OK" at bounding box center [624, 401] width 81 height 43
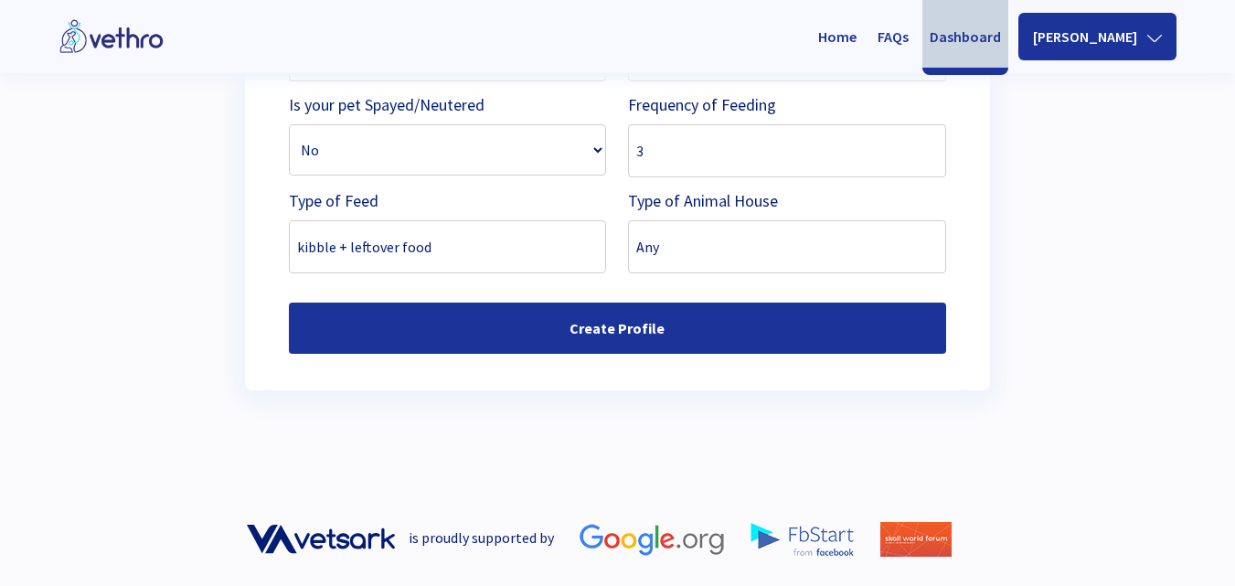
scroll to position [291, 0]
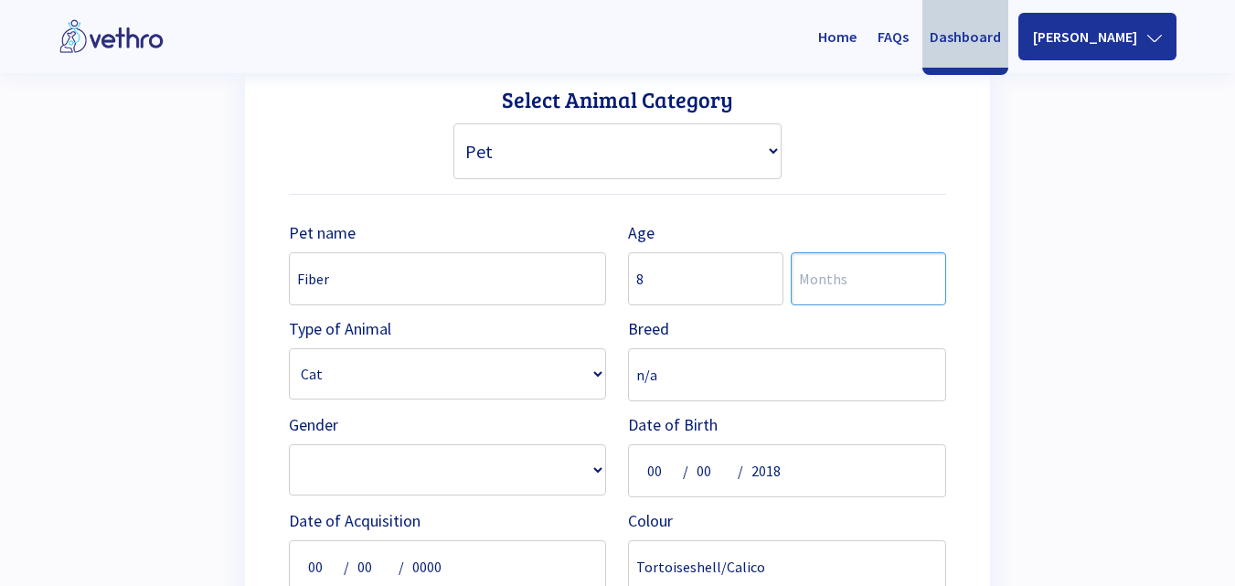
click at [814, 284] on input "number" at bounding box center [868, 278] width 155 height 53
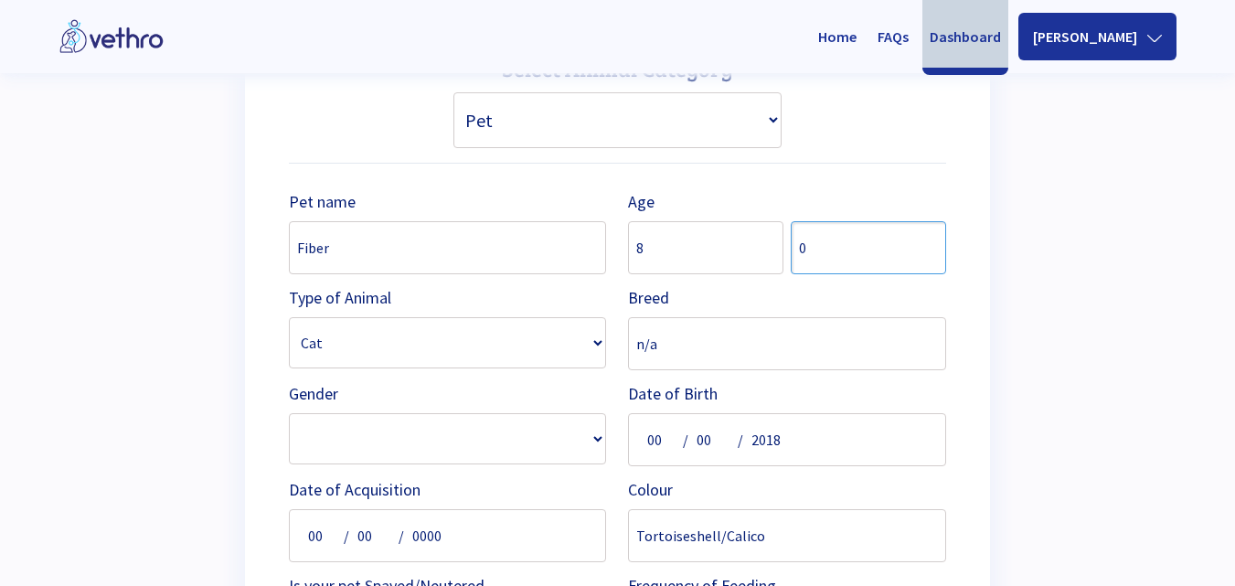
scroll to position [802, 0]
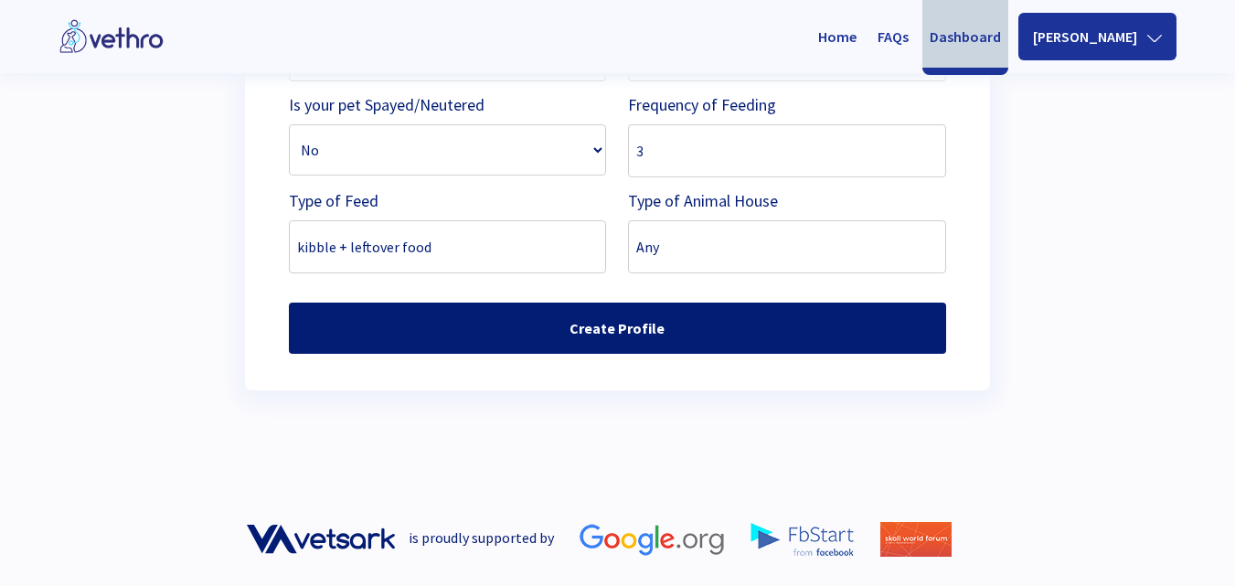
type input "0"
click at [688, 334] on button "Create Profile" at bounding box center [617, 328] width 657 height 51
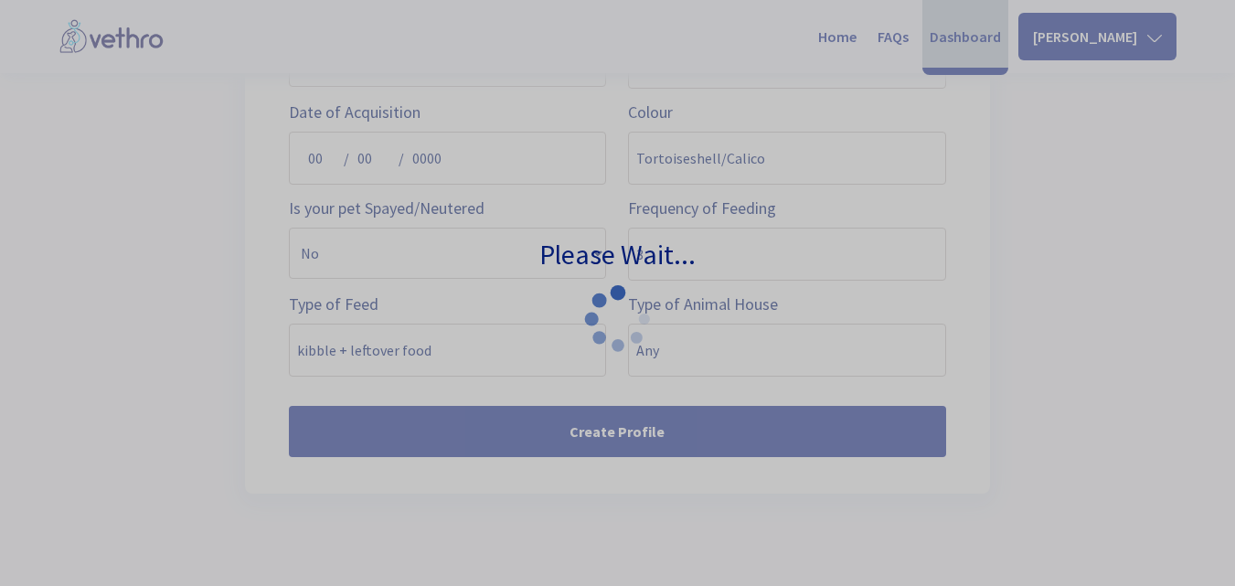
scroll to position [702, 0]
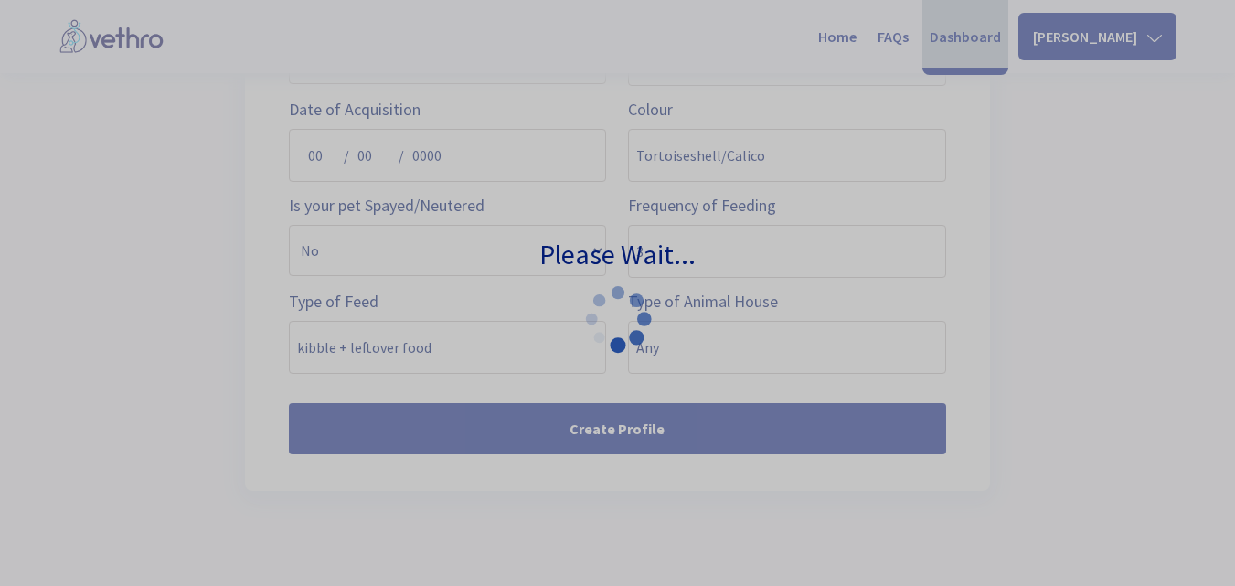
click at [634, 239] on p "Please Wait..." at bounding box center [617, 254] width 1235 height 41
click at [619, 302] on icon at bounding box center [618, 319] width 88 height 88
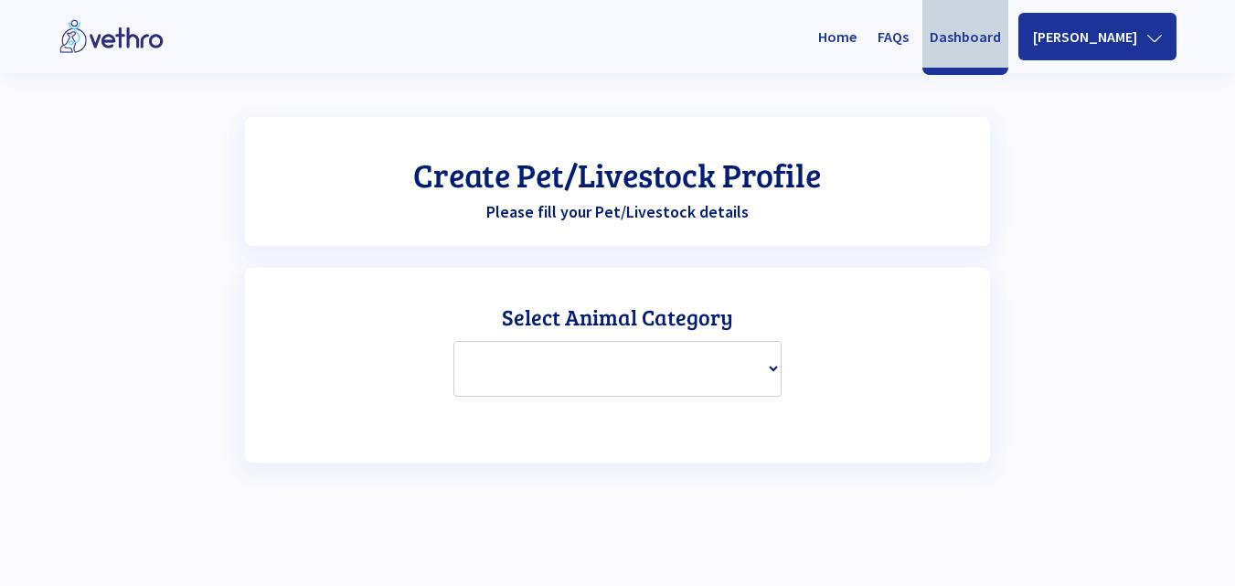
click at [717, 336] on label "Select Animal Category" at bounding box center [617, 315] width 329 height 51
click at [774, 379] on select "-- Select Animal Category -- Pet Livestock" at bounding box center [617, 369] width 329 height 56
select select "pet"
click at [453, 341] on select "-- Select Animal Category -- Pet Livestock" at bounding box center [617, 369] width 329 height 56
select select
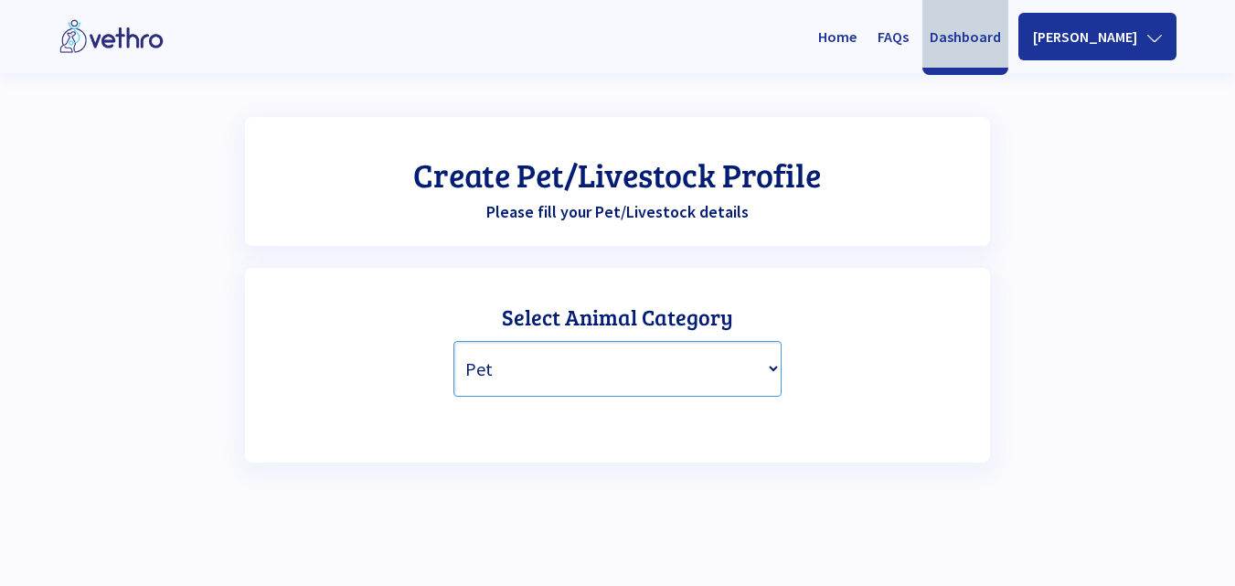
select select
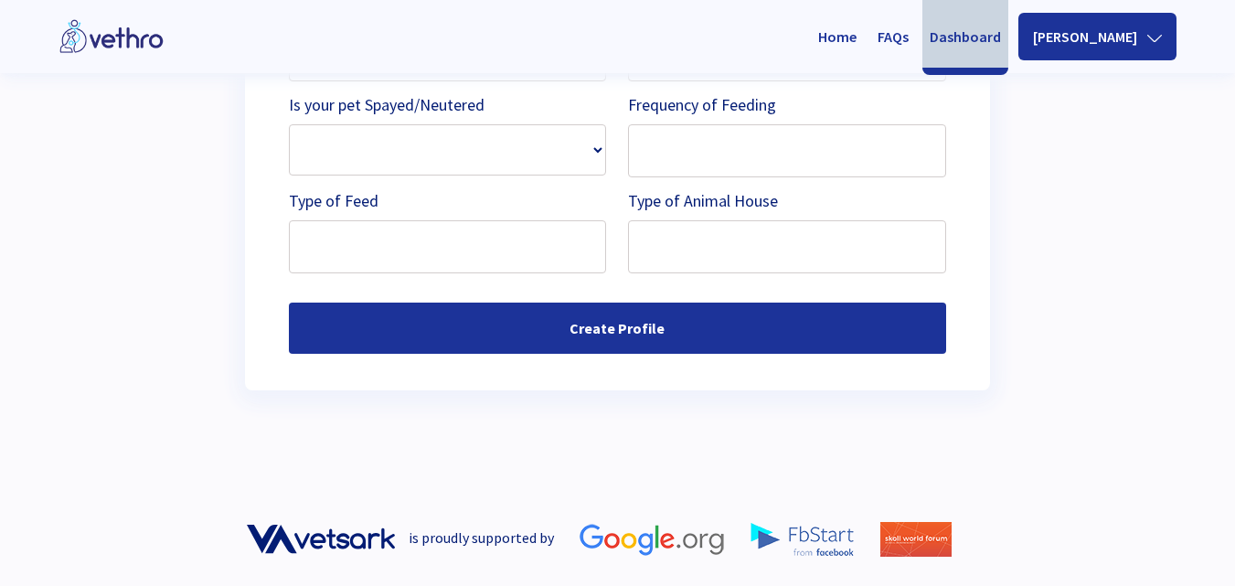
scroll to position [218, 0]
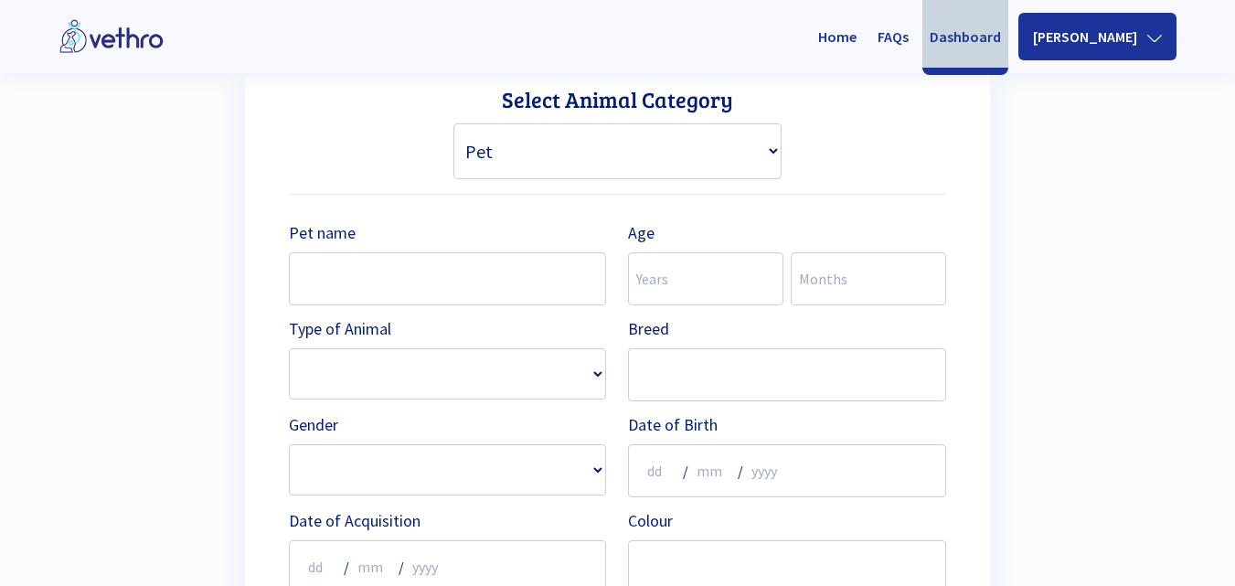
click at [1140, 26] on li "[PERSON_NAME]" at bounding box center [1097, 37] width 158 height 48
click at [1152, 40] on icon at bounding box center [1154, 38] width 15 height 7
click at [1152, 41] on icon at bounding box center [1154, 38] width 15 height 15
click at [919, 33] on link "FAQs" at bounding box center [892, 36] width 53 height 62
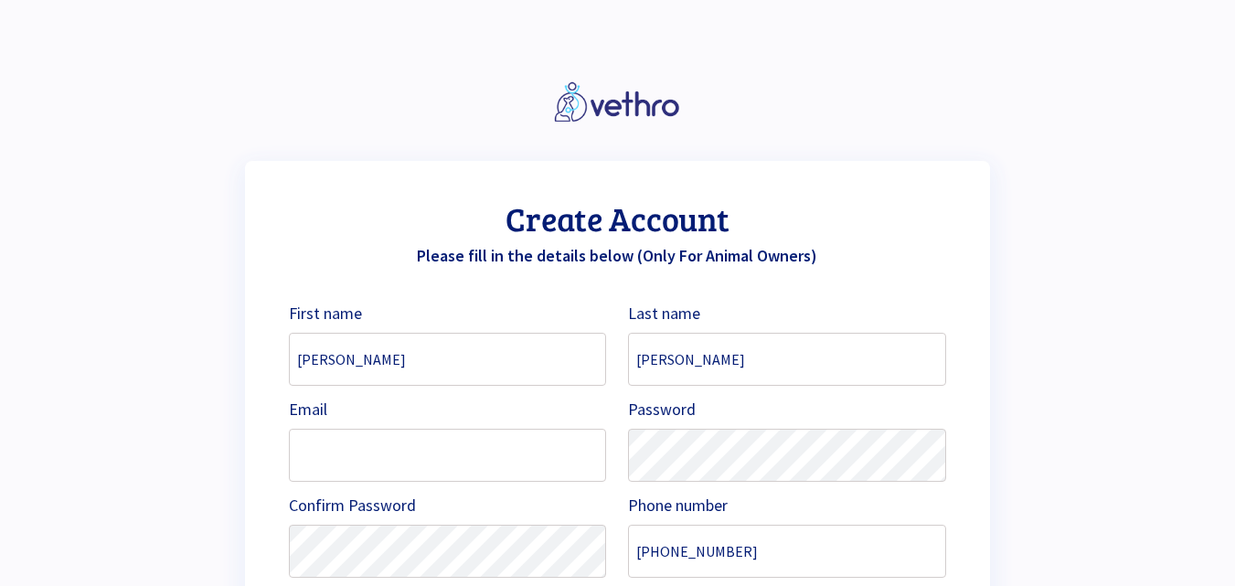
select select "[GEOGRAPHIC_DATA]"
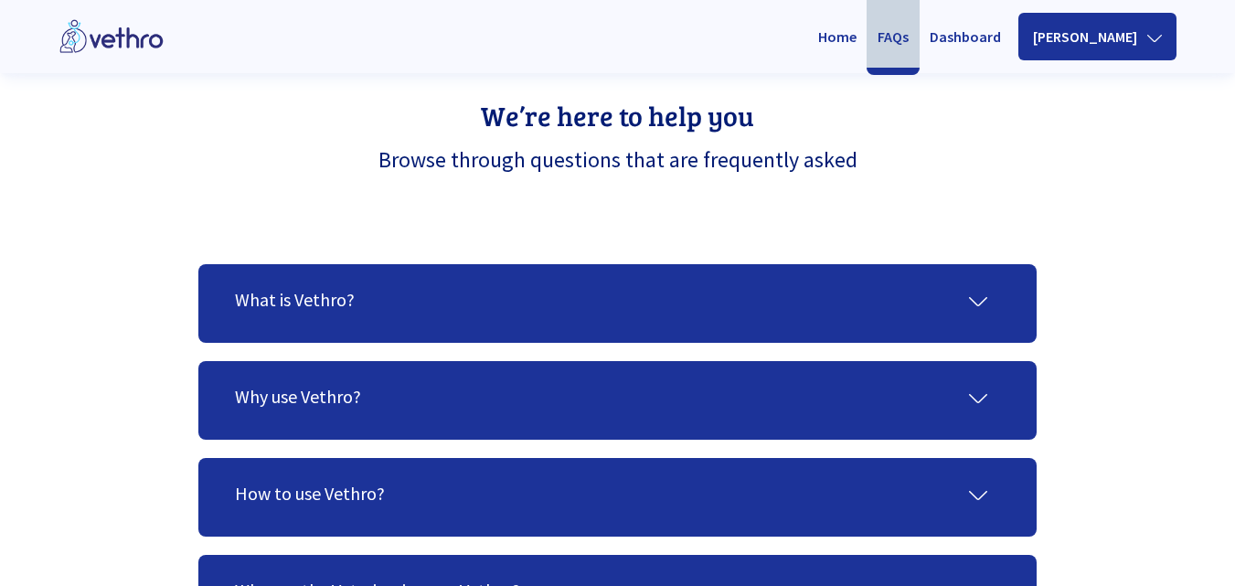
click at [864, 43] on link "Home" at bounding box center [837, 36] width 53 height 62
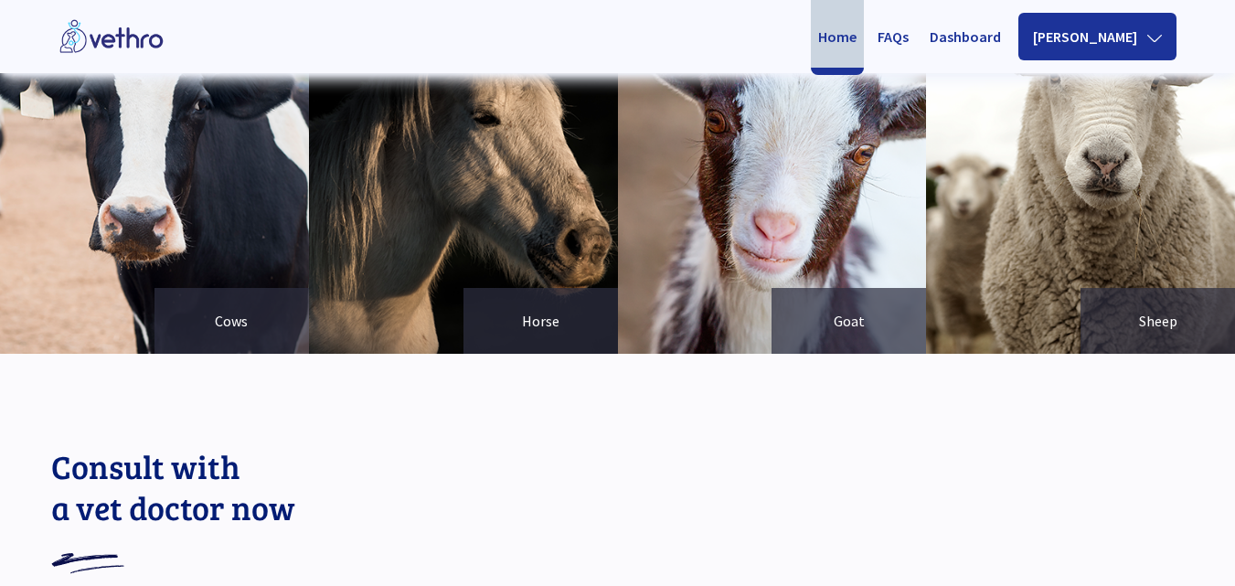
scroll to position [1535, 0]
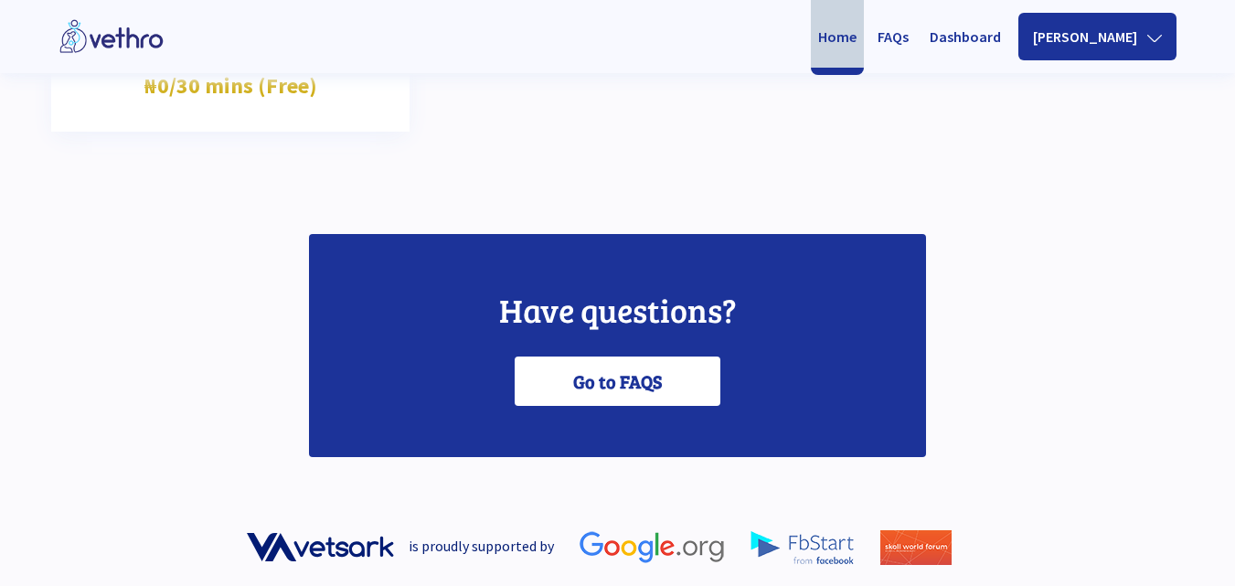
scroll to position [2401, 0]
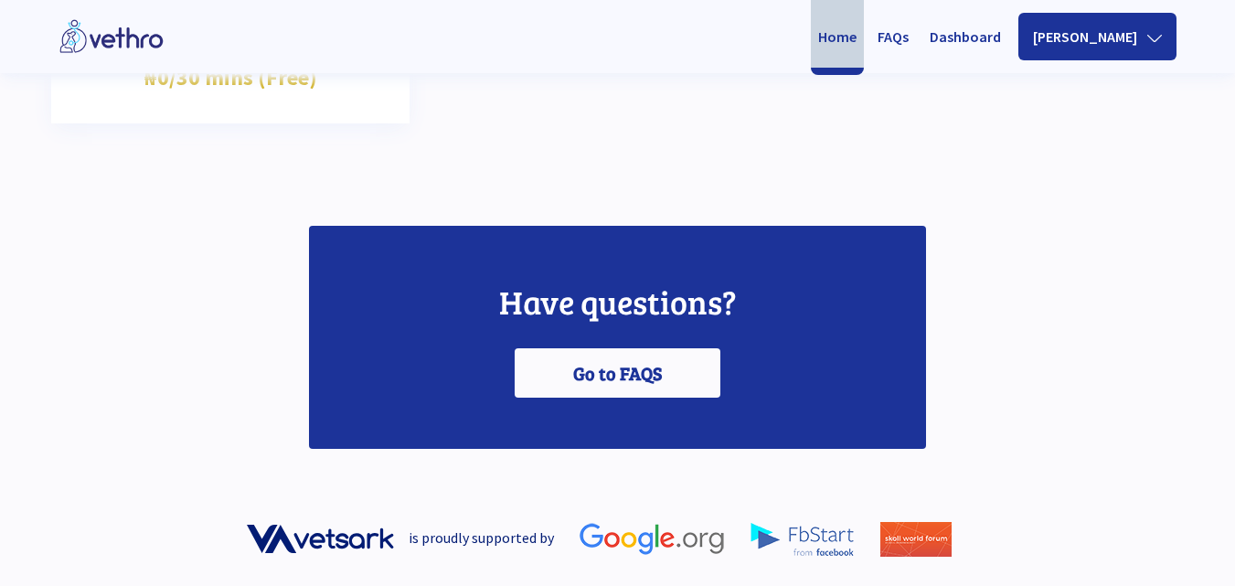
click at [614, 370] on link "Go to FAQS" at bounding box center [618, 372] width 206 height 49
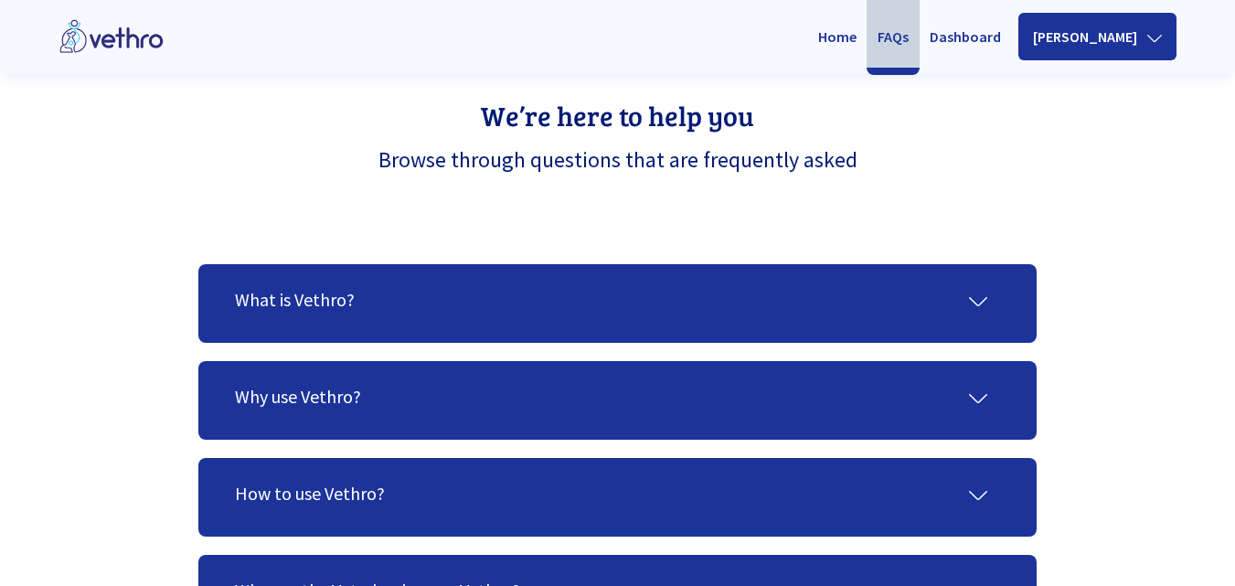
click at [982, 36] on link "Dashboard" at bounding box center [965, 36] width 86 height 62
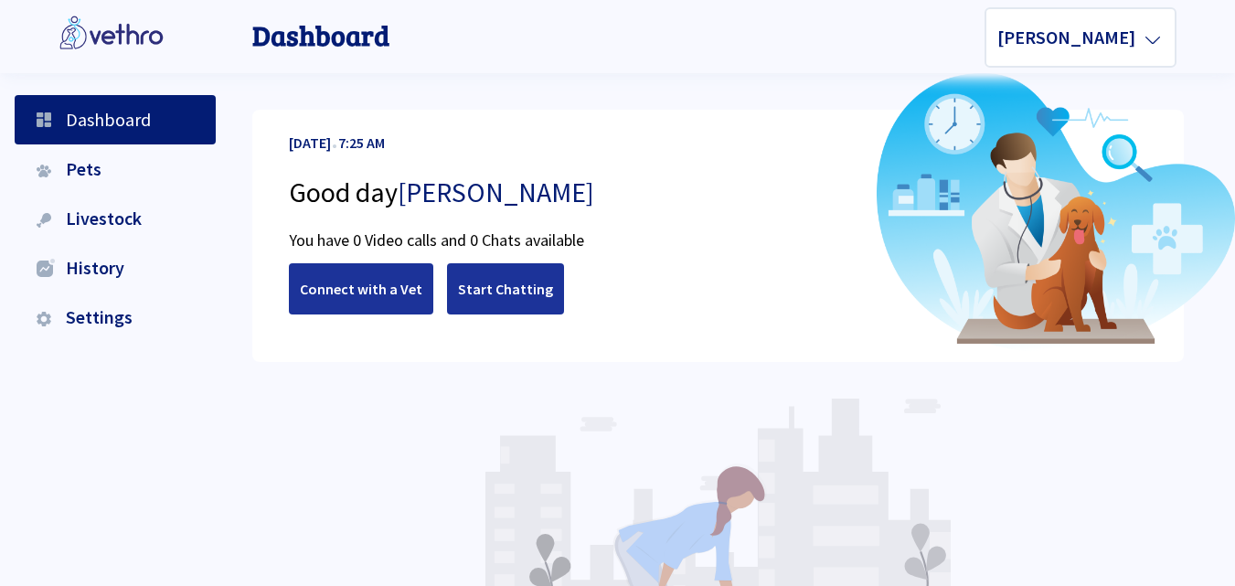
click at [99, 177] on span "Pets" at bounding box center [78, 168] width 47 height 23
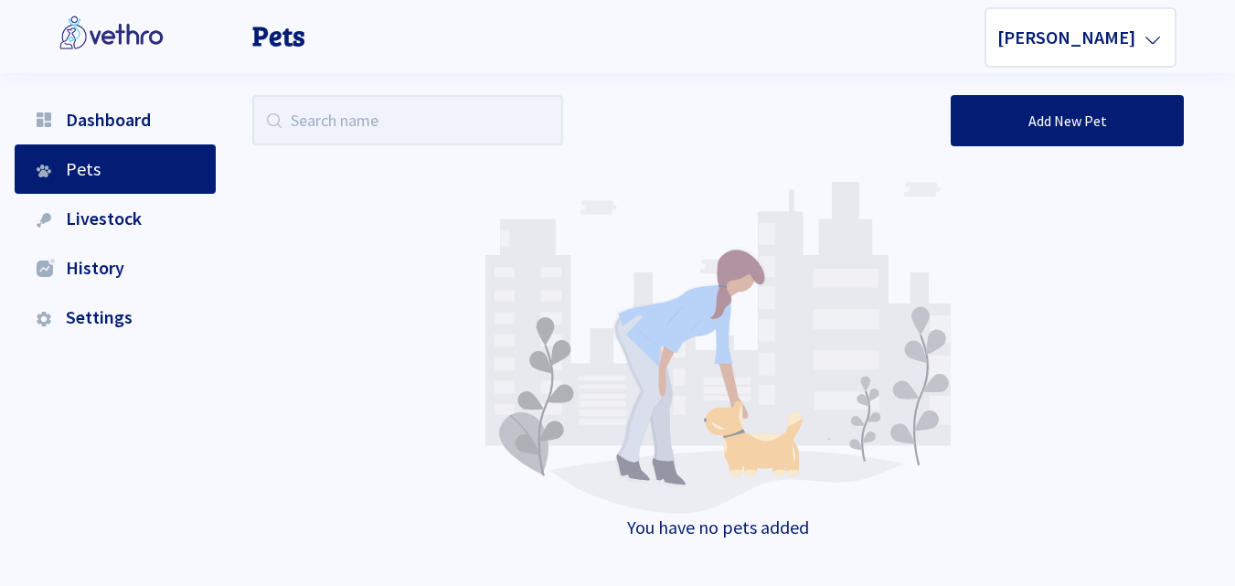
click at [130, 213] on span "Livestock" at bounding box center [98, 218] width 87 height 23
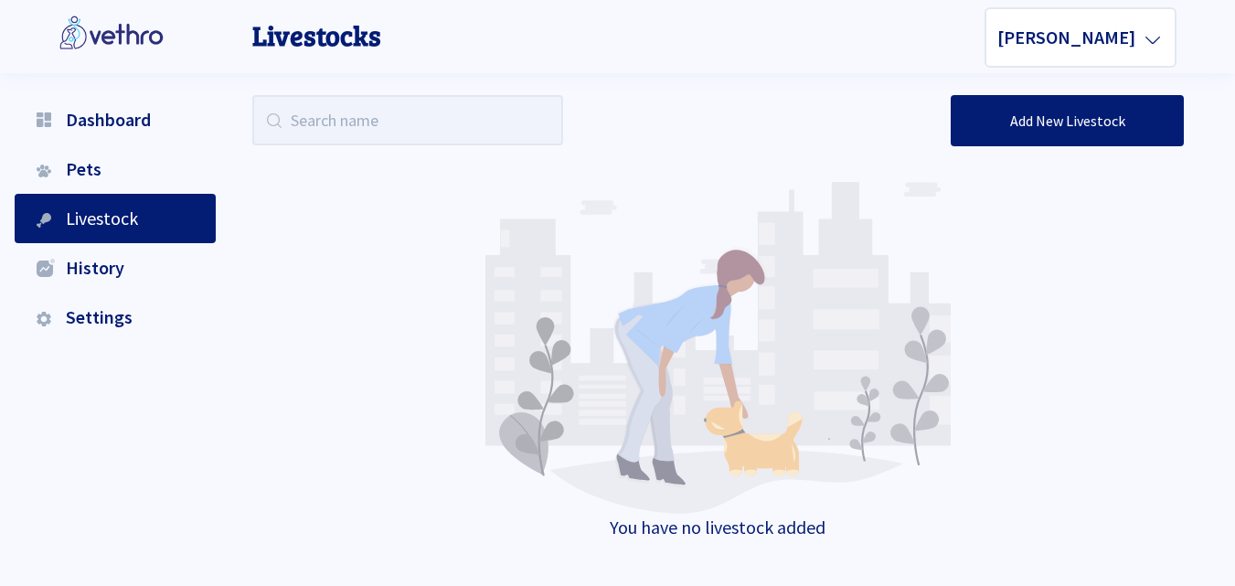
click at [124, 275] on li "History" at bounding box center [115, 267] width 201 height 49
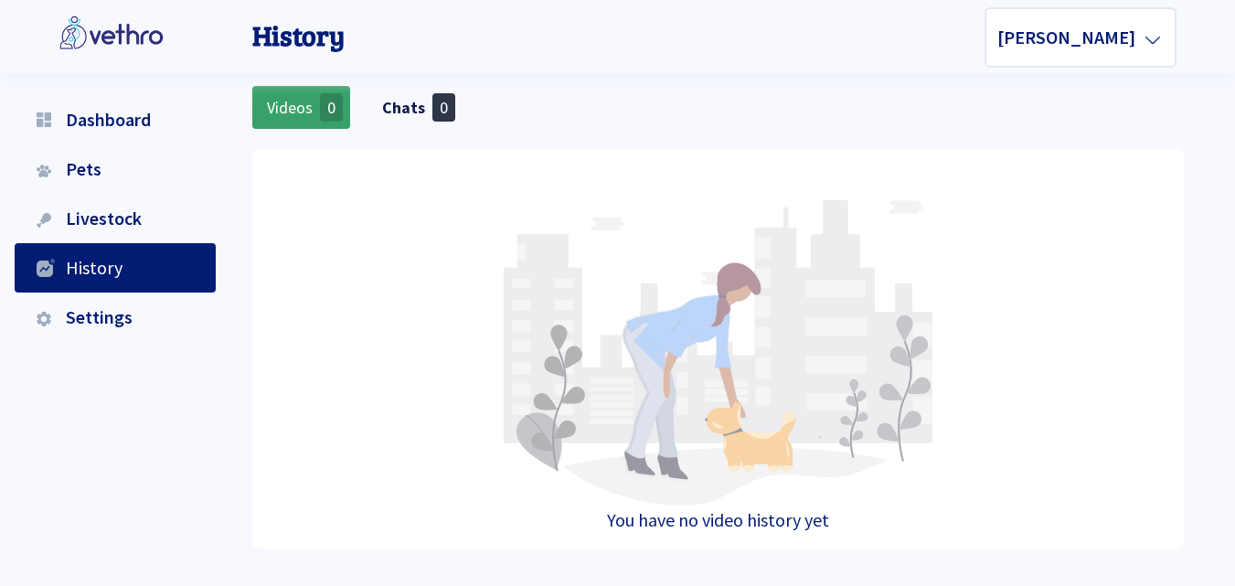
click at [124, 315] on span "Settings" at bounding box center [94, 316] width 78 height 23
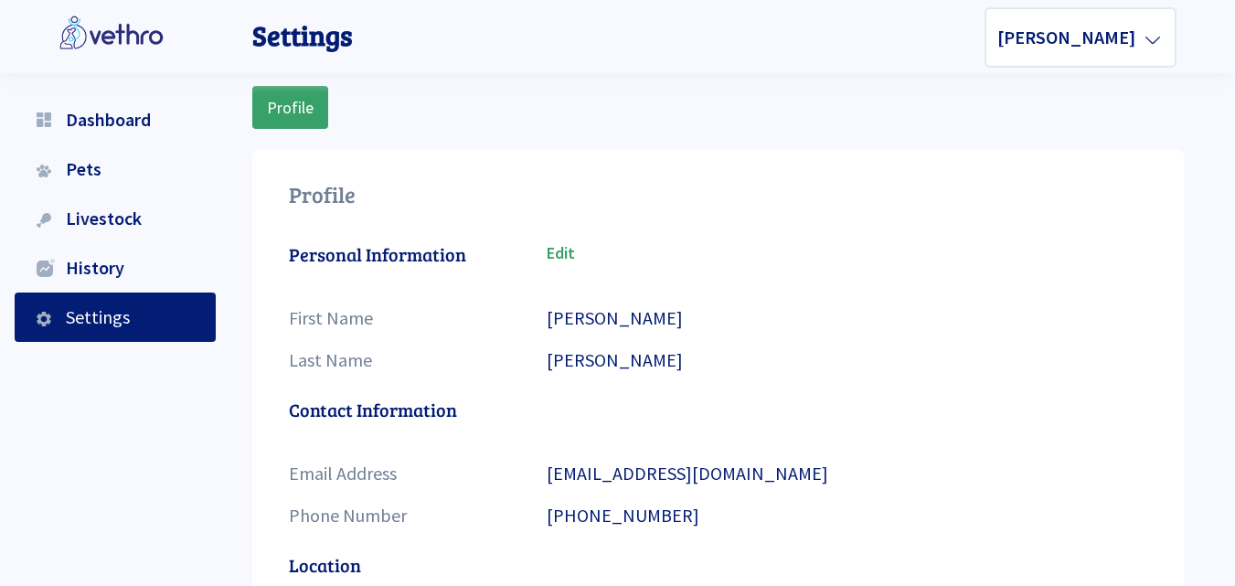
click at [143, 123] on span "Dashboard" at bounding box center [103, 119] width 96 height 23
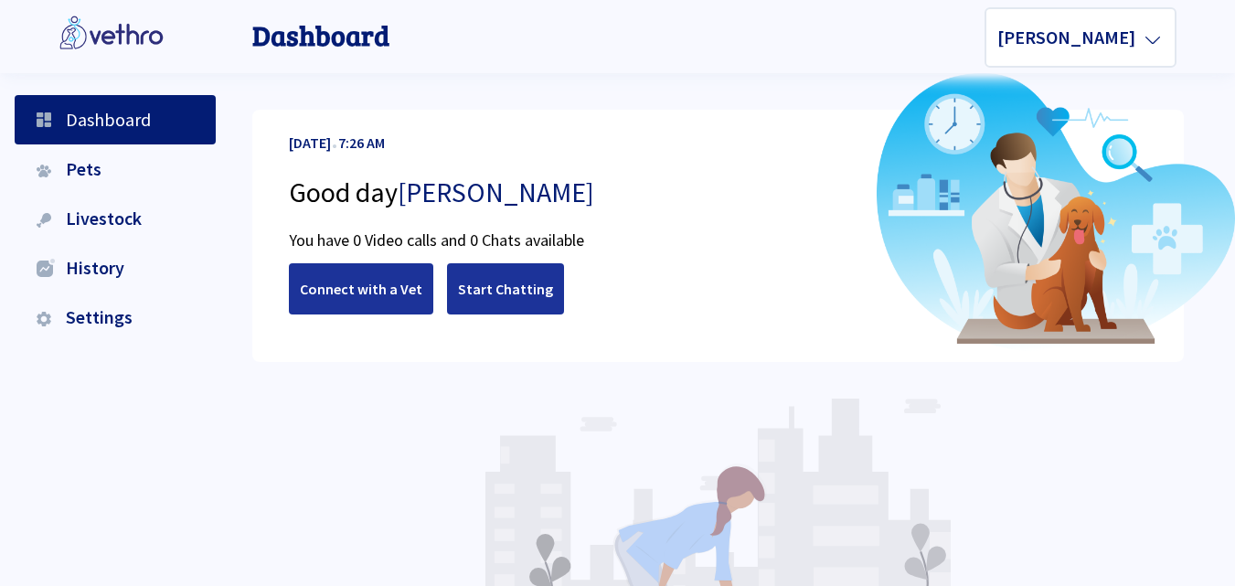
click at [118, 326] on span "Settings" at bounding box center [94, 316] width 78 height 23
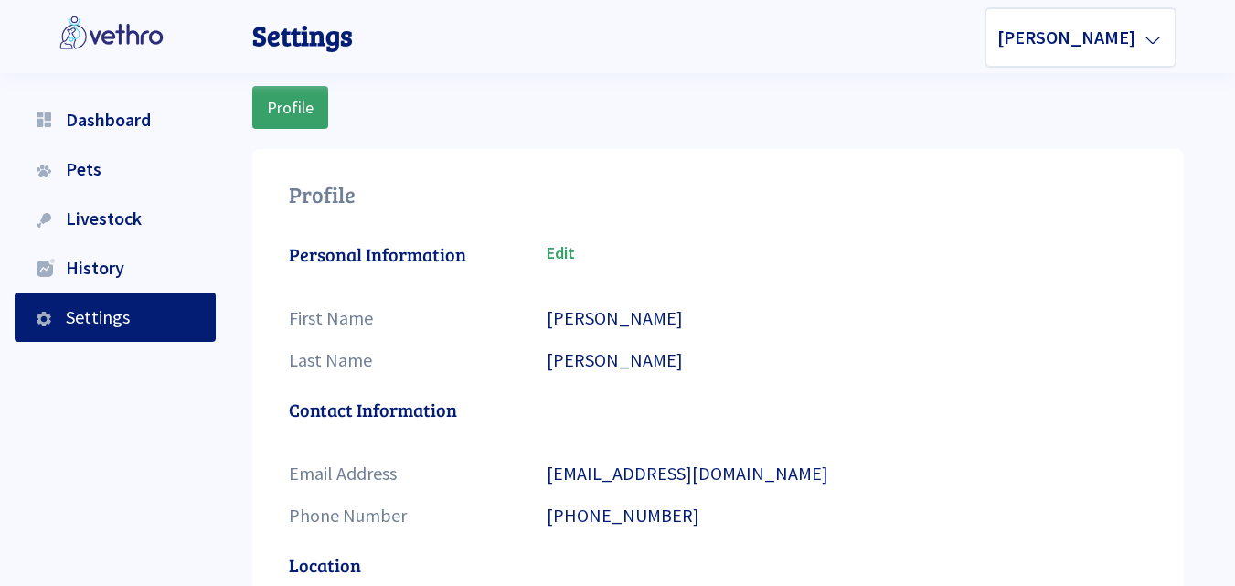
click at [101, 171] on li "Pets" at bounding box center [115, 168] width 201 height 49
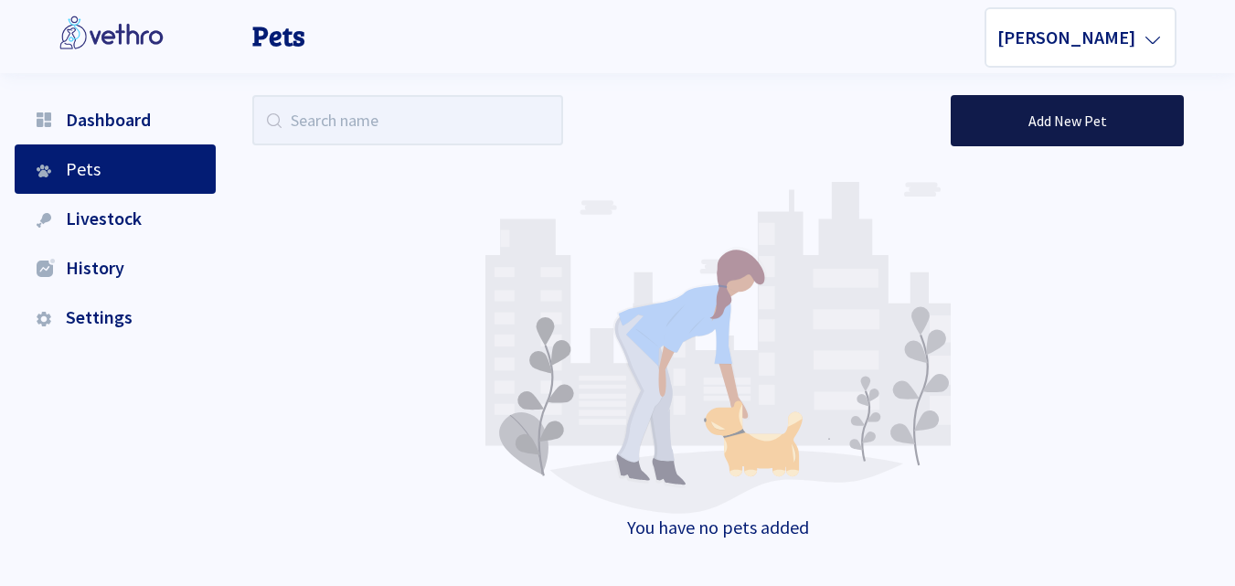
click at [1039, 101] on button "Add New Pet" at bounding box center [1066, 120] width 233 height 51
select select
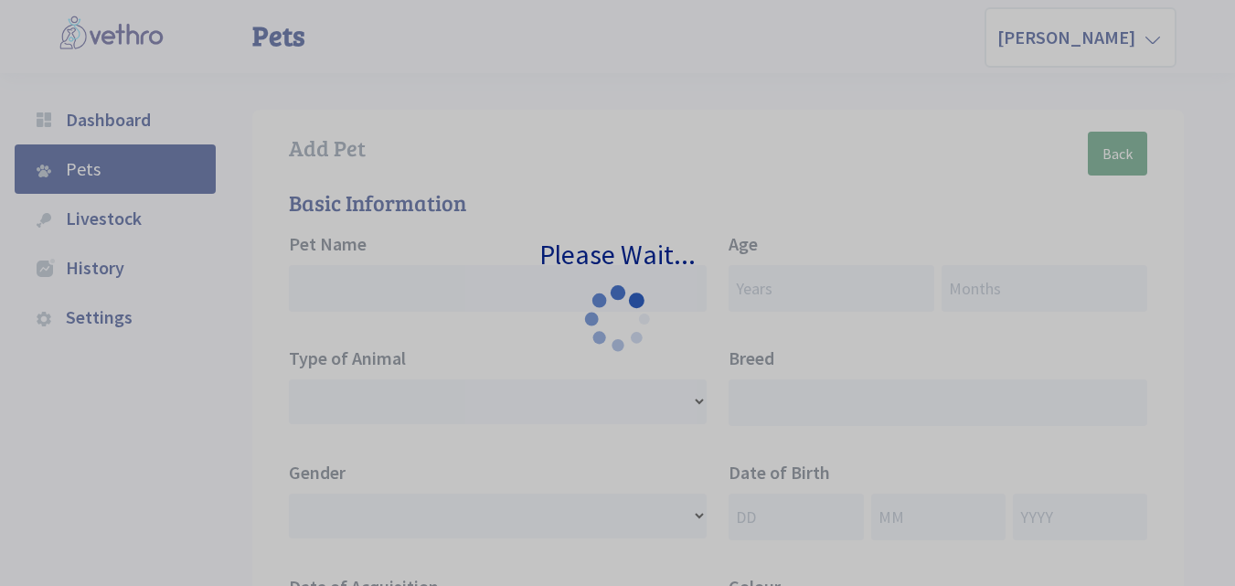
select select
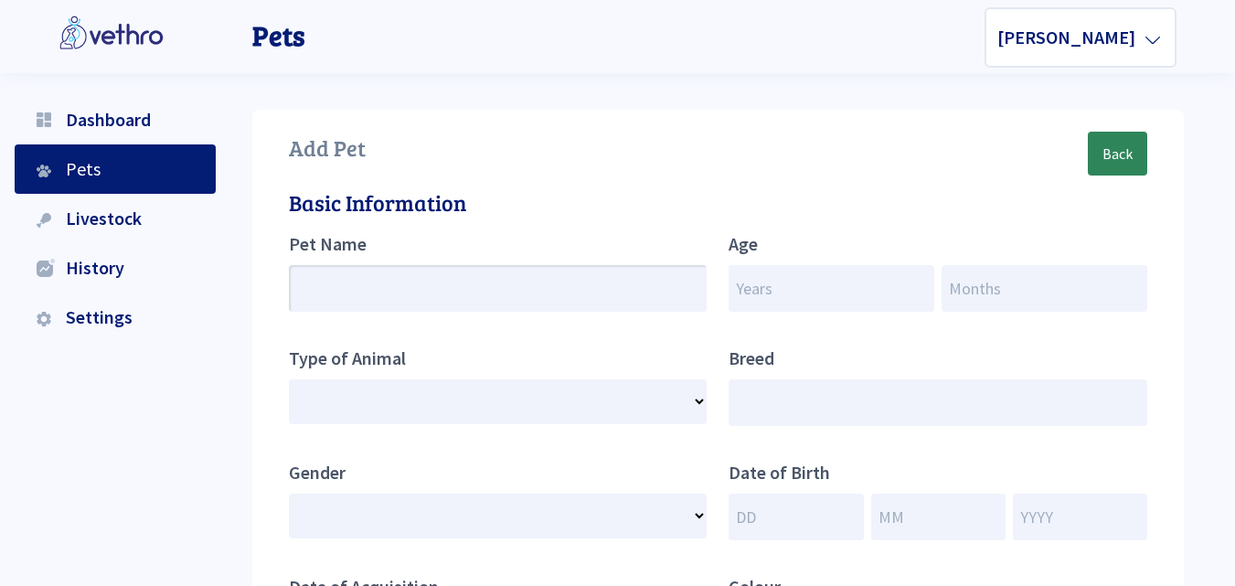
click at [502, 284] on input "text" at bounding box center [498, 288] width 419 height 47
type input "F"
select select
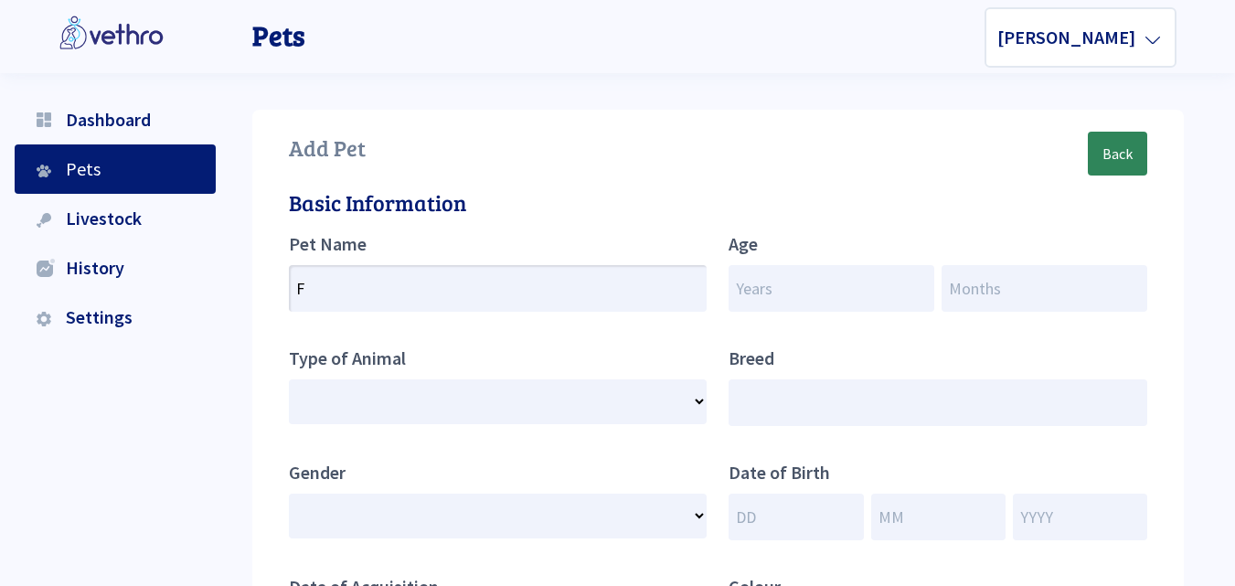
type input "Fi"
select select
type input "Fib"
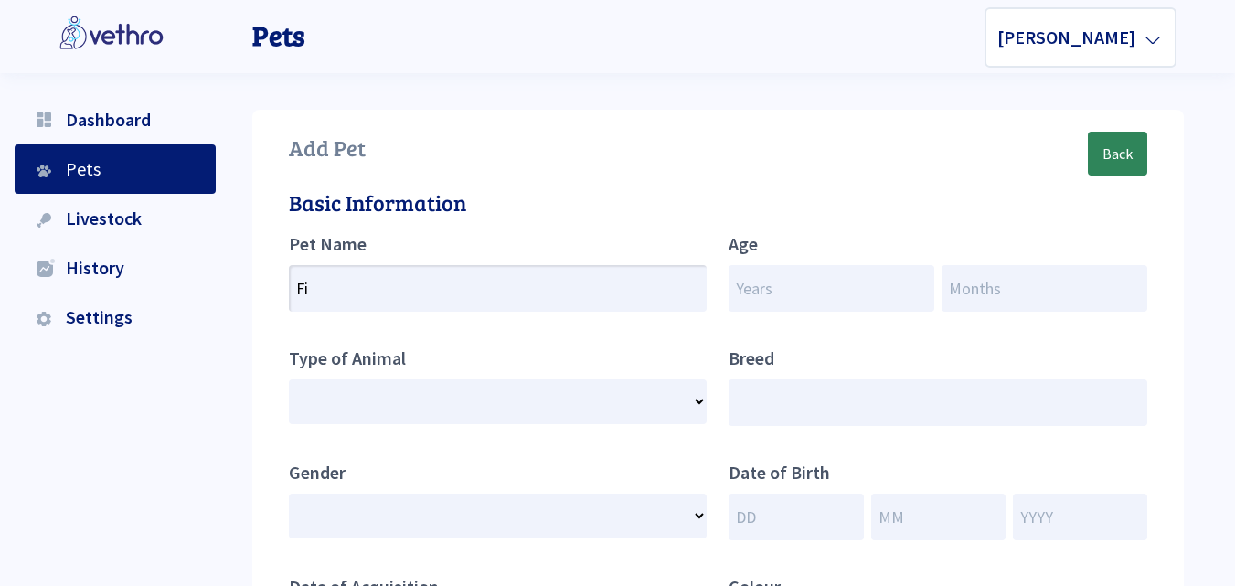
select select
type input "Fibe"
select select
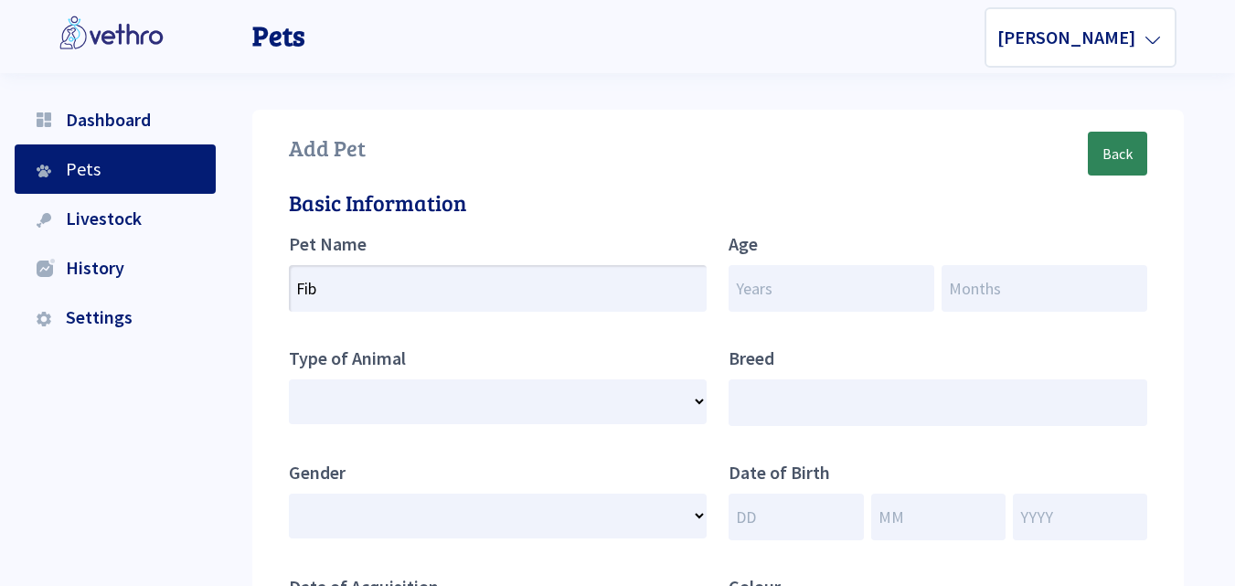
select select
type input "Fiber"
select select
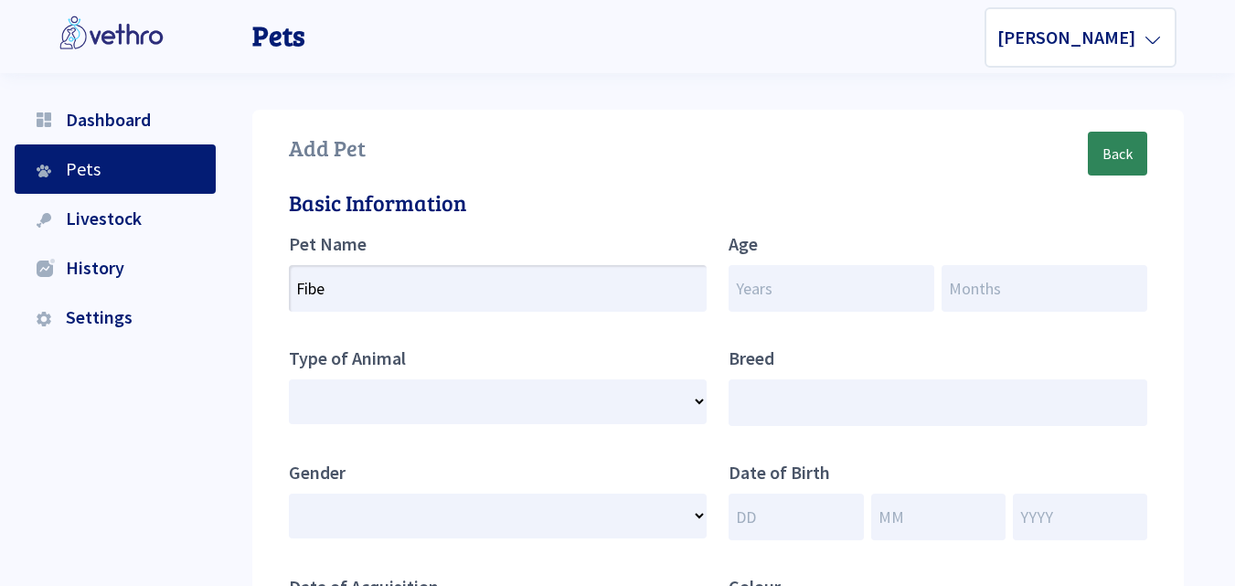
select select
type input "Fiber"
click at [798, 306] on input "number" at bounding box center [831, 288] width 206 height 47
click at [811, 282] on input "number" at bounding box center [831, 288] width 206 height 47
type input "8"
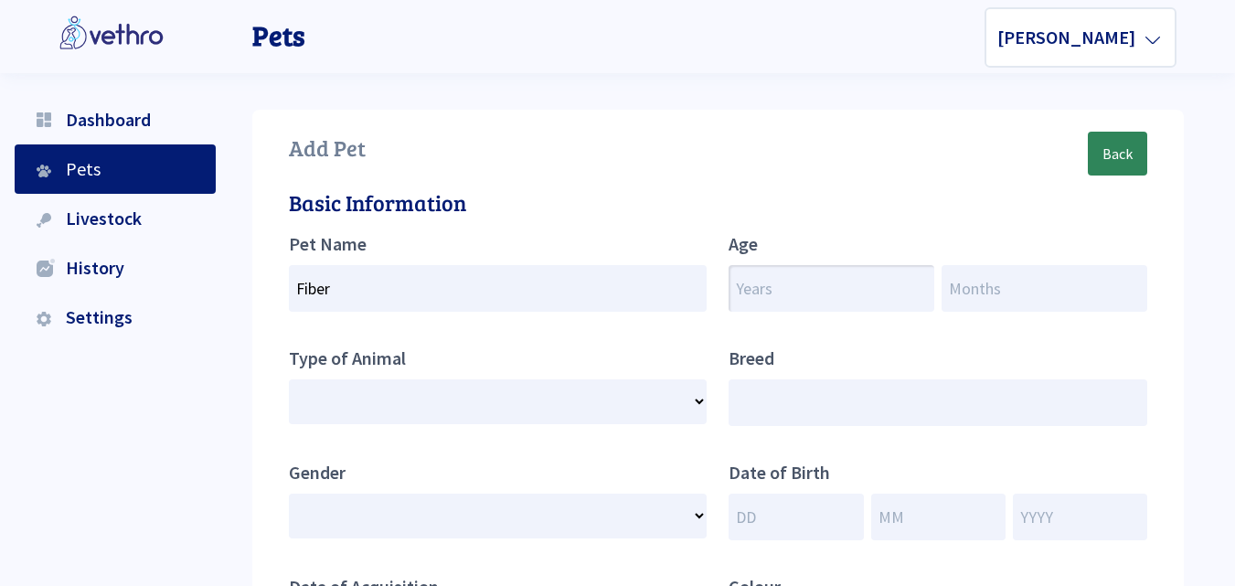
select select
type input "8"
click at [968, 292] on input "number" at bounding box center [1044, 288] width 206 height 47
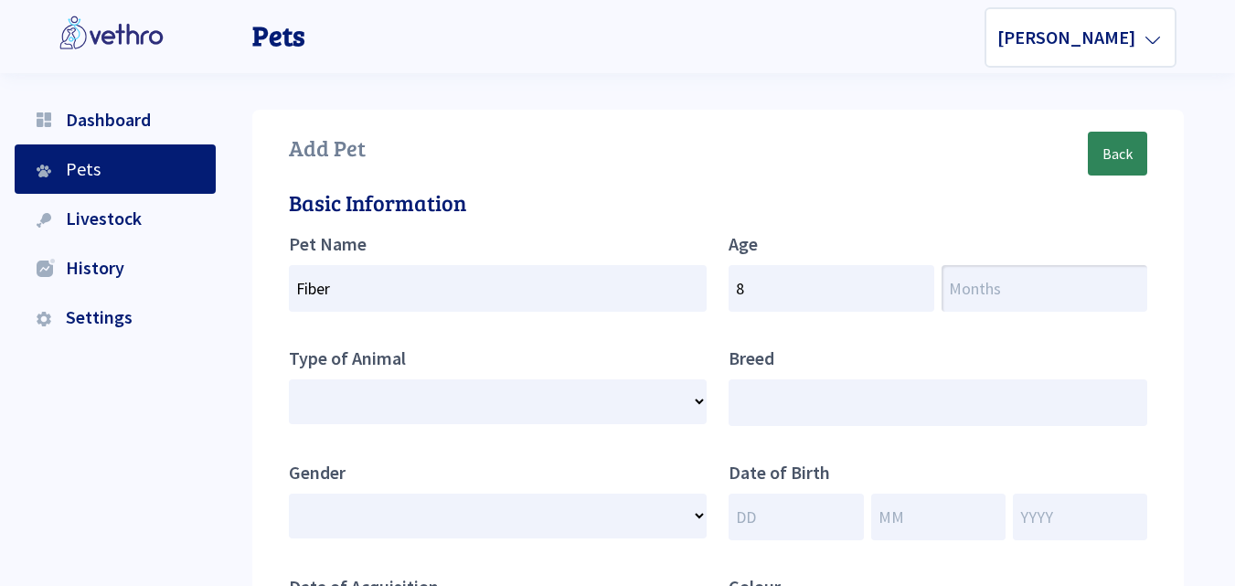
type input "1"
select select
type input "1"
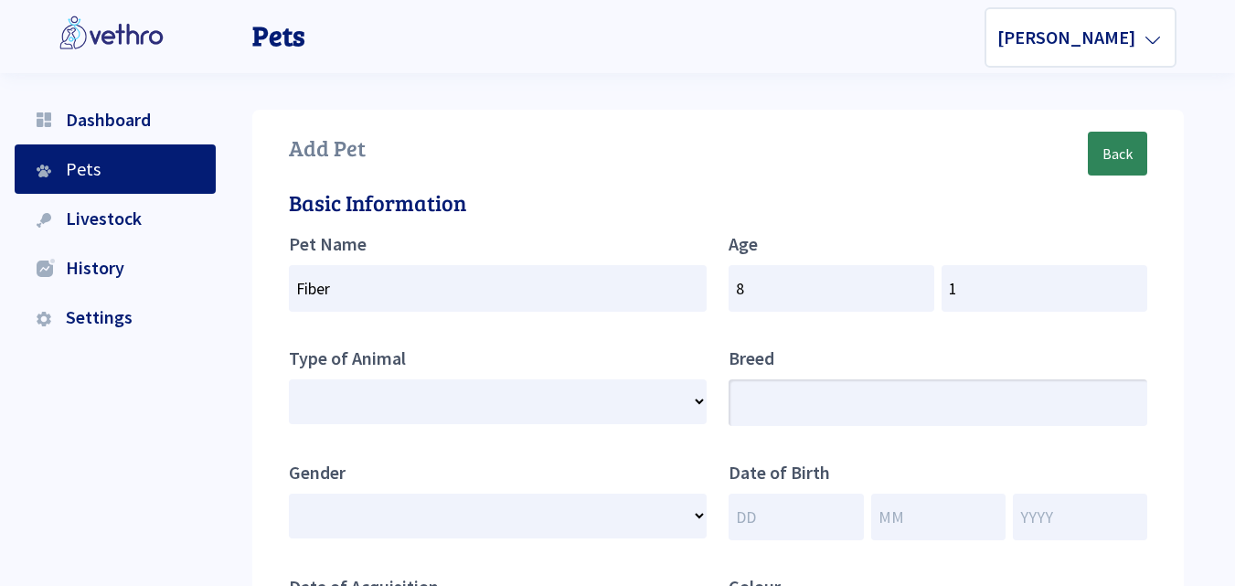
click at [808, 398] on input "text" at bounding box center [937, 402] width 419 height 47
select select
type input "N"
select select
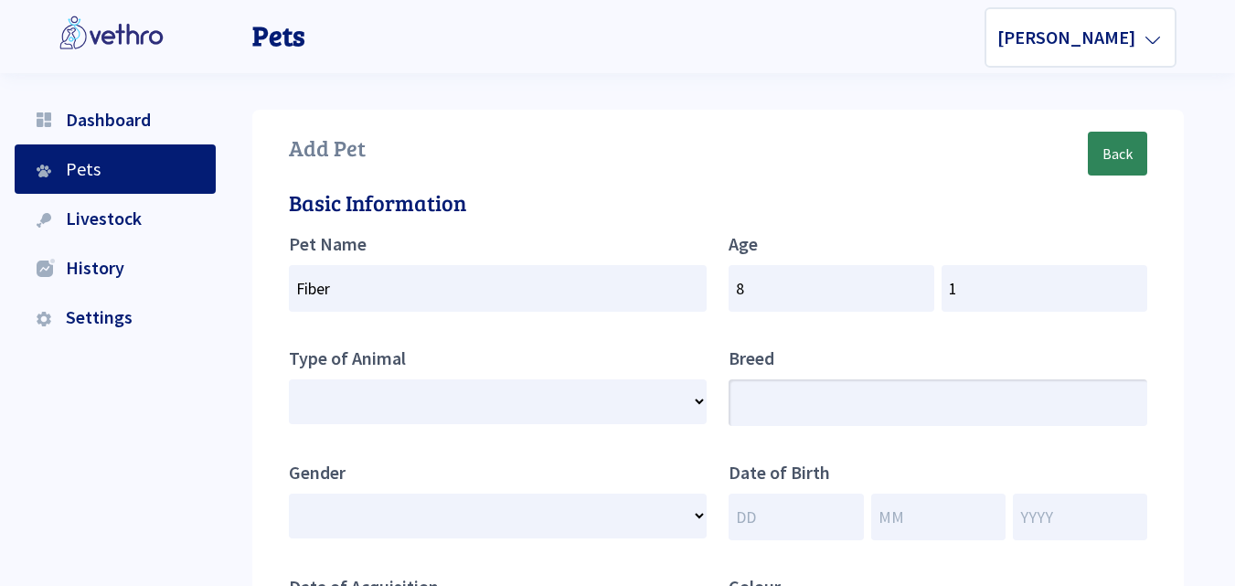
select select
type input "N/"
select select
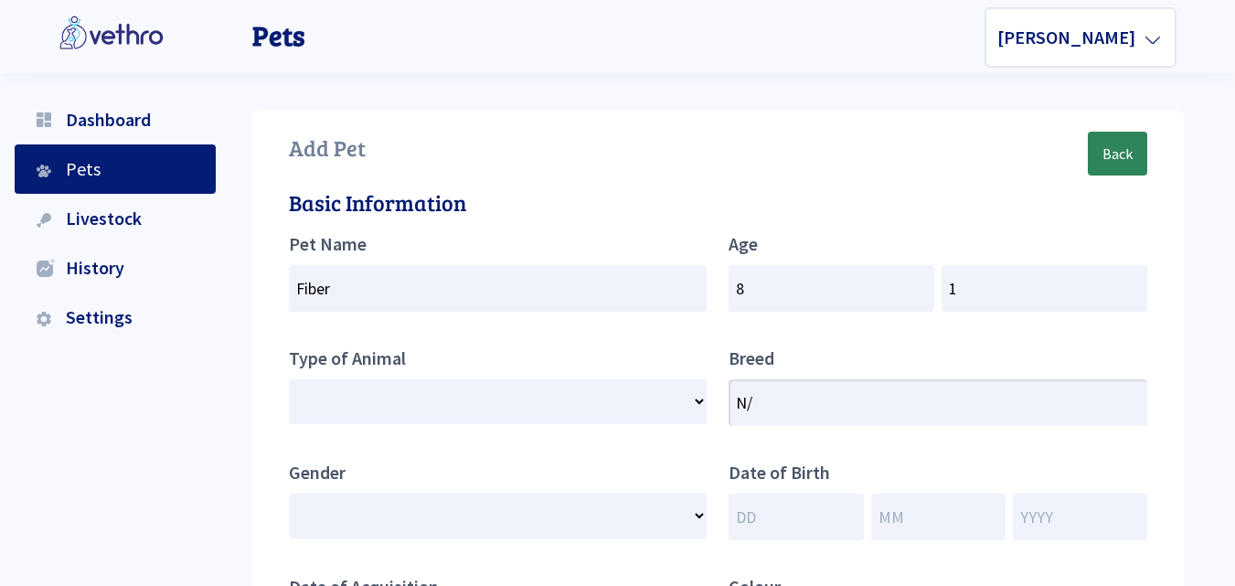
select select
type input "N/A"
select select
type input "N/A"
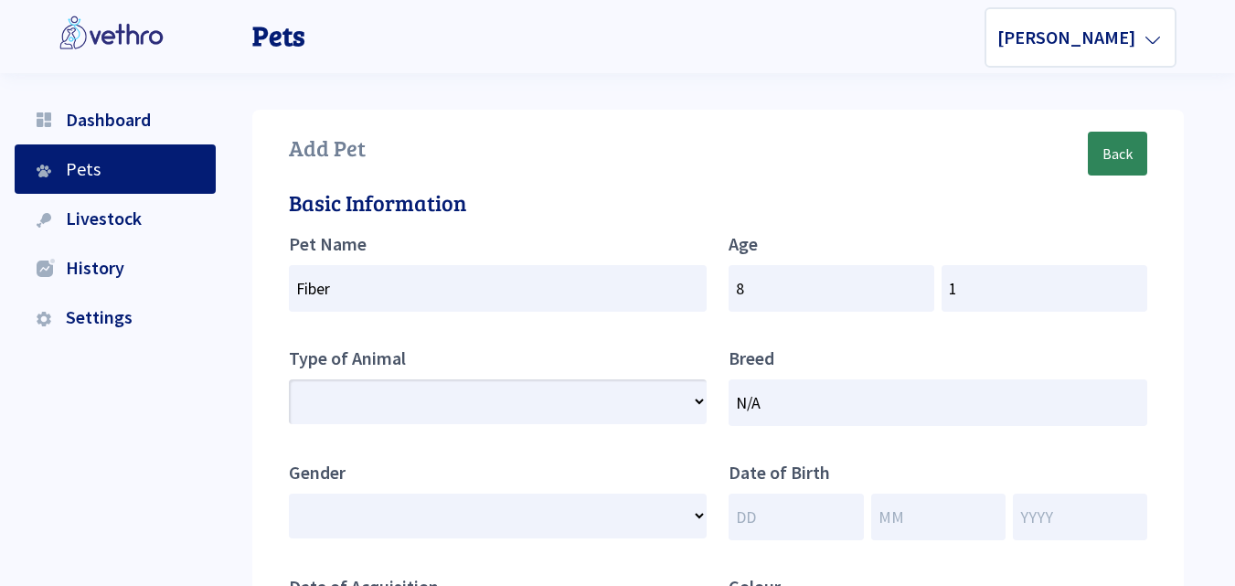
click at [405, 399] on select "Cat Cow Dog Goat Horse Pig Poultry Sheep" at bounding box center [498, 401] width 419 height 45
select select "Cat"
click at [289, 379] on select "Cat Cow Dog Goat Horse Pig Poultry Sheep" at bounding box center [498, 401] width 419 height 45
select select
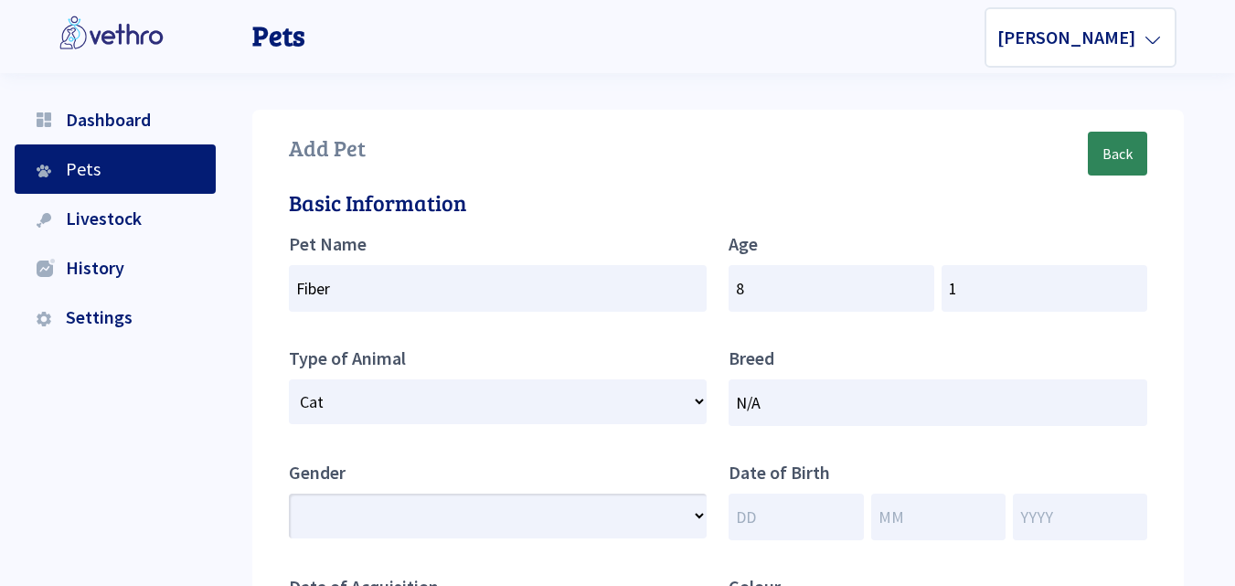
click at [472, 512] on select "-- Select Gender -- Male Female" at bounding box center [498, 516] width 419 height 45
select select "[DEMOGRAPHIC_DATA]"
click at [289, 494] on select "-- Select Gender -- Male Female" at bounding box center [498, 516] width 419 height 45
select select
drag, startPoint x: 823, startPoint y: 511, endPoint x: 830, endPoint y: 517, distance: 9.7
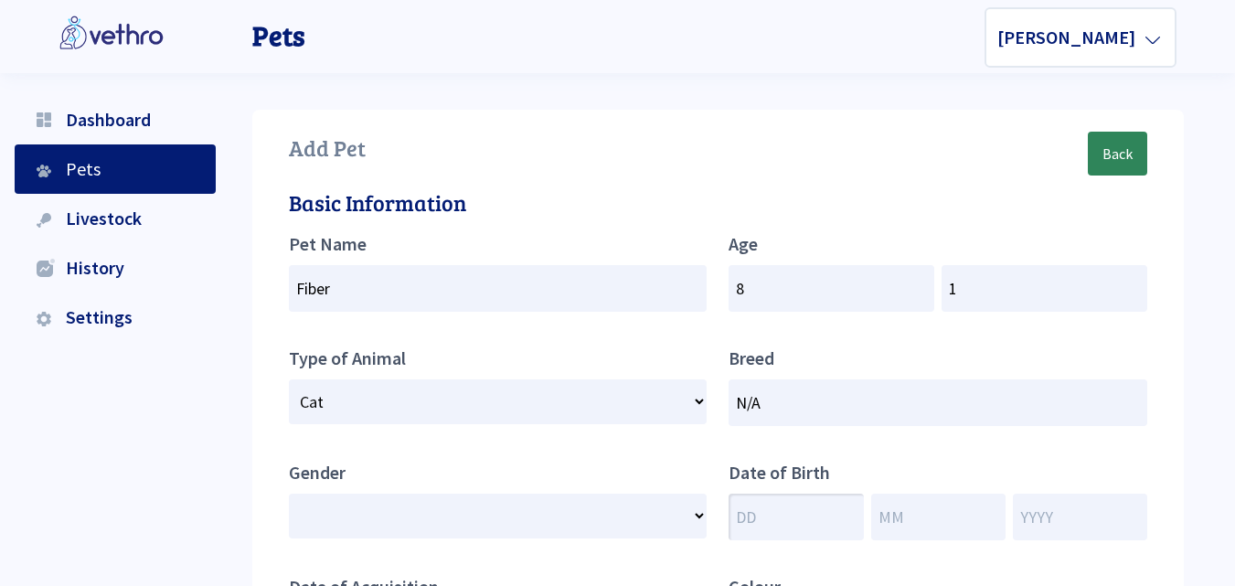
click at [829, 516] on input "number" at bounding box center [795, 517] width 134 height 47
type input "0"
select select
type input "00"
select select
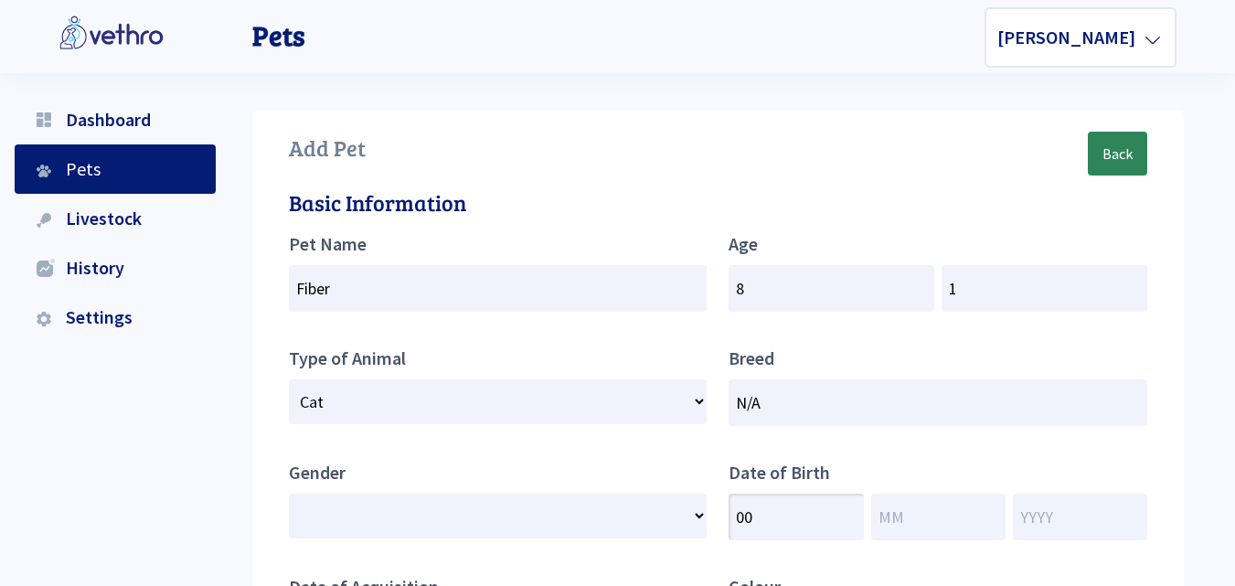
type input "00"
click at [922, 516] on input "number" at bounding box center [938, 517] width 134 height 47
type input "0"
select select
type input "00"
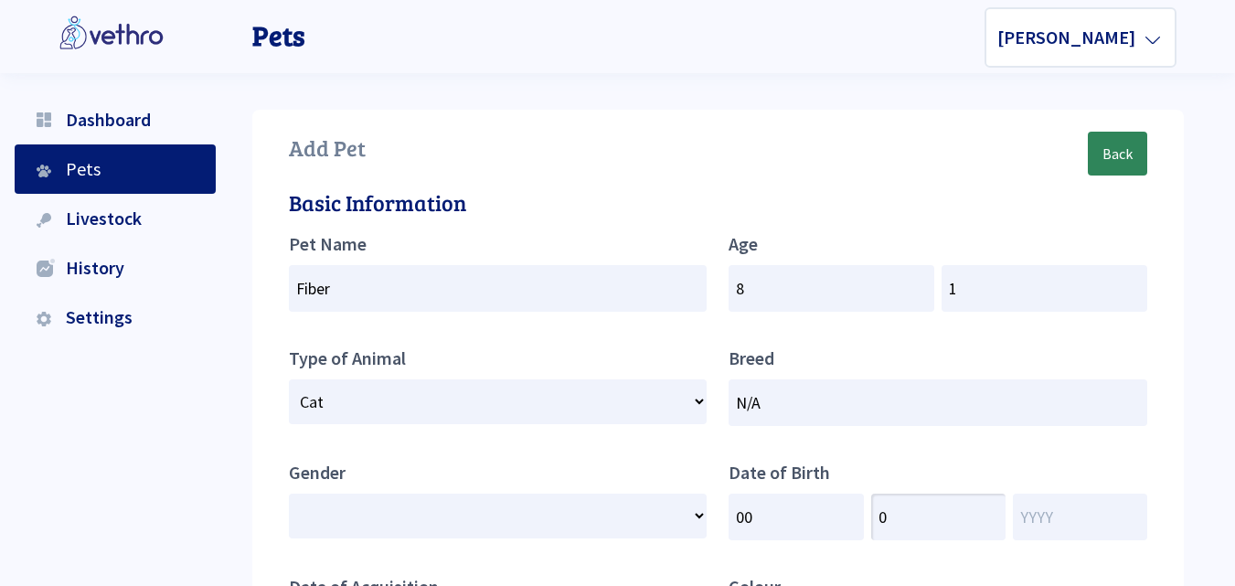
select select
type input "00"
click at [1055, 519] on input "number" at bounding box center [1080, 517] width 134 height 47
type input "2"
select select
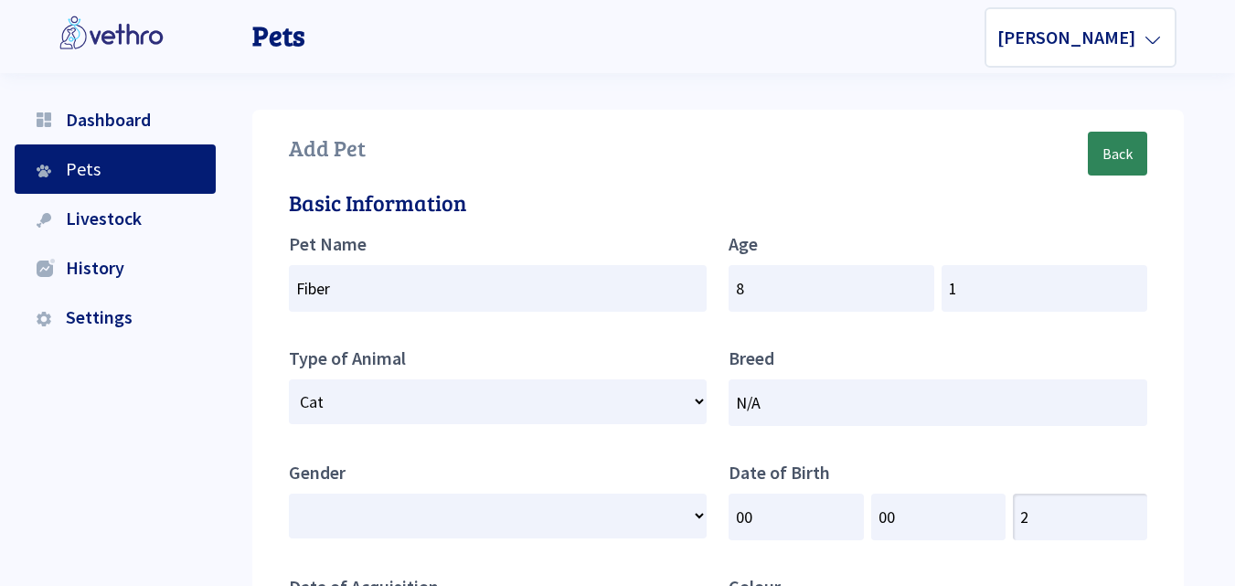
type input "20"
select select
type input "202"
select select
type input "20"
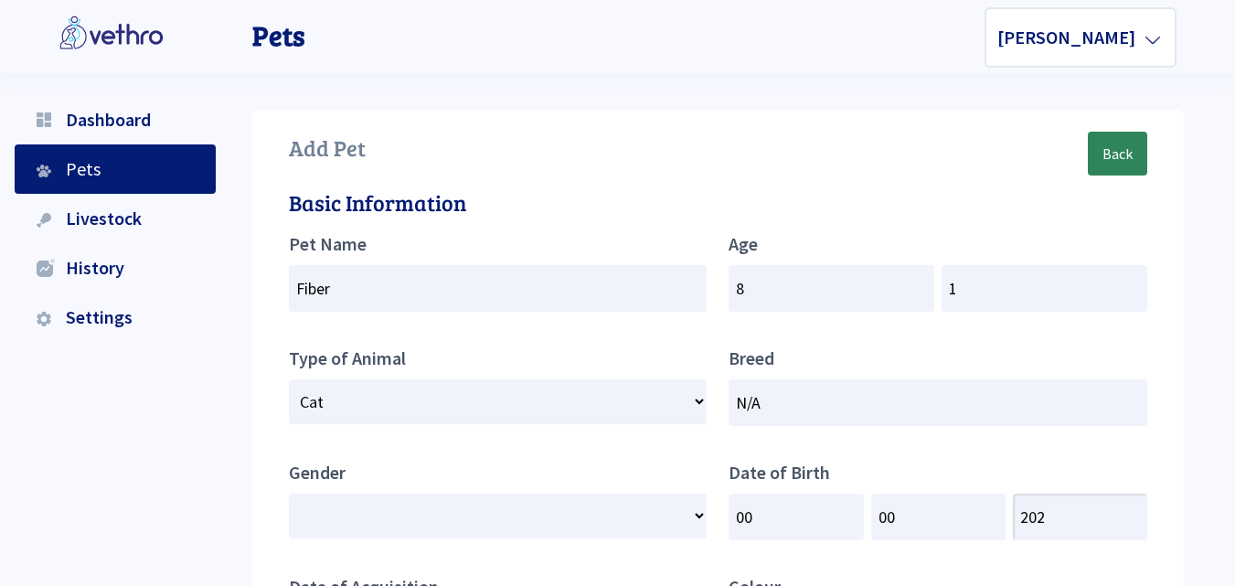
select select
type input "201"
select select
type input "2018"
select select
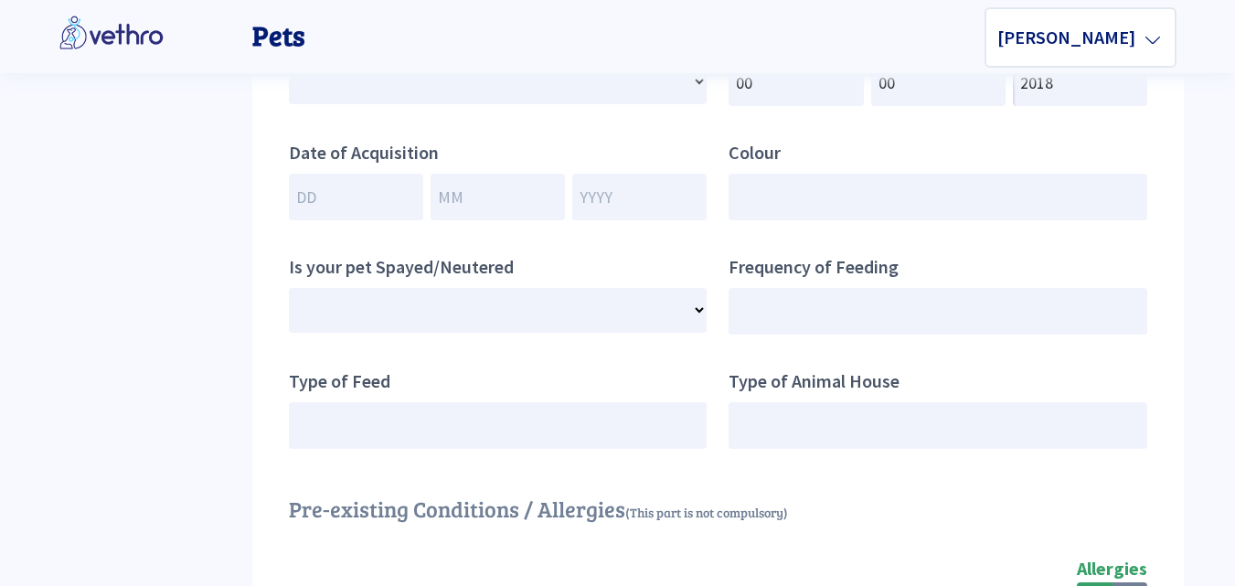
scroll to position [421, 0]
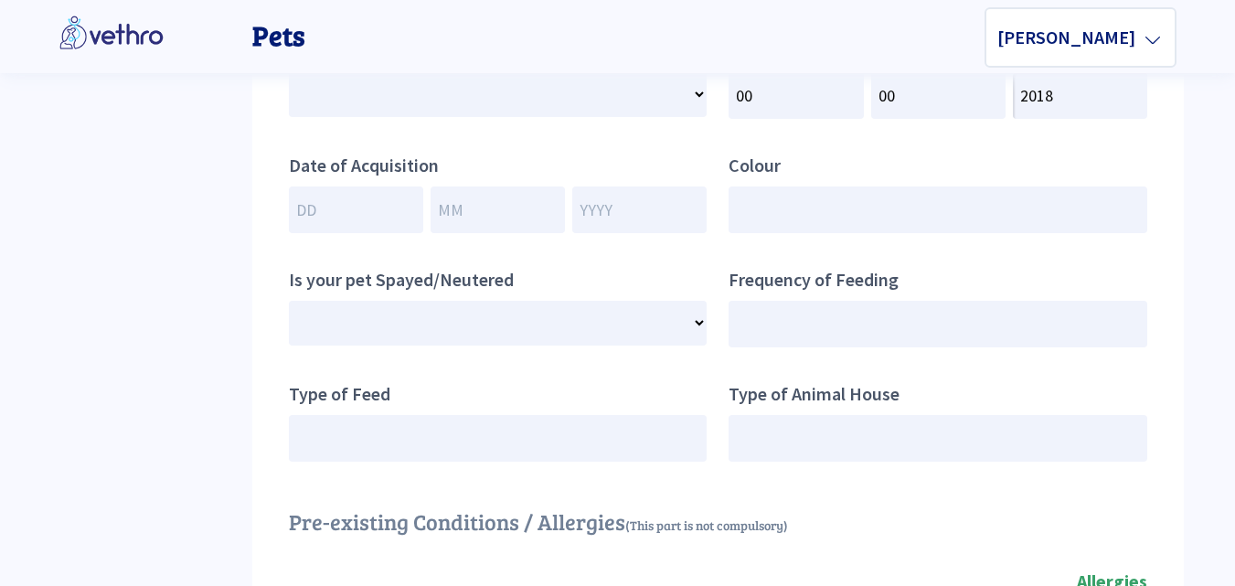
type input "2018"
click at [330, 215] on input "number" at bounding box center [356, 209] width 134 height 47
type input "0"
select select
type input "00"
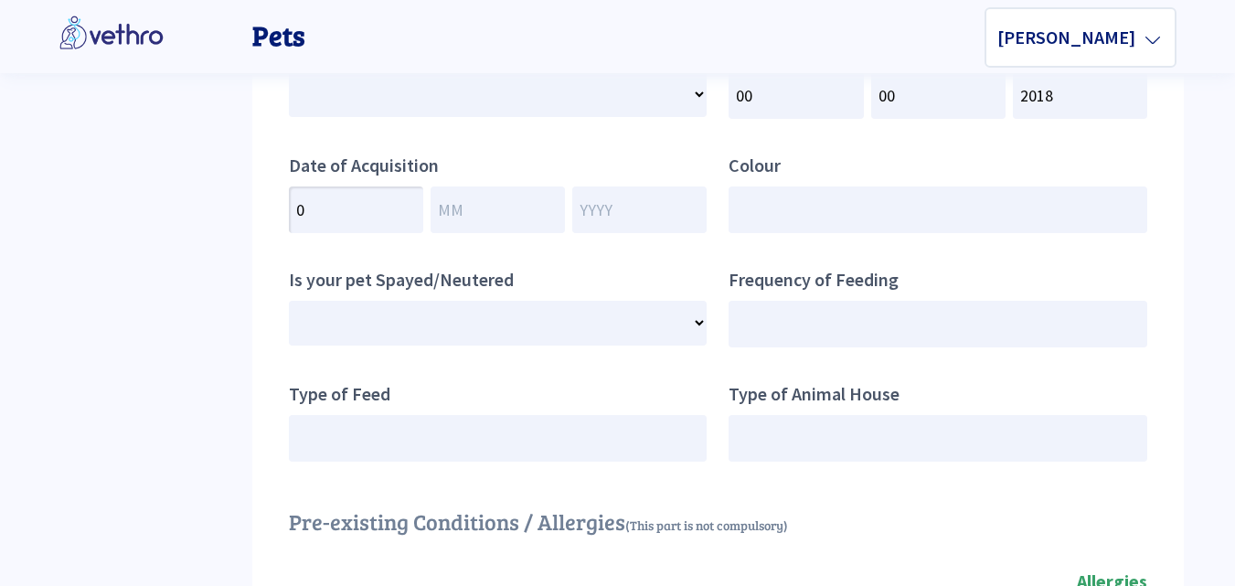
select select
type input "00"
click at [455, 217] on input "number" at bounding box center [497, 209] width 134 height 47
type input "0"
select select
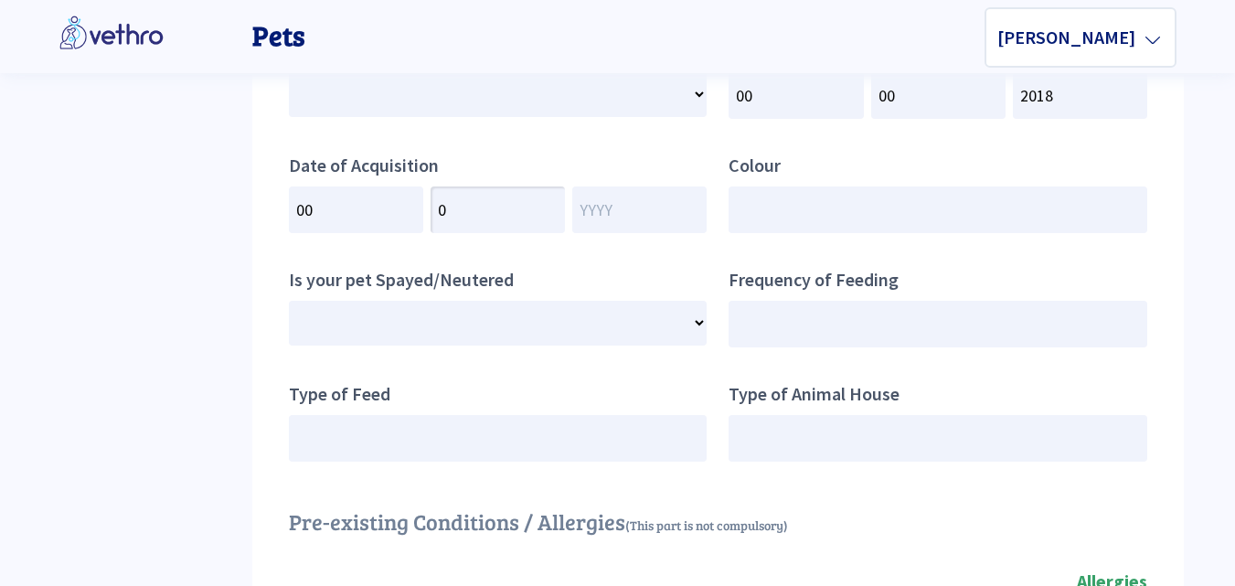
type input "00"
select select
type input "00"
click at [586, 215] on input "number" at bounding box center [639, 209] width 134 height 47
type input "2"
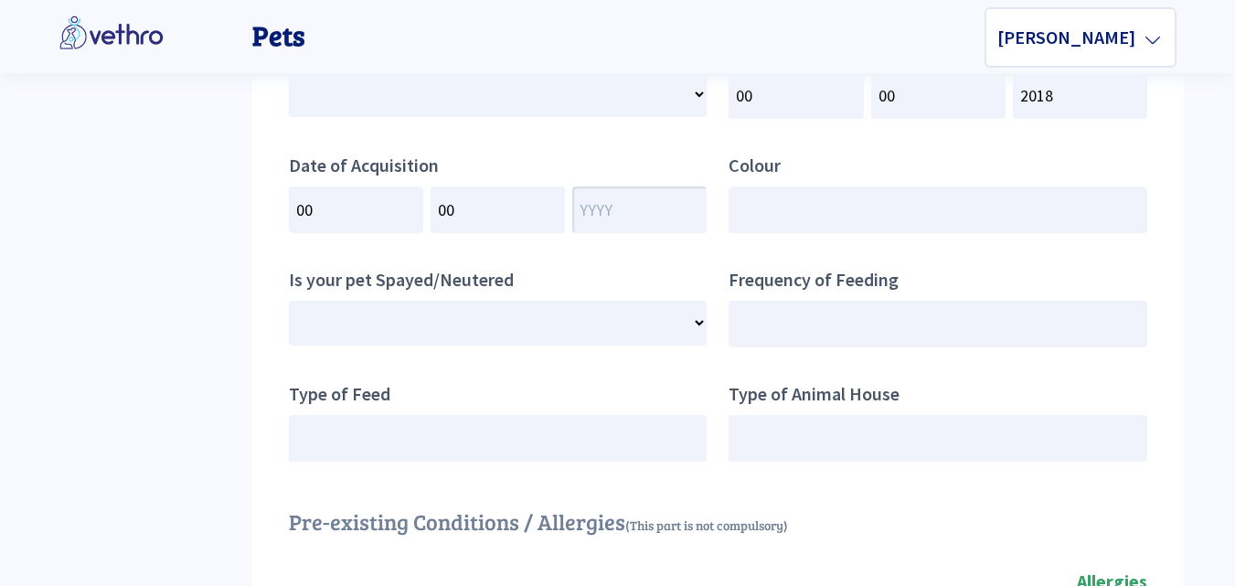
select select
type input "20"
select select
type input "201"
select select
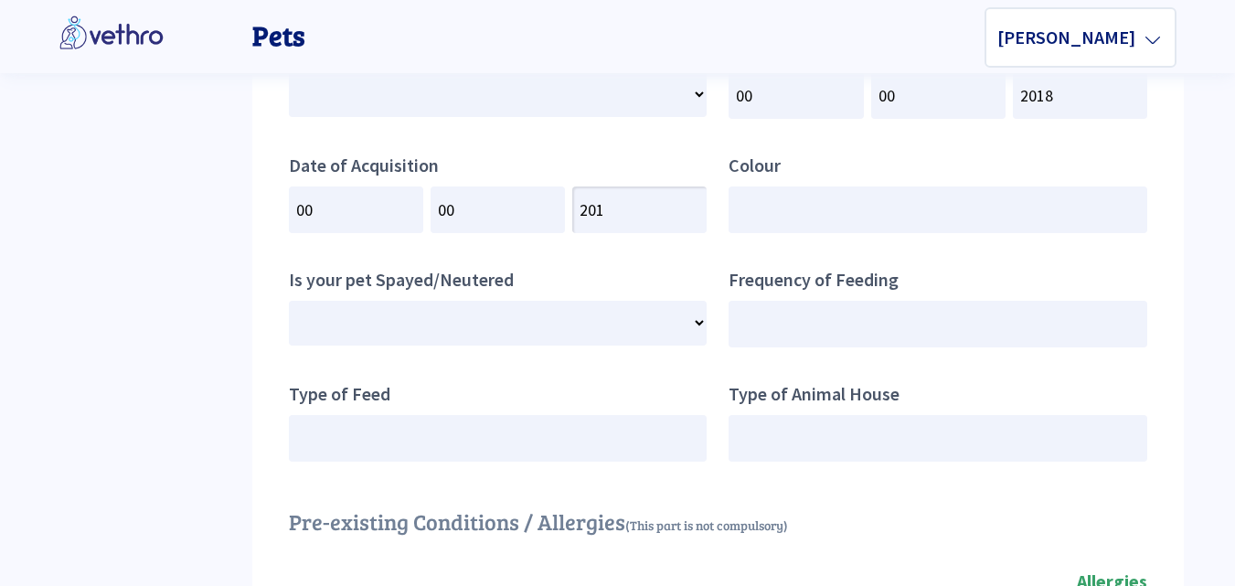
type input "2018"
select select
type input "2018"
click at [802, 211] on input "text" at bounding box center [937, 209] width 419 height 47
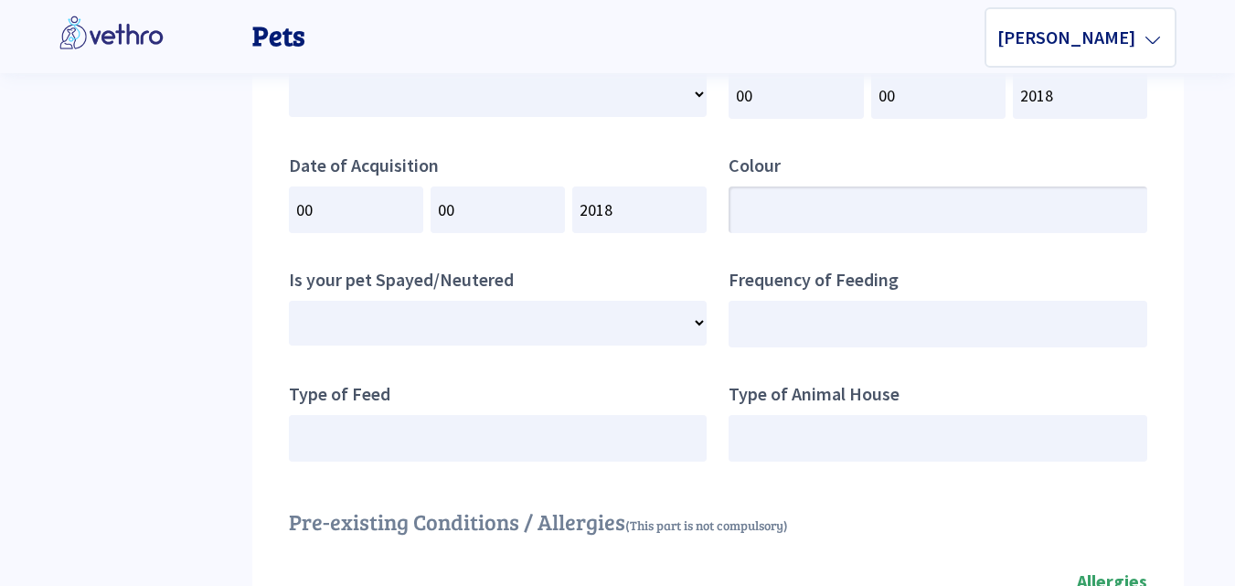
type input "T"
select select
type input "To"
select select
type input "Tor"
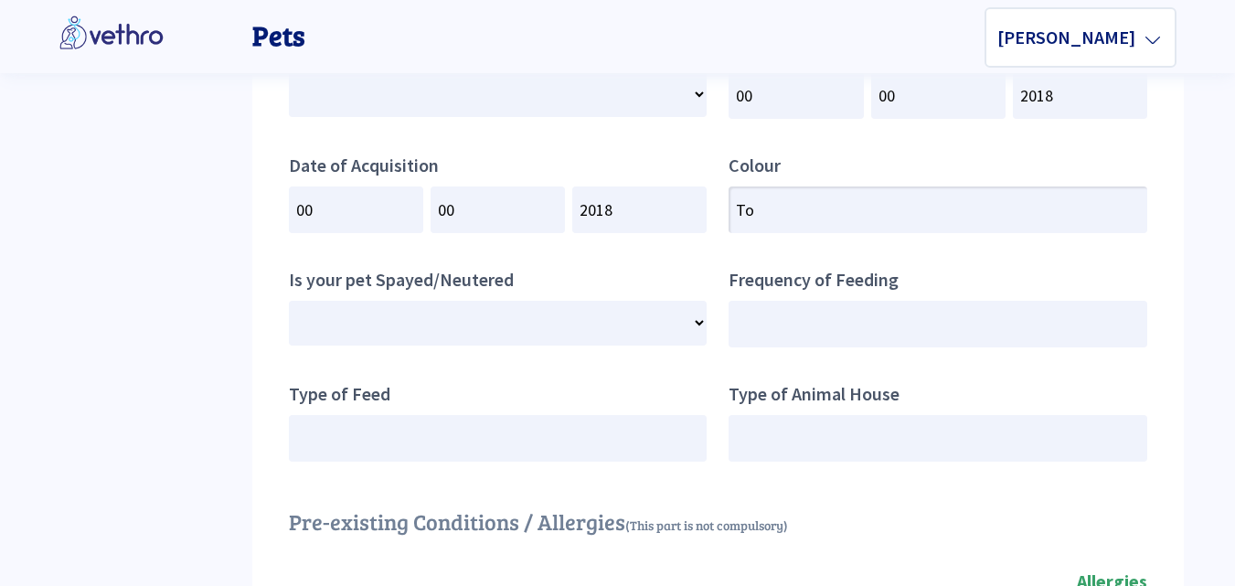
select select
type input "Tort"
select select
type input "Torti"
select select
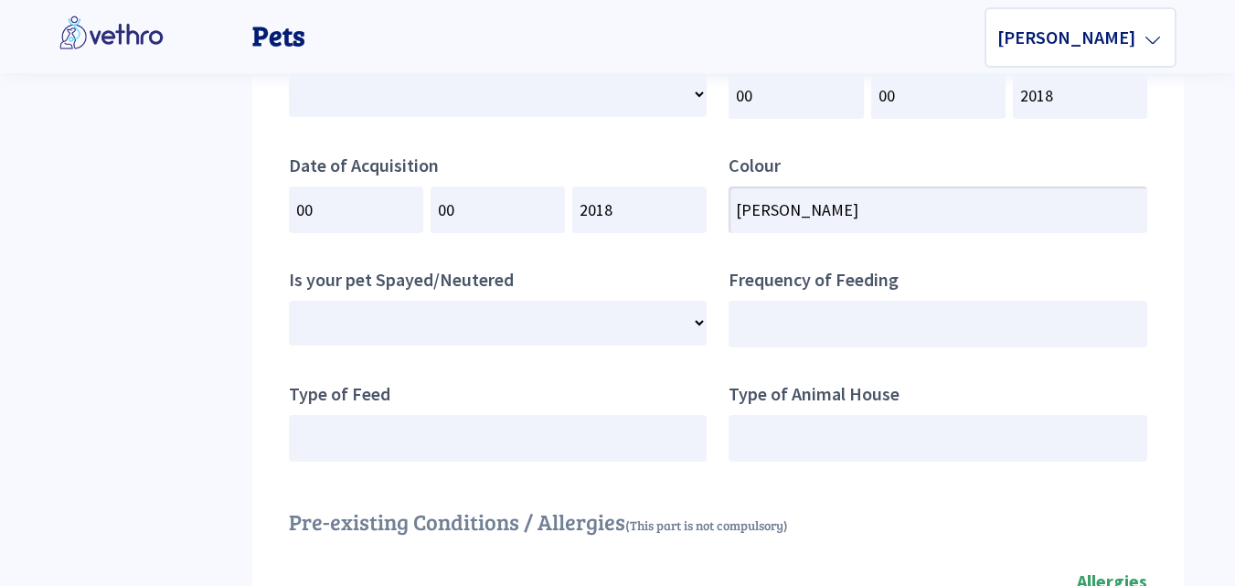
type input "Tortio"
select select
type input "Tortios"
select select
type input "Tortiose"
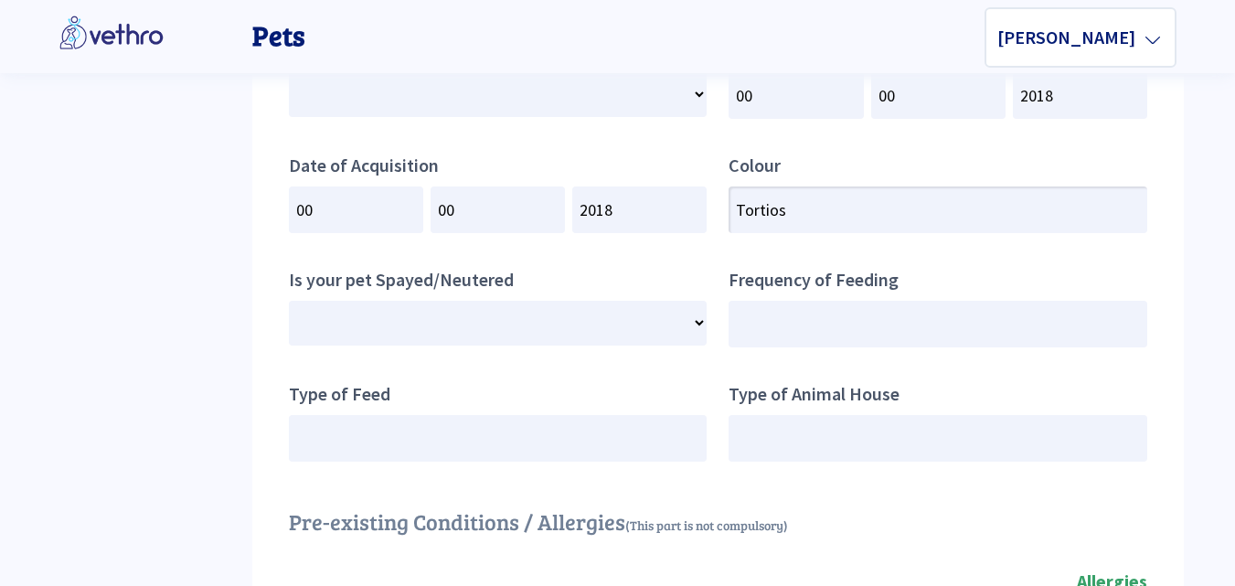
select select
type input "Tortios"
select select
type input "Tortio"
select select
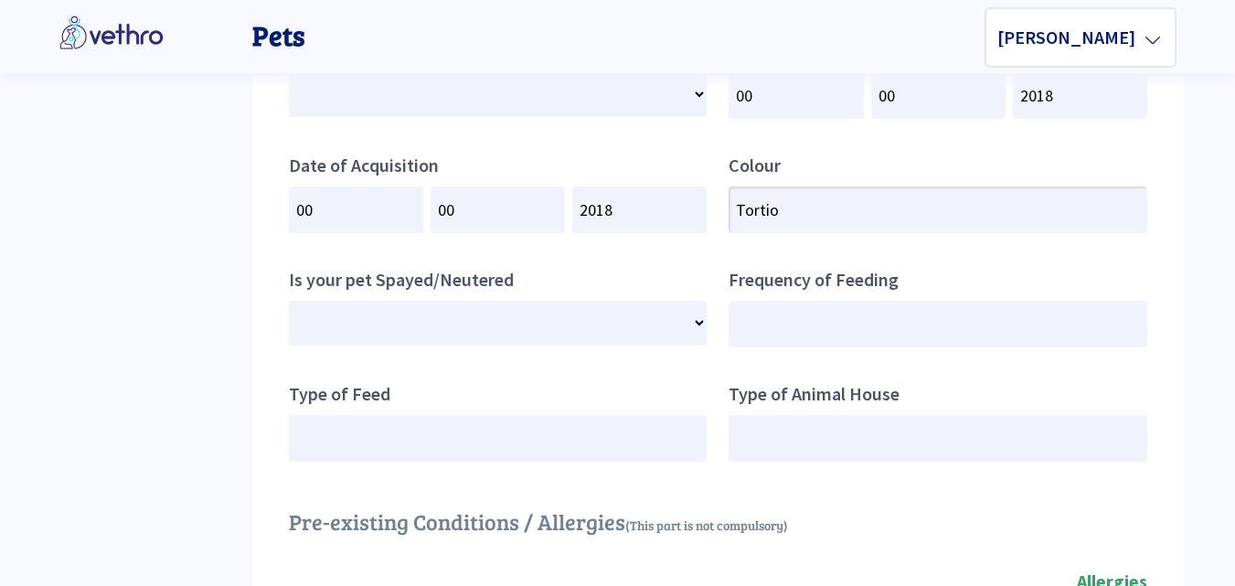
type input "Torti"
select select
type input "Tort"
select select
type input "Torto"
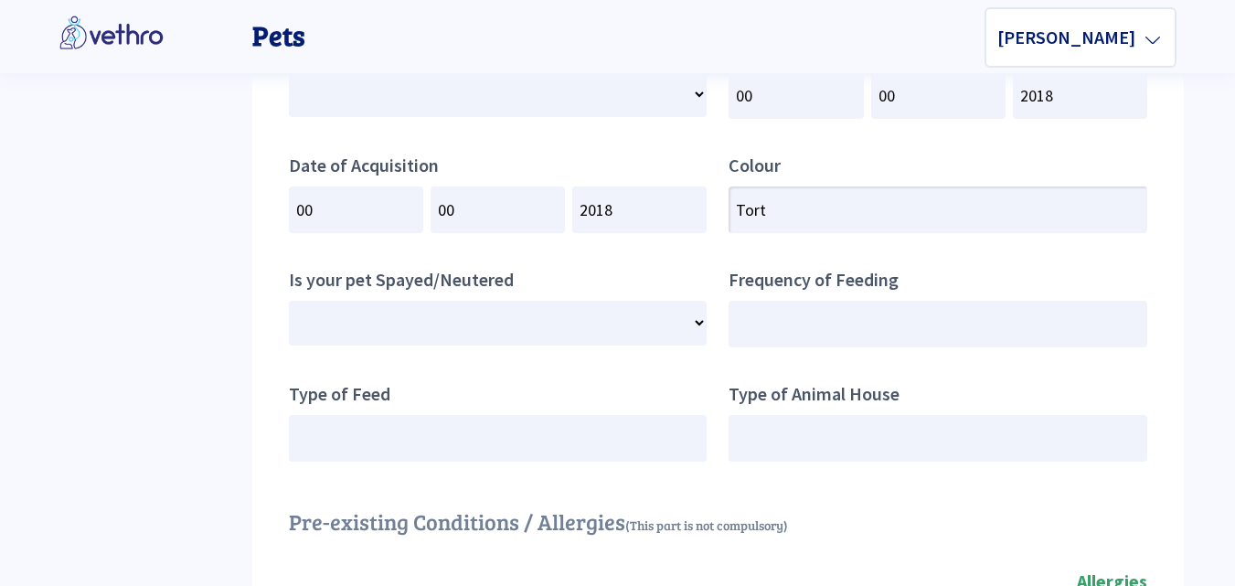
select select
type input "Tortou"
select select
type input "Tortous"
select select
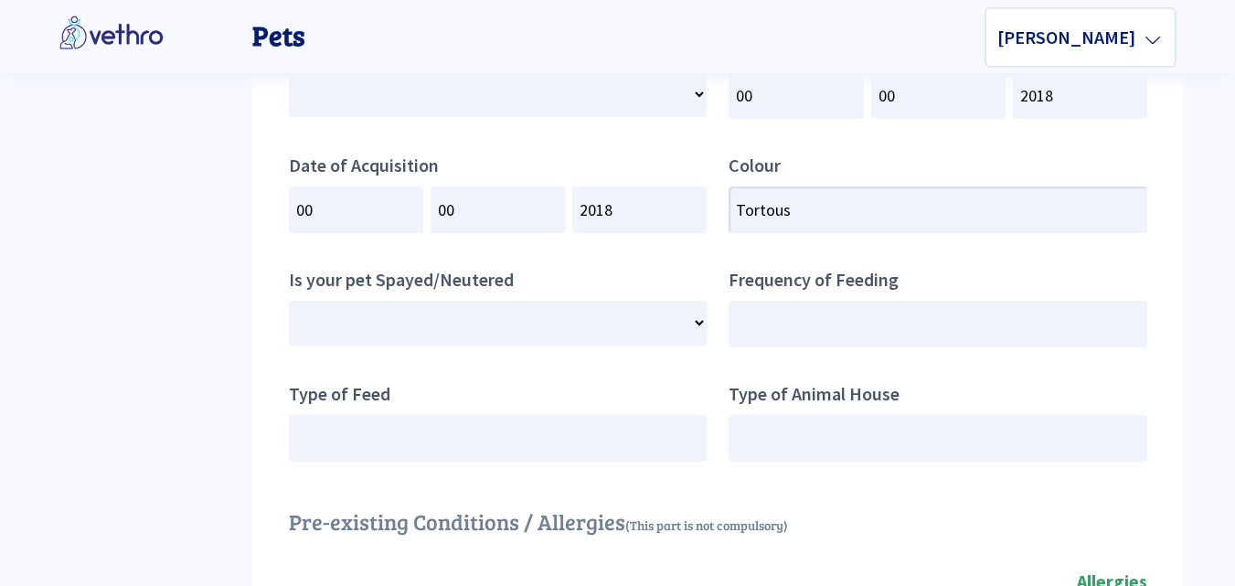
type input "Tortouse"
select select
type input "Tortous"
select select
type input "Tortou"
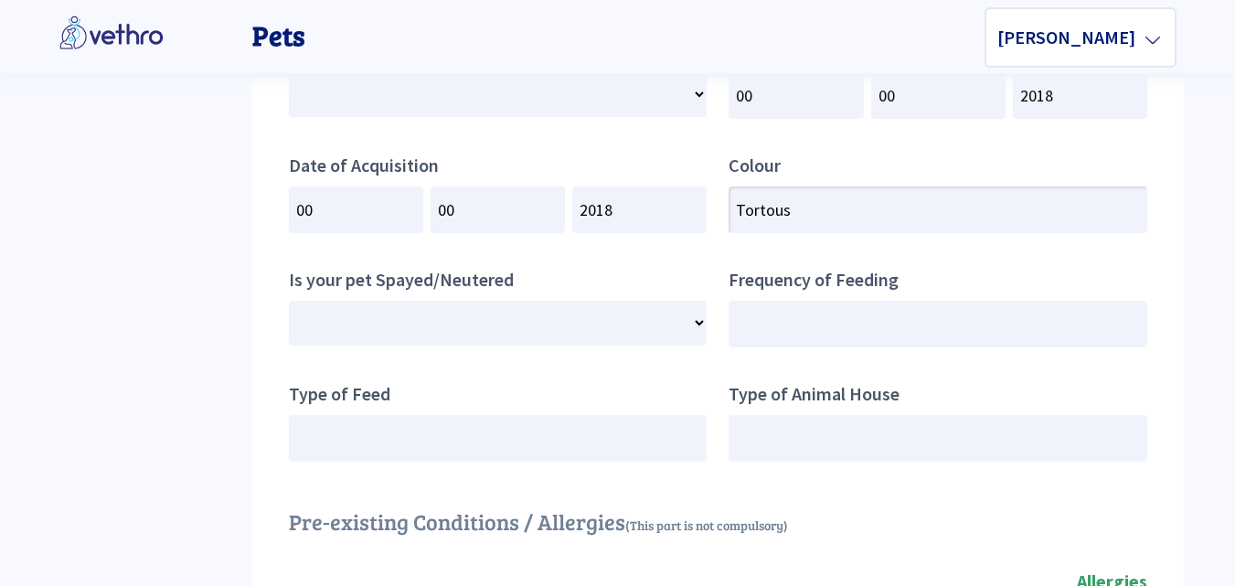
select select
type input "Torto"
select select
type input "Tortoi"
select select
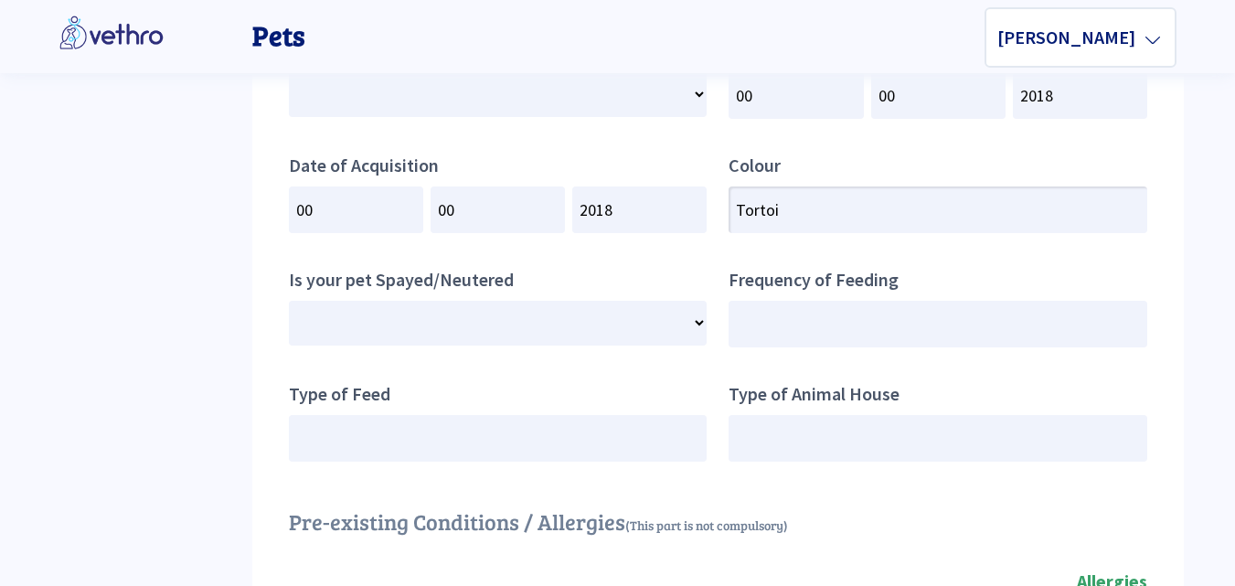
type input "Tortoil"
select select
type input "Tortoi"
select select
type input "Tortois"
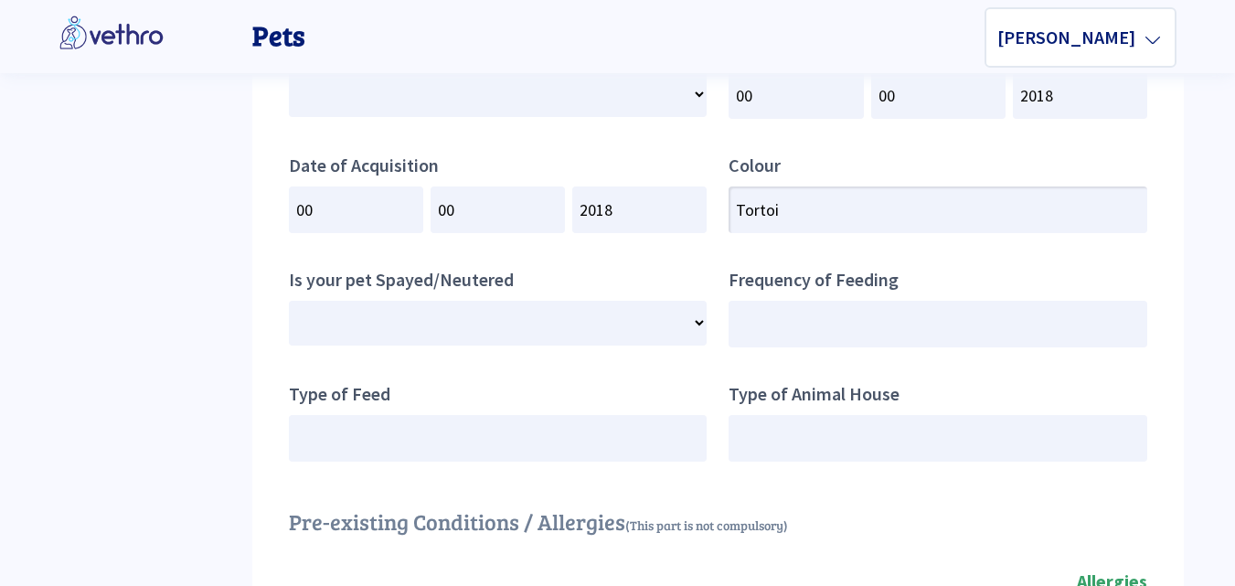
select select
type input "Tortoise"
select select
type input "Tortoises"
select select
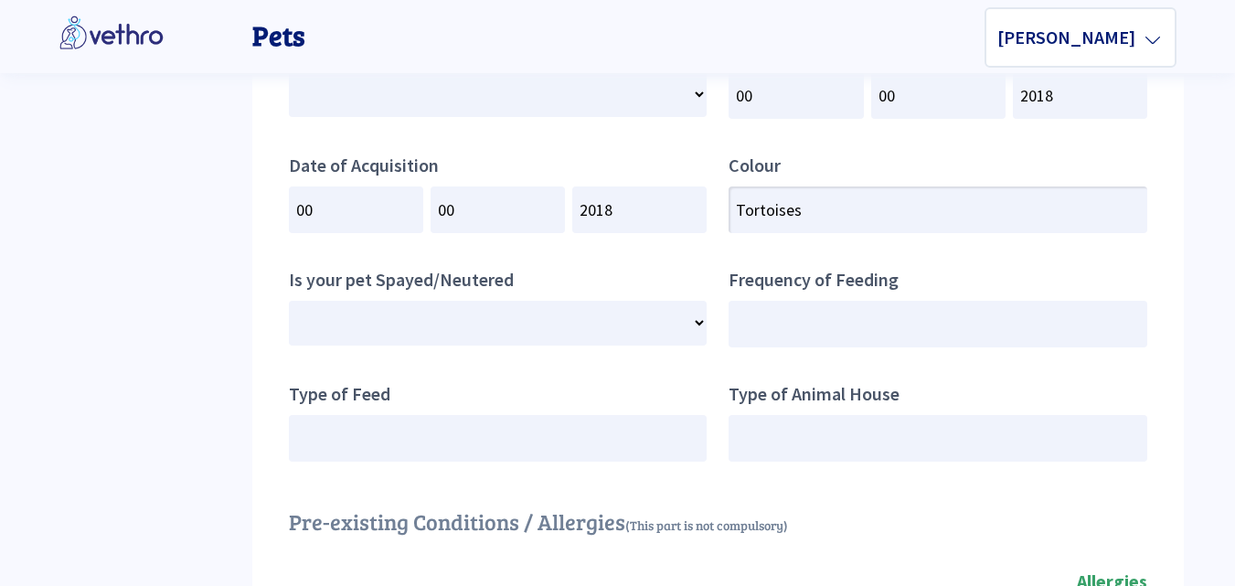
type input "Tortoisesh"
select select
type input "Tortoiseshe"
select select
type input "Tortoiseshel"
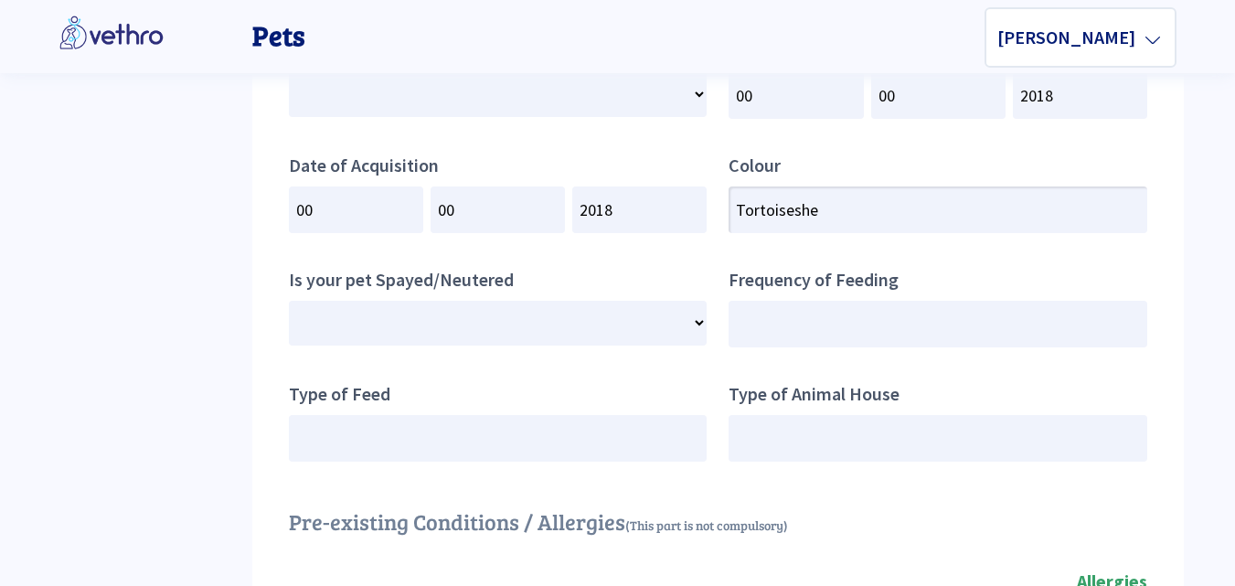
select select
type input "Tortoiseshell"
select select
type input "Tortoiseshell/"
select select
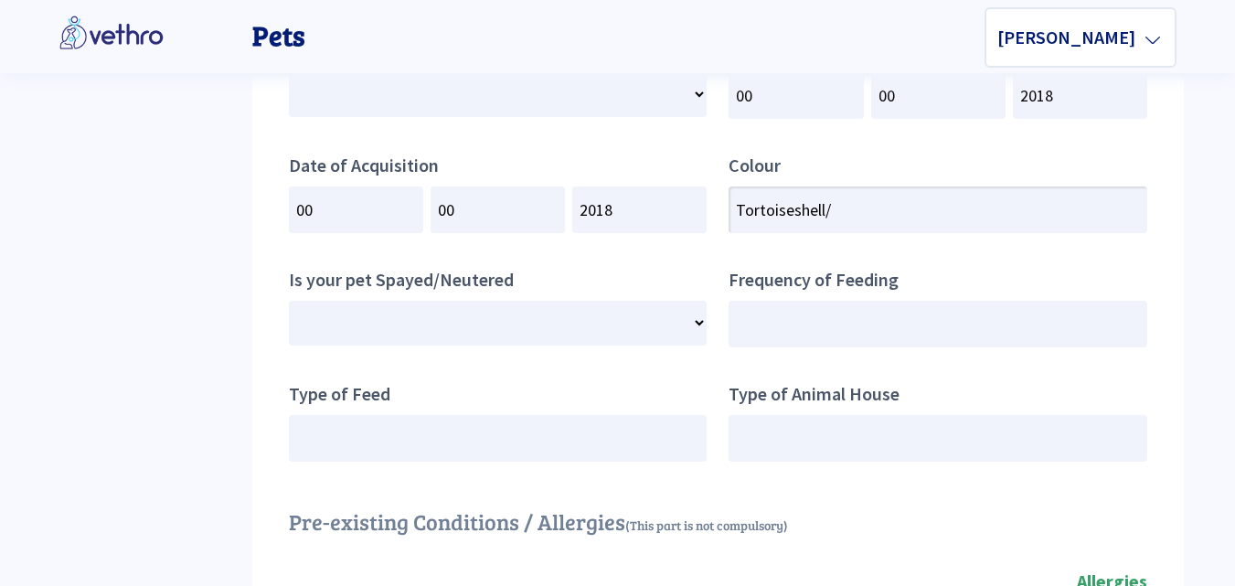
type input "Tortoiseshell/C"
select select
type input "Tortoiseshell/Ca"
select select
type input "Tortoiseshell/Cal"
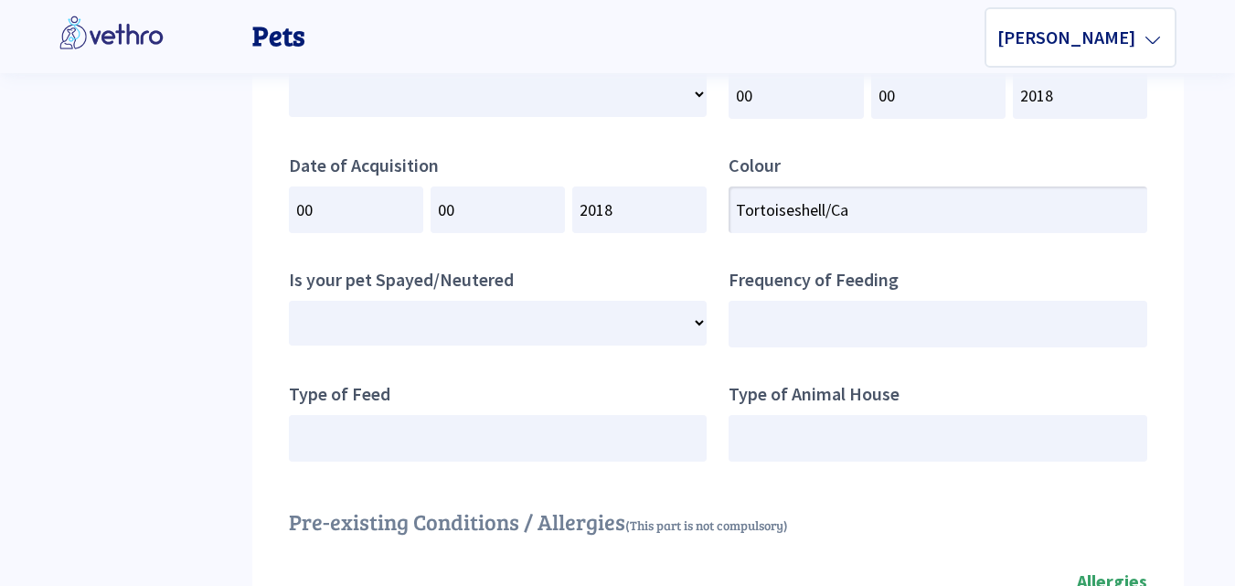
select select
type input "Tortoiseshell/Cali"
select select
type input "Tortoiseshell/Calic"
select select
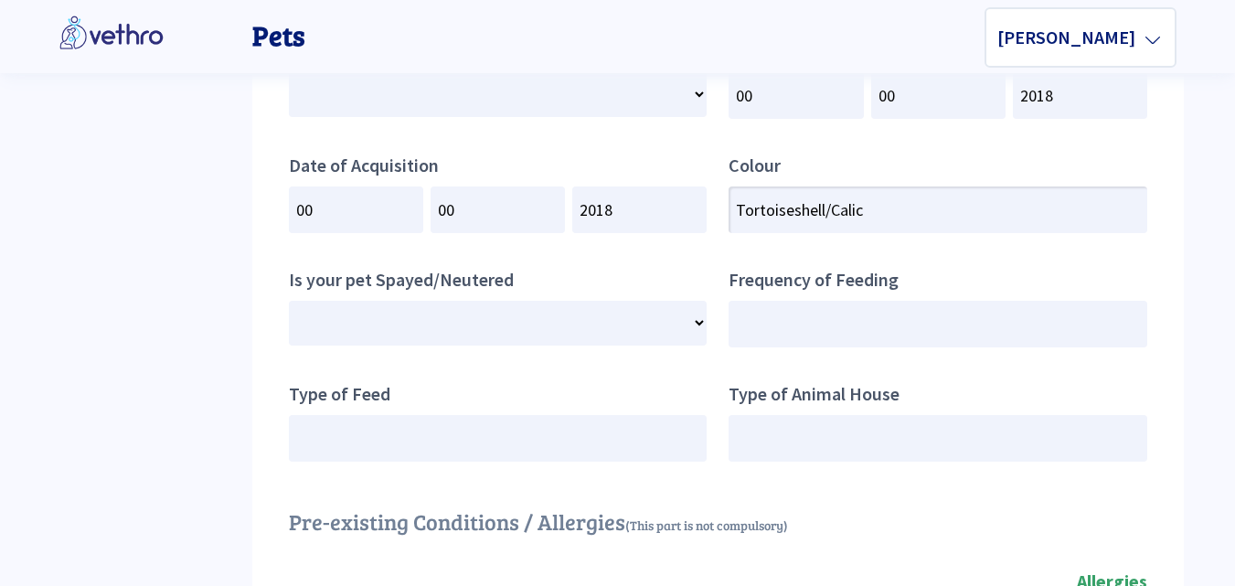
type input "Tortoiseshell/Calico"
select select
type input "Tortoiseshell/Calico"
click at [775, 309] on input "text" at bounding box center [937, 324] width 419 height 47
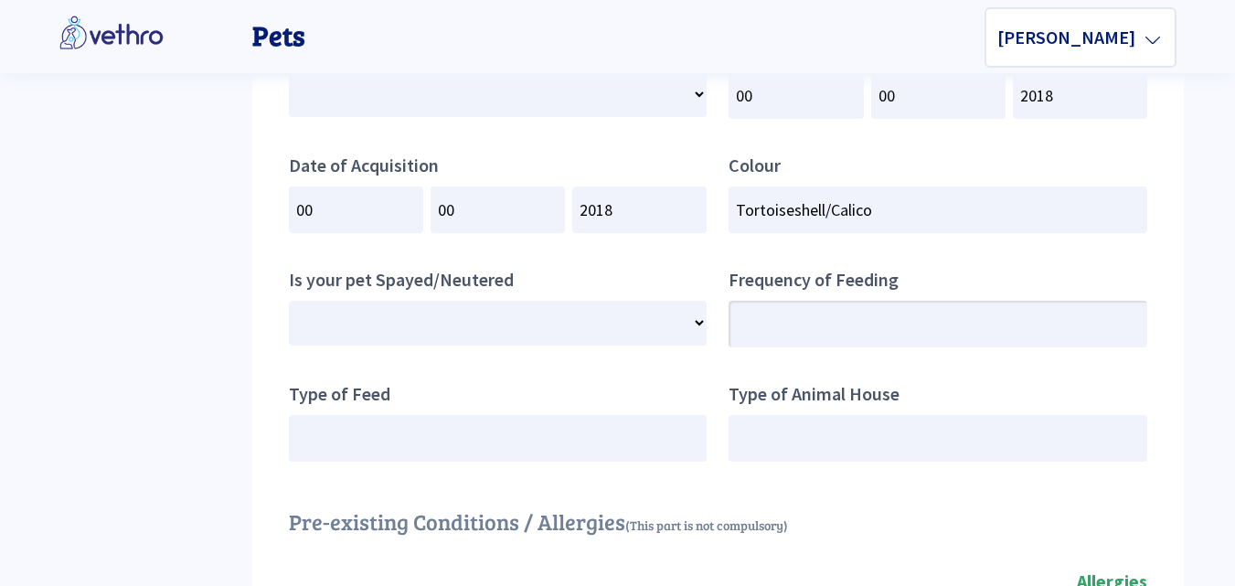
select select
type input "3"
click at [483, 321] on select "-- Select -- Yes No" at bounding box center [498, 323] width 419 height 45
select select "0"
click at [289, 301] on select "-- Select -- Yes No" at bounding box center [498, 323] width 419 height 45
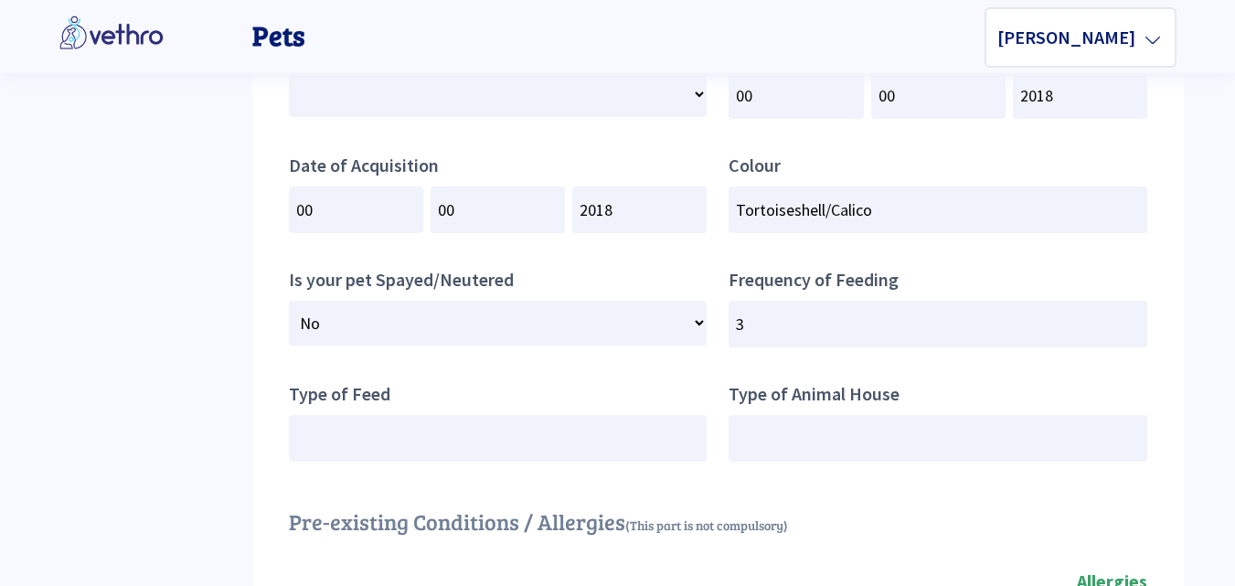
click at [437, 413] on label "Type of Feed" at bounding box center [498, 392] width 419 height 46
click at [430, 441] on input "text" at bounding box center [498, 438] width 419 height 47
type input "kibble + leftover food"
click at [993, 413] on label "Type of Animal House" at bounding box center [937, 392] width 419 height 46
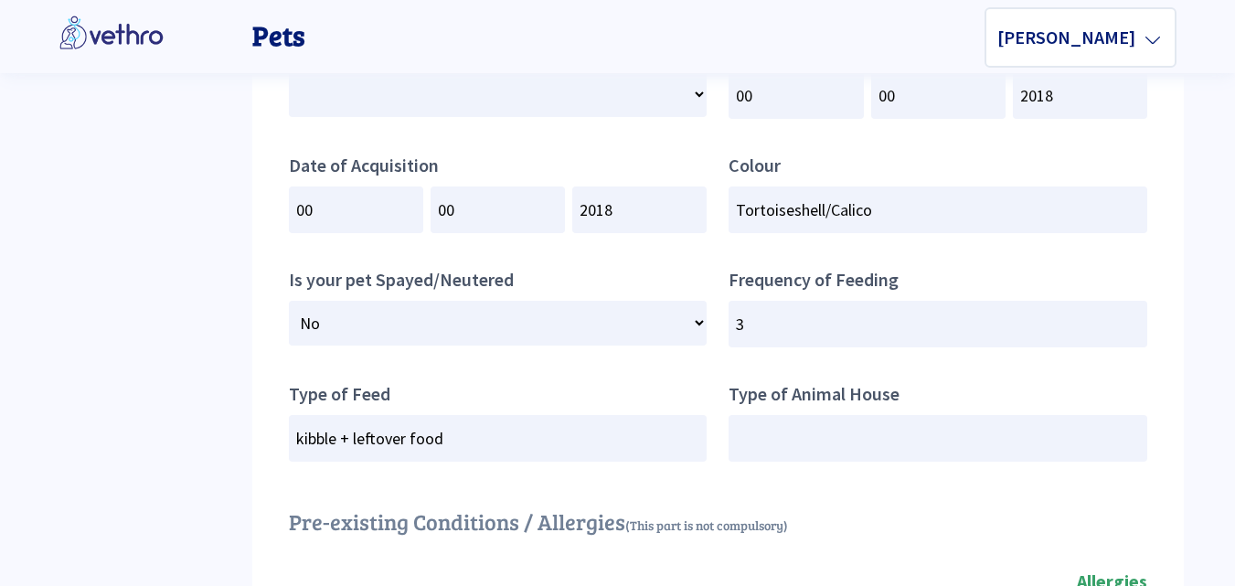
click at [993, 413] on label "Type of Animal House" at bounding box center [937, 392] width 419 height 46
click at [981, 436] on input "text" at bounding box center [937, 438] width 419 height 47
type input "A"
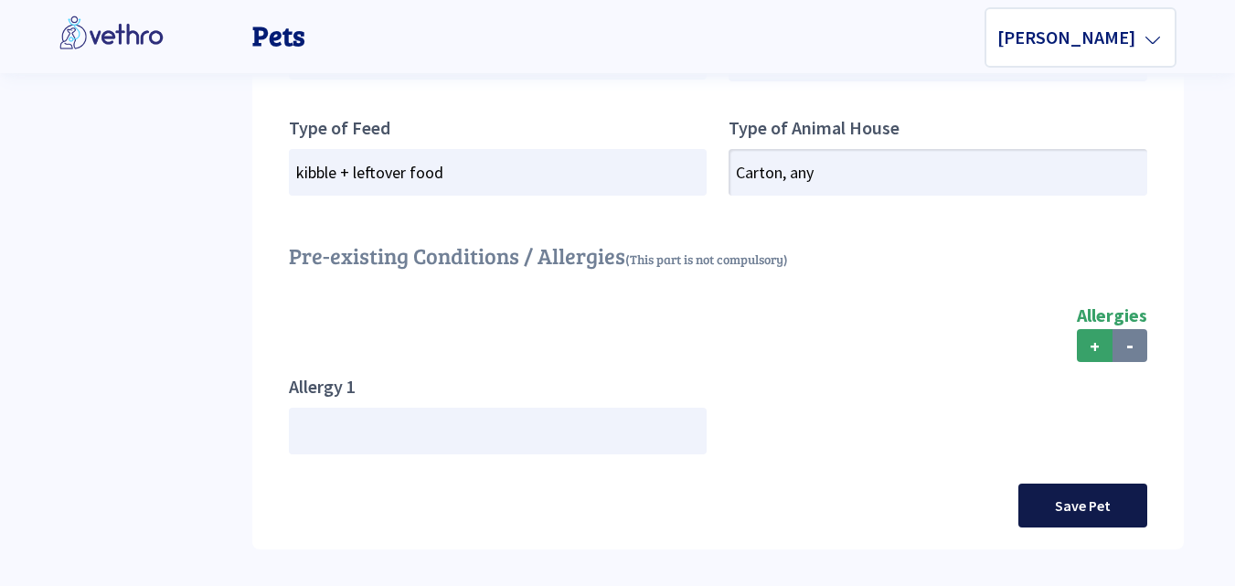
type input "Carton, any"
click at [1049, 495] on button "Save Pet" at bounding box center [1082, 505] width 129 height 44
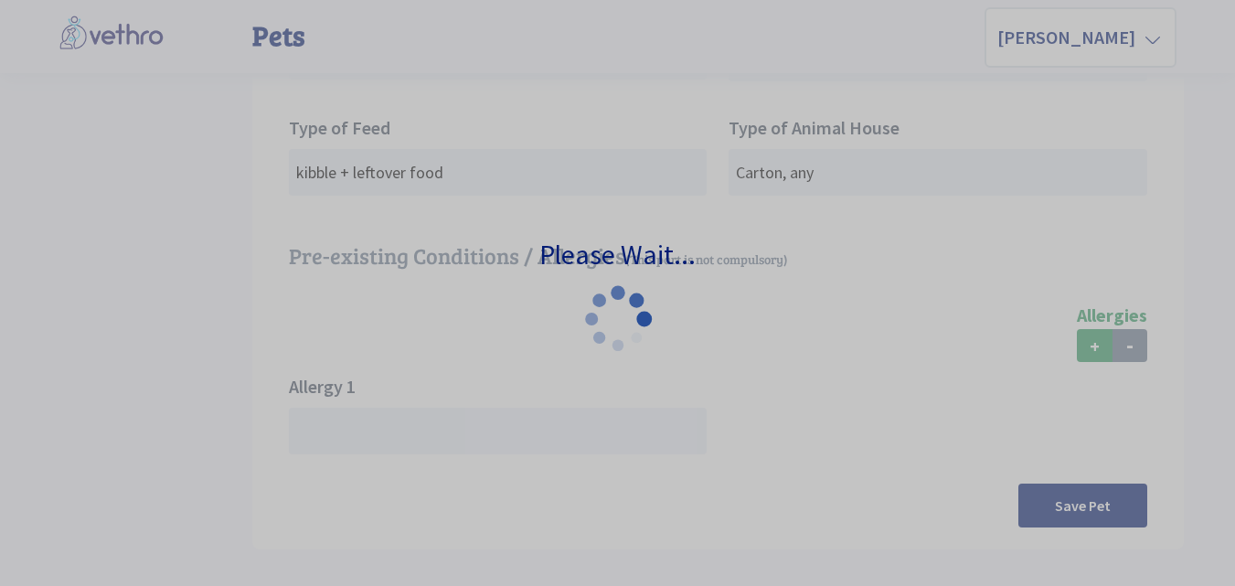
click at [667, 225] on div "Please Wait..." at bounding box center [617, 293] width 1235 height 586
